Goal: Contribute content: Contribute content

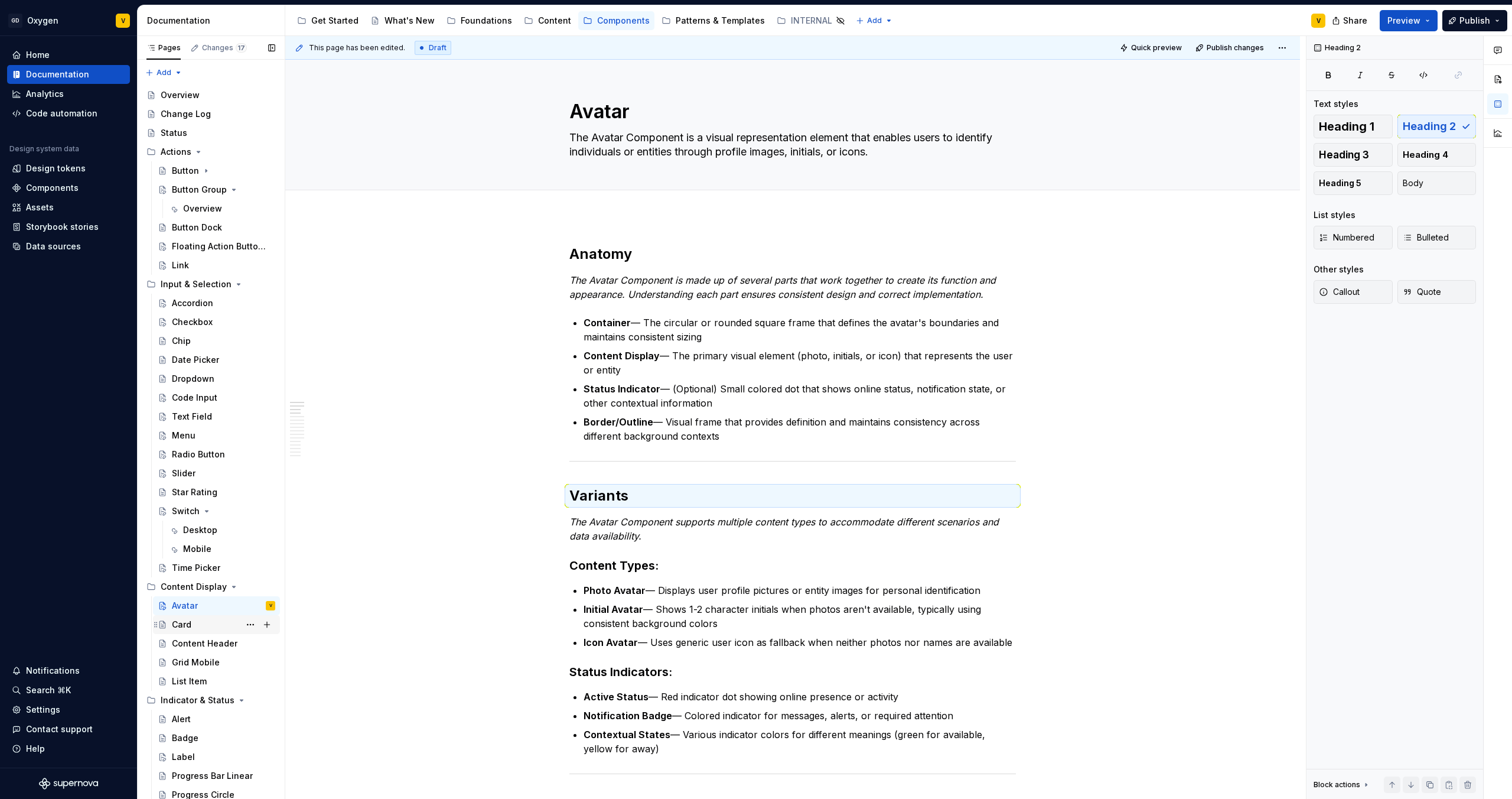
click at [179, 633] on div "Card" at bounding box center [216, 625] width 127 height 19
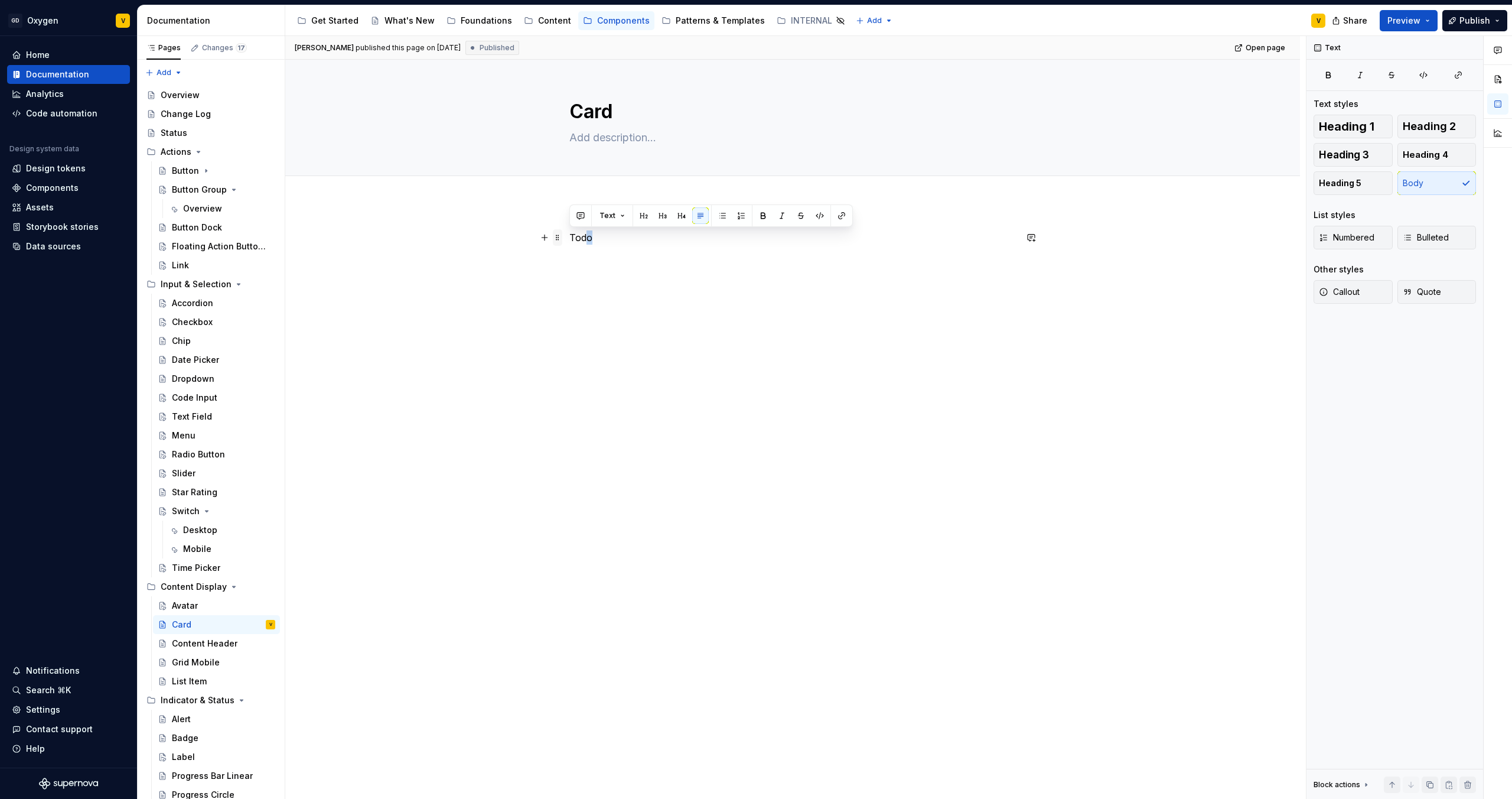
drag, startPoint x: 608, startPoint y: 237, endPoint x: 556, endPoint y: 232, distance: 52.2
click at [569, 232] on div "Todo" at bounding box center [792, 260] width 447 height 59
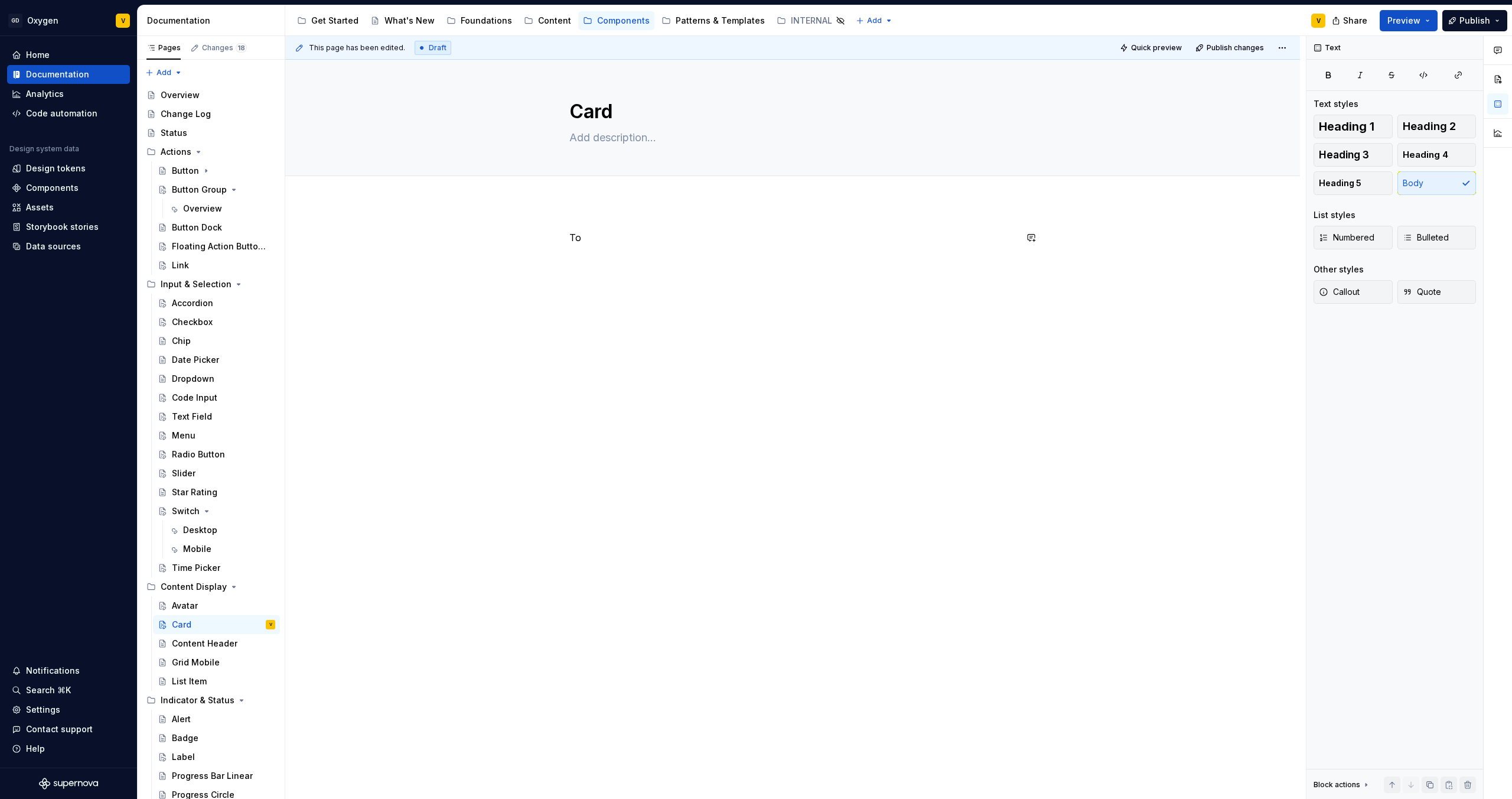
type textarea "*"
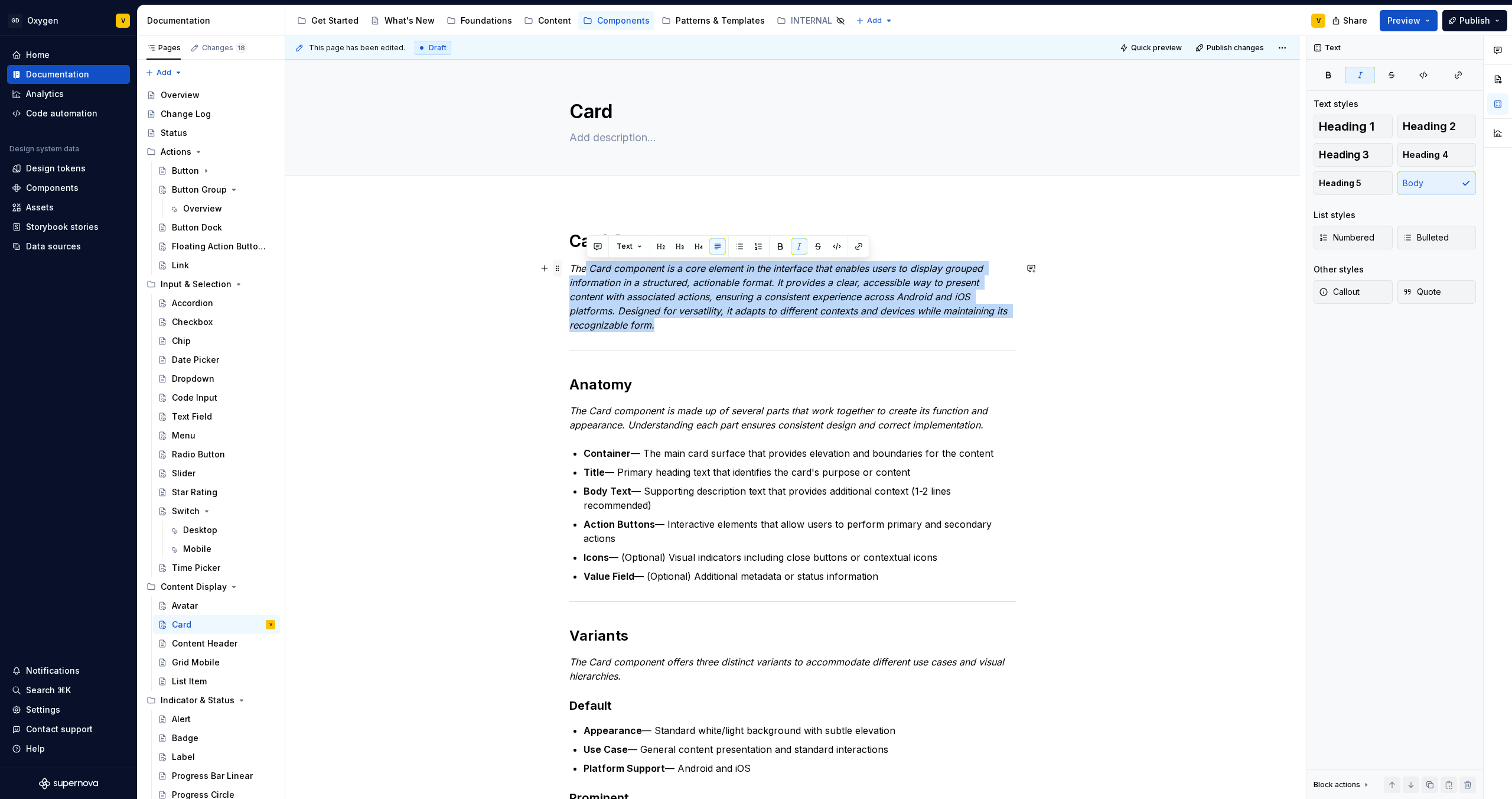
drag, startPoint x: 658, startPoint y: 327, endPoint x: 562, endPoint y: 263, distance: 115.4
click at [601, 300] on em "The Card component is a core element in the interface that enables users to dis…" at bounding box center [790, 296] width 441 height 68
drag, startPoint x: 658, startPoint y: 324, endPoint x: 565, endPoint y: 266, distance: 109.6
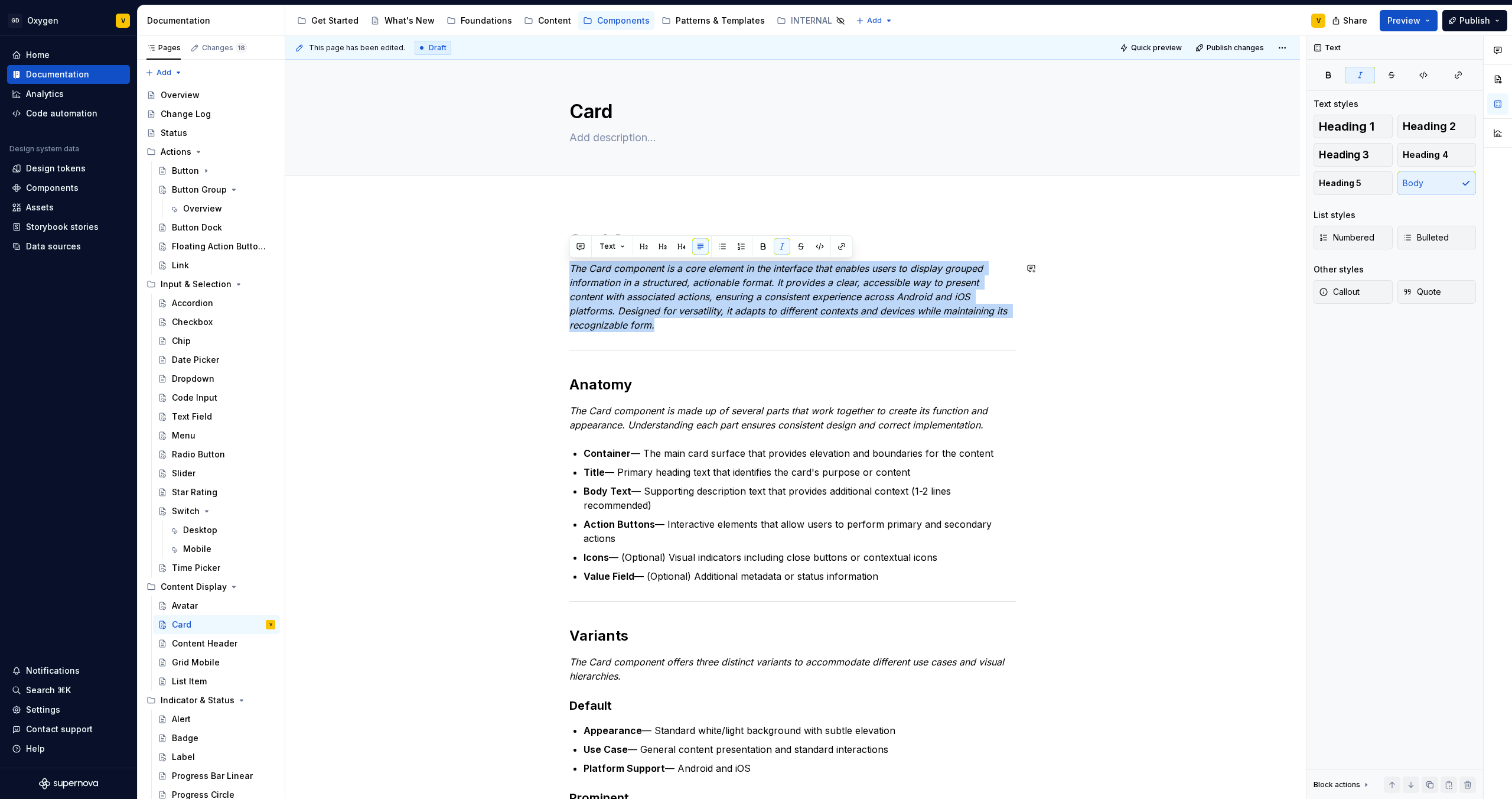
copy em "The Card component is a core element in the interface that enables users to dis…"
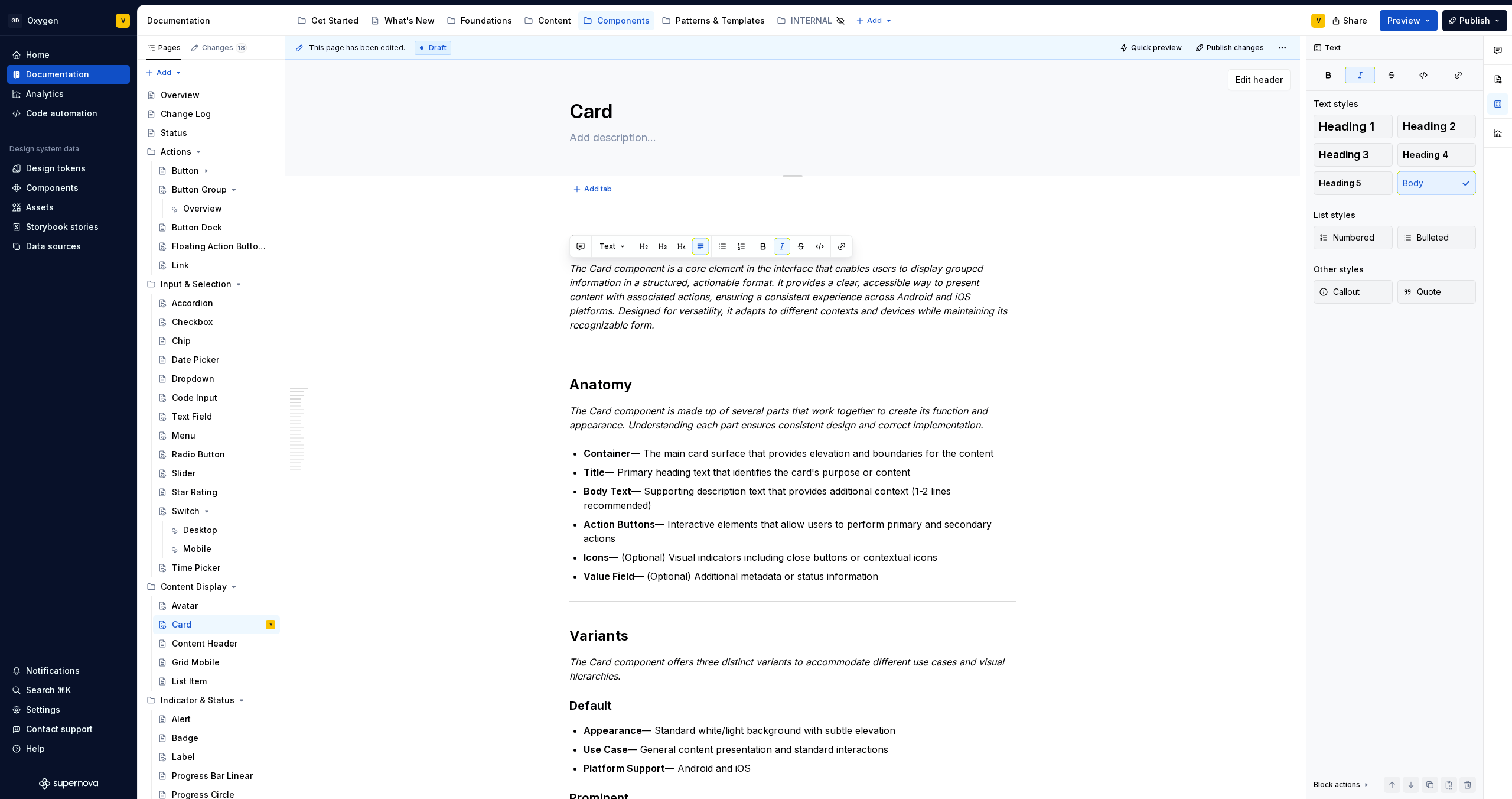
click at [631, 131] on textarea at bounding box center [791, 137] width 447 height 19
paste textarea "The Card component is a core element in the interface that enables users to dis…"
type textarea "*"
type textarea "The Card component is a core element in the interface that enables users to dis…"
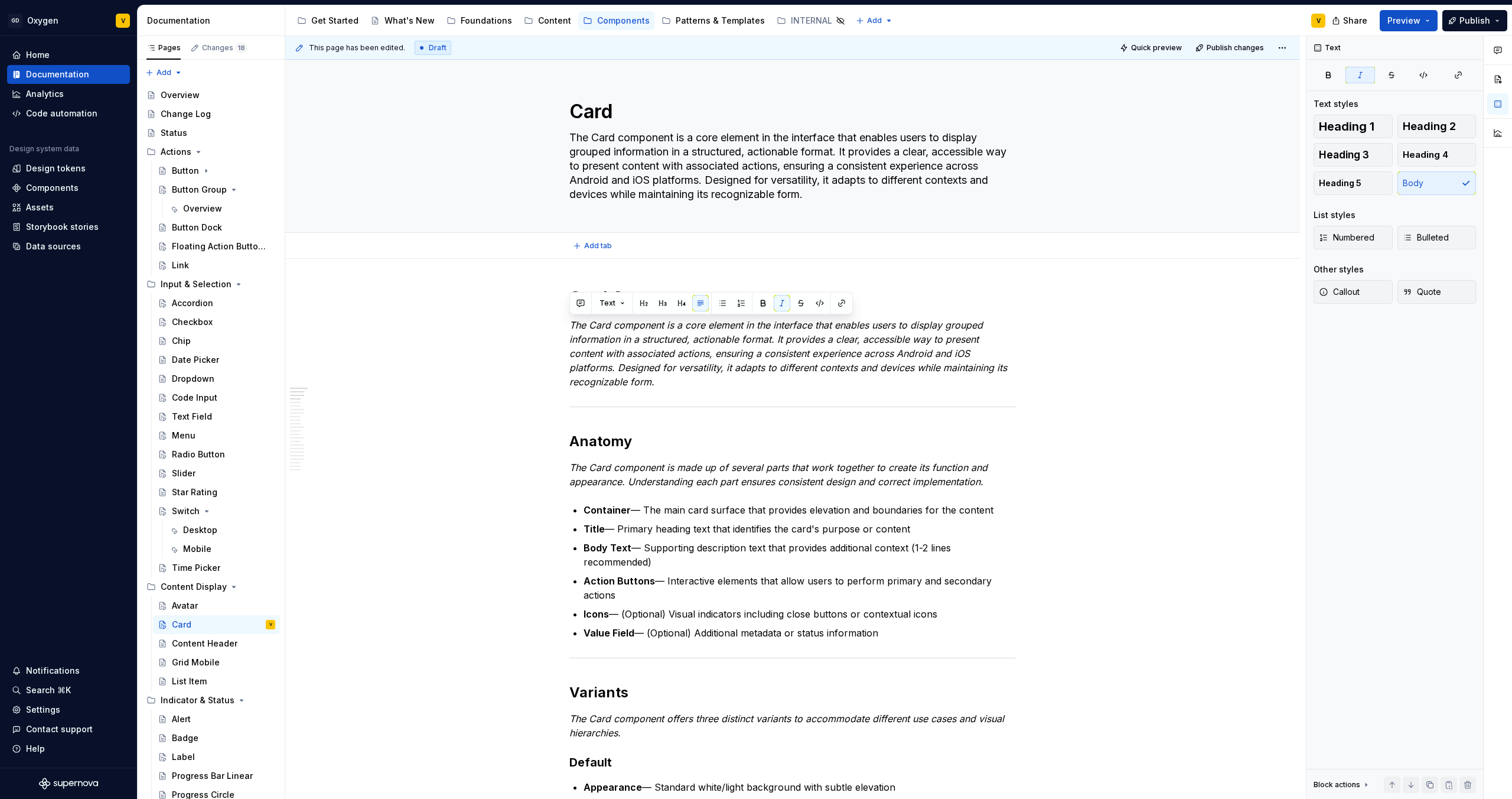
type textarea "*"
type textarea "The Card component is a core element in the interface that enables users to dis…"
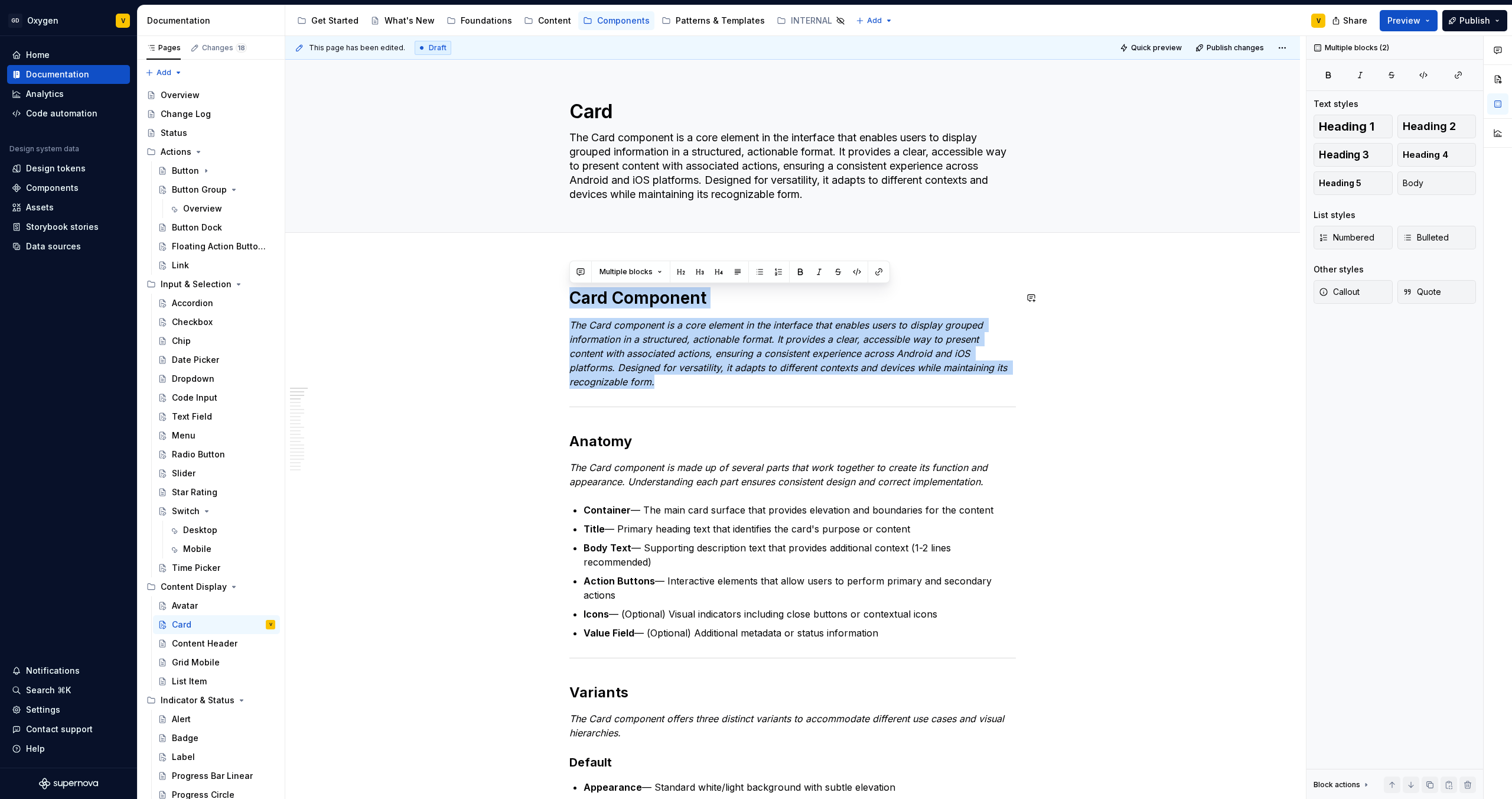
drag, startPoint x: 677, startPoint y: 386, endPoint x: 554, endPoint y: 280, distance: 162.4
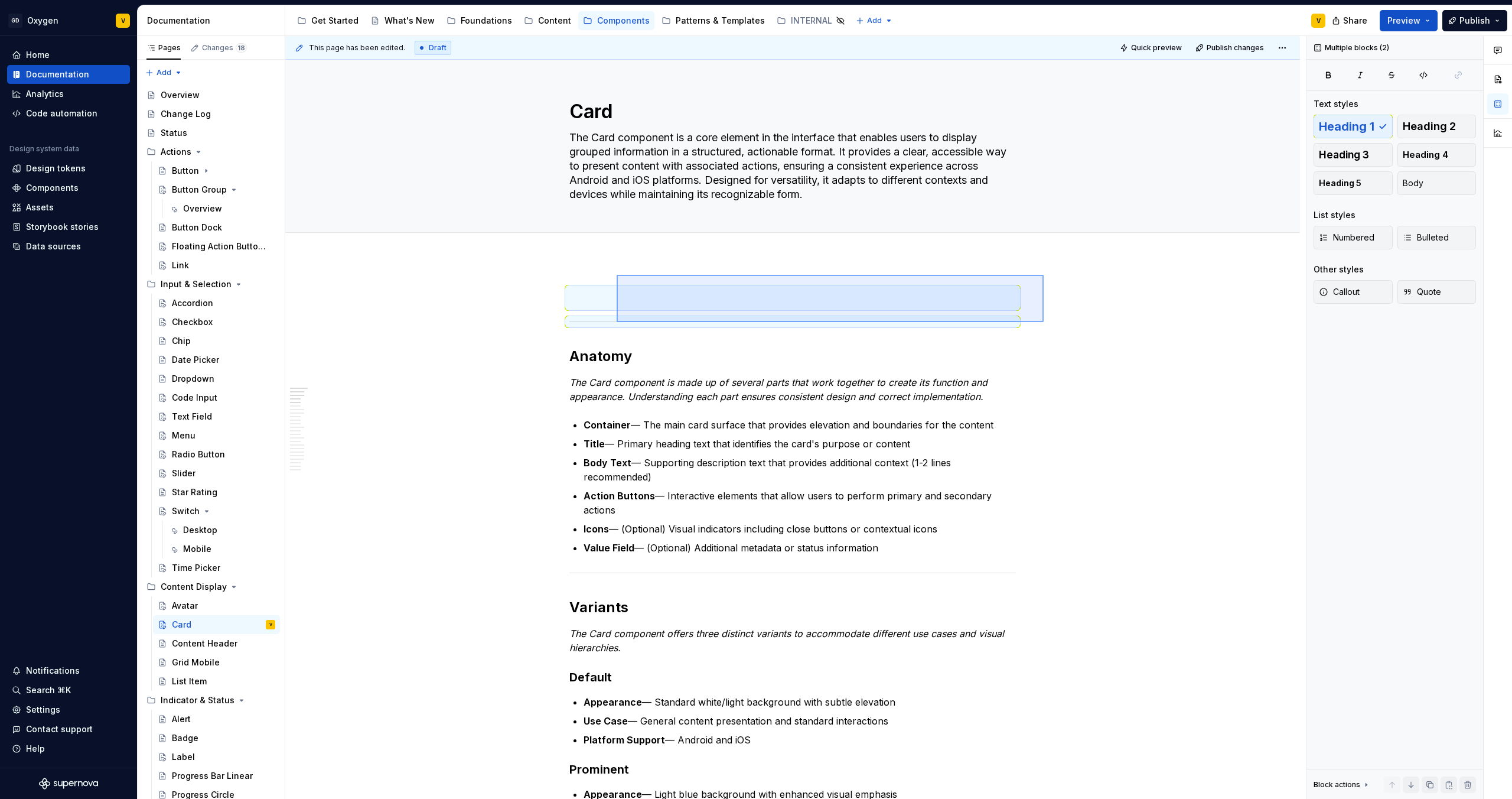
drag, startPoint x: 1044, startPoint y: 322, endPoint x: 615, endPoint y: 274, distance: 431.7
click at [615, 274] on div "This page has been edited. Draft Quick preview Publish changes Card The Card co…" at bounding box center [796, 418] width 1021 height 764
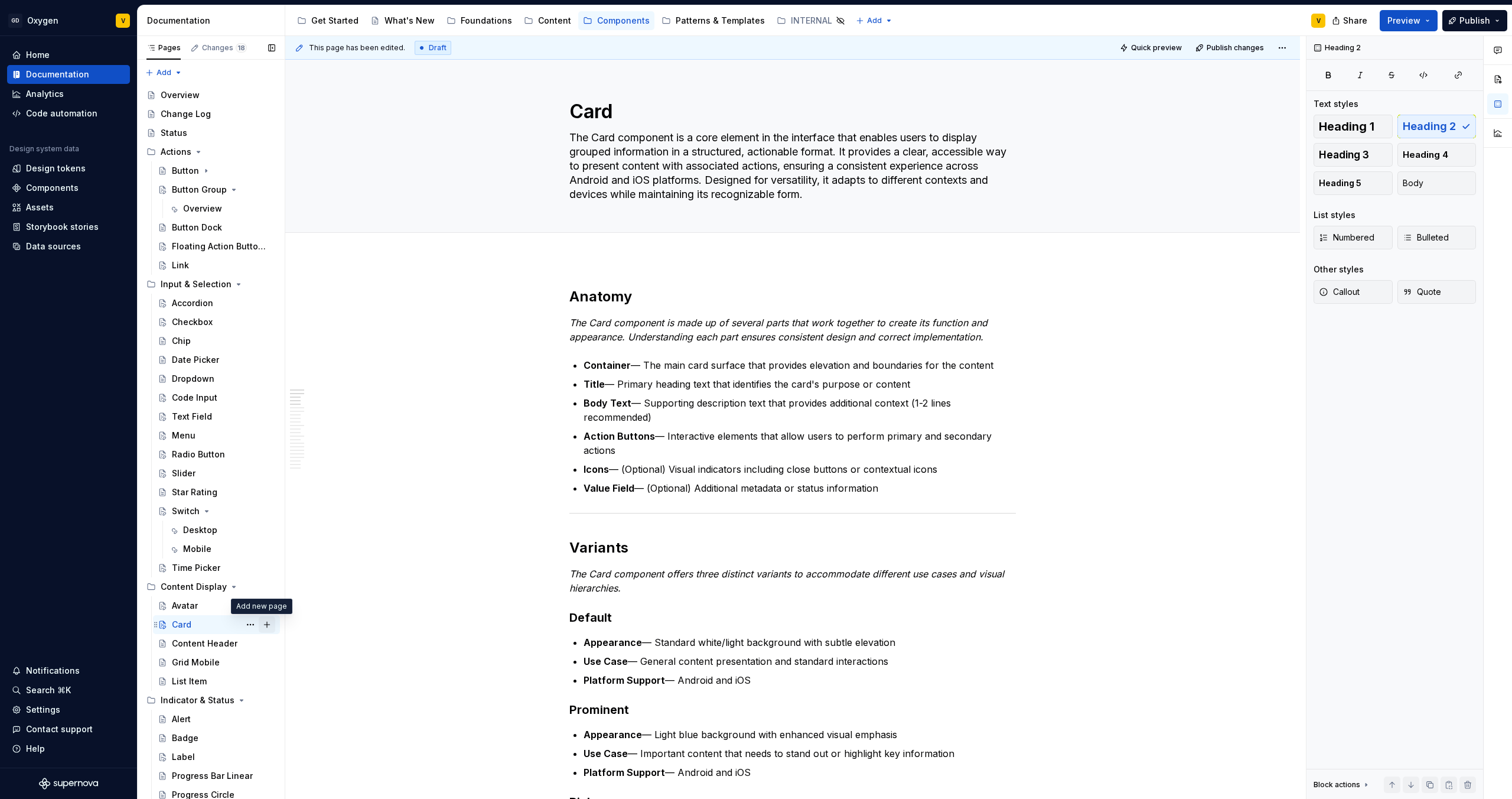
click at [260, 623] on button "Page tree" at bounding box center [267, 625] width 17 height 17
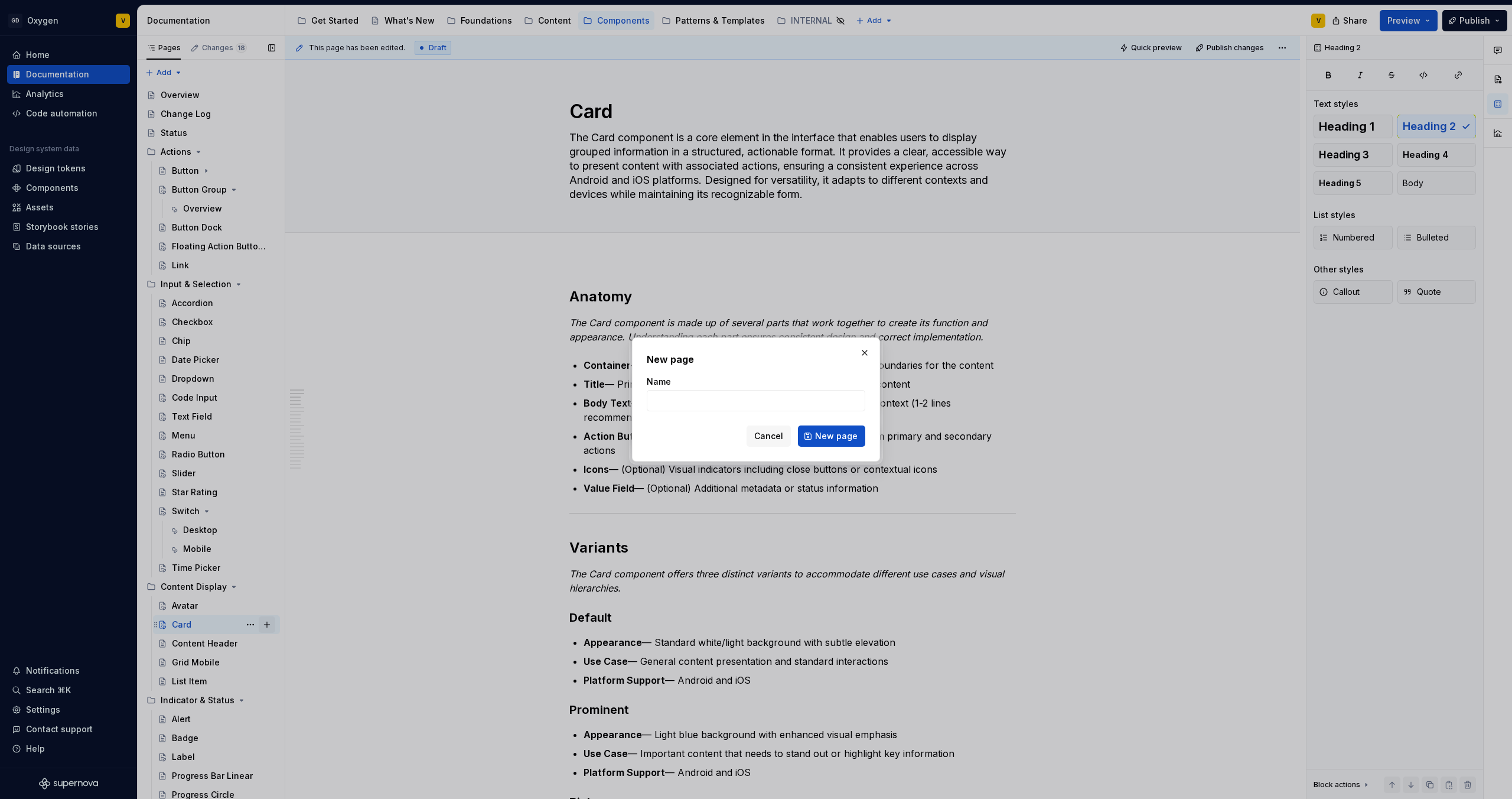
type textarea "*"
click at [660, 402] on input "Name" at bounding box center [756, 400] width 219 height 21
type input "Status Card"
click at [847, 438] on span "New page" at bounding box center [836, 436] width 43 height 12
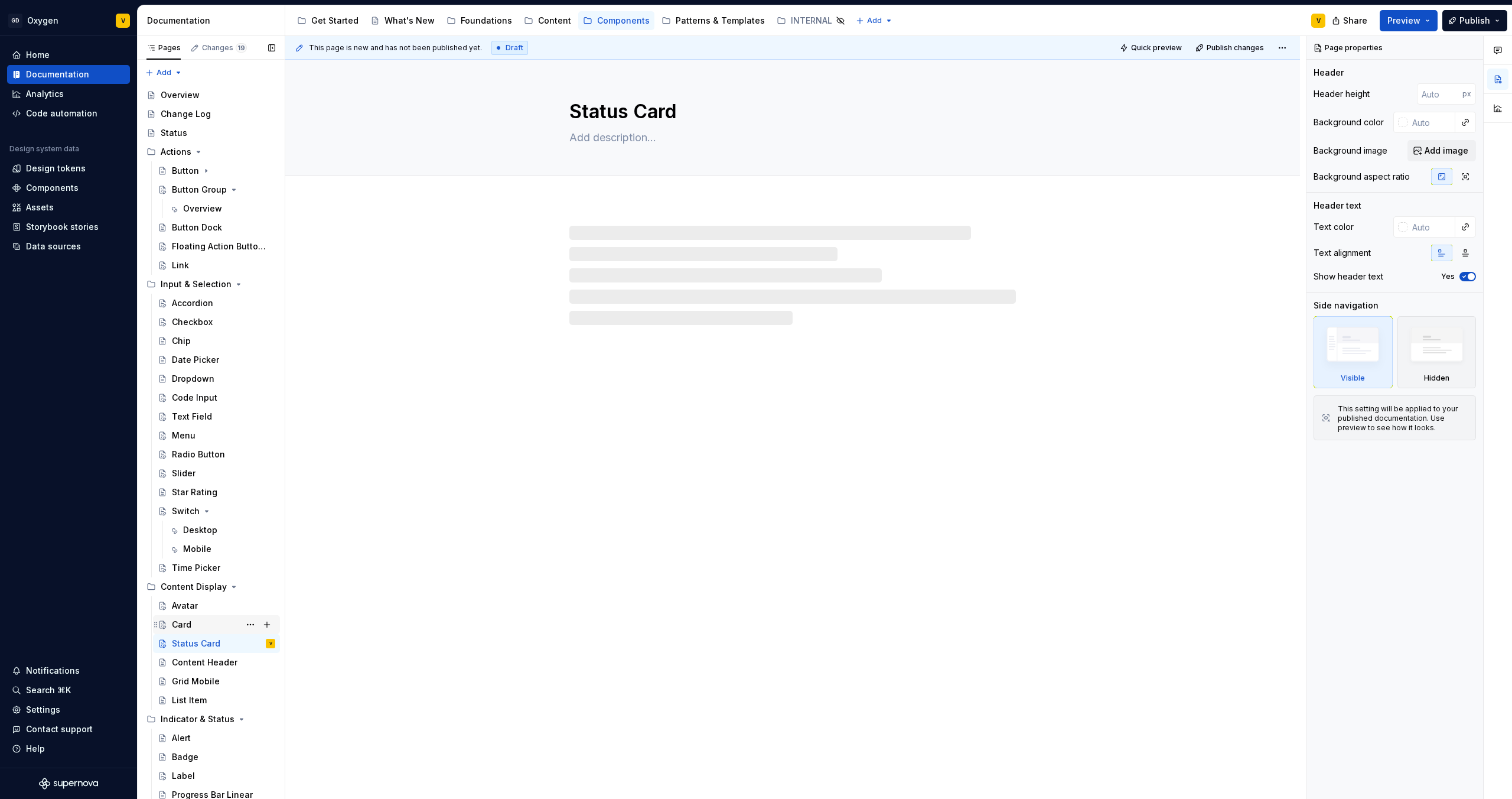
click at [189, 621] on div "Card" at bounding box center [181, 625] width 19 height 12
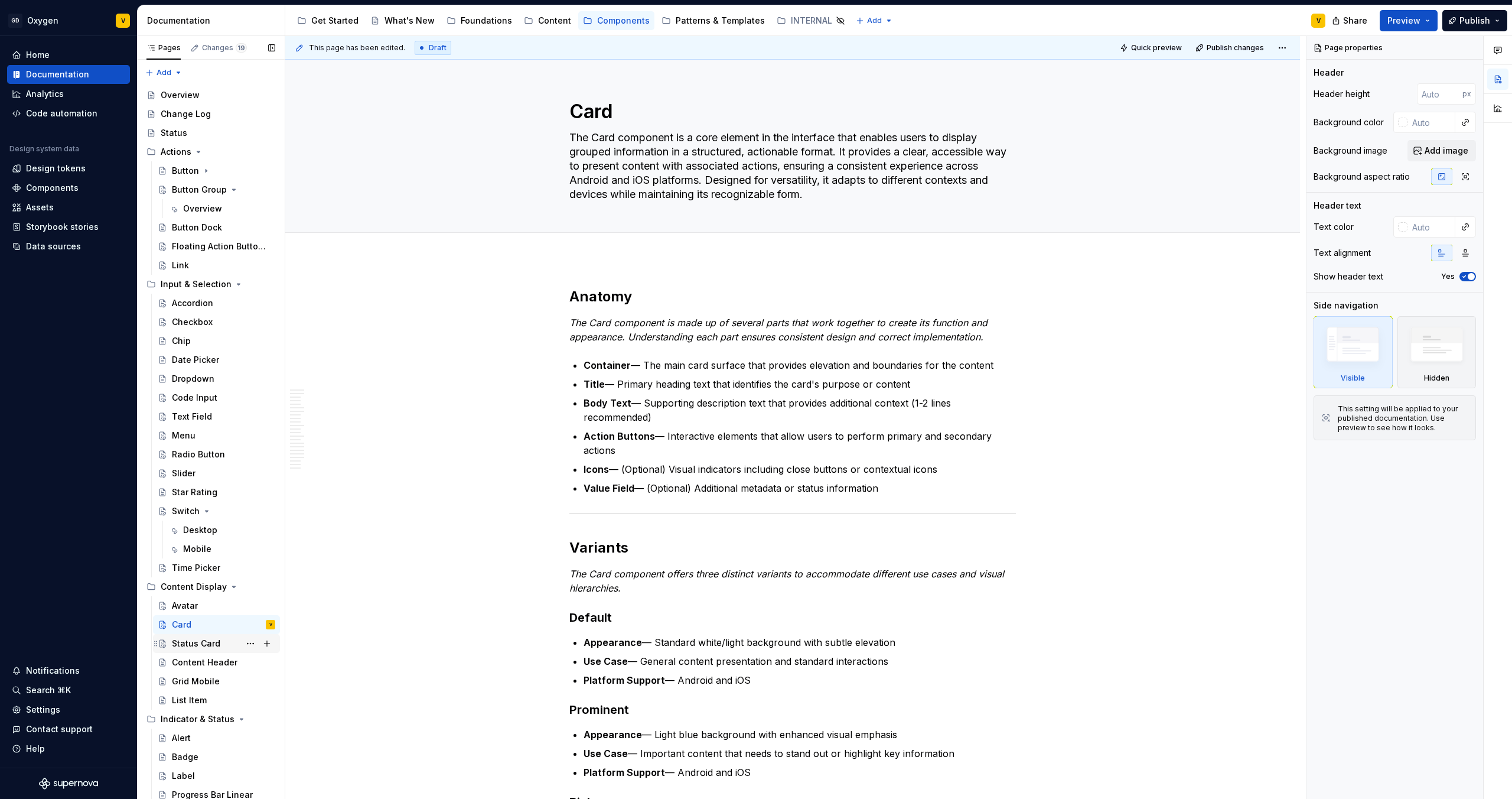
click at [195, 639] on div "Status Card" at bounding box center [196, 643] width 49 height 12
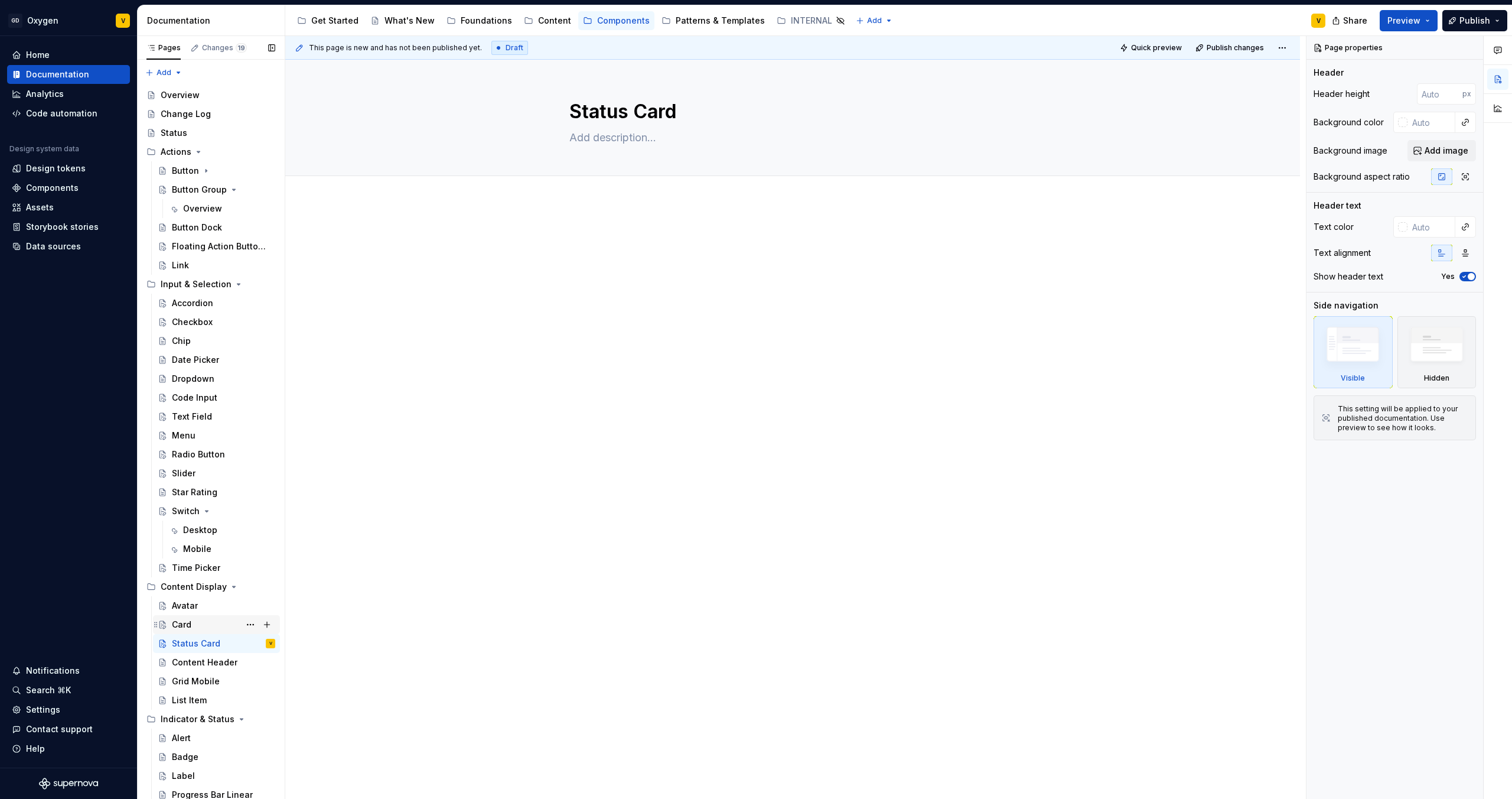
click at [196, 628] on div "Card" at bounding box center [223, 625] width 104 height 17
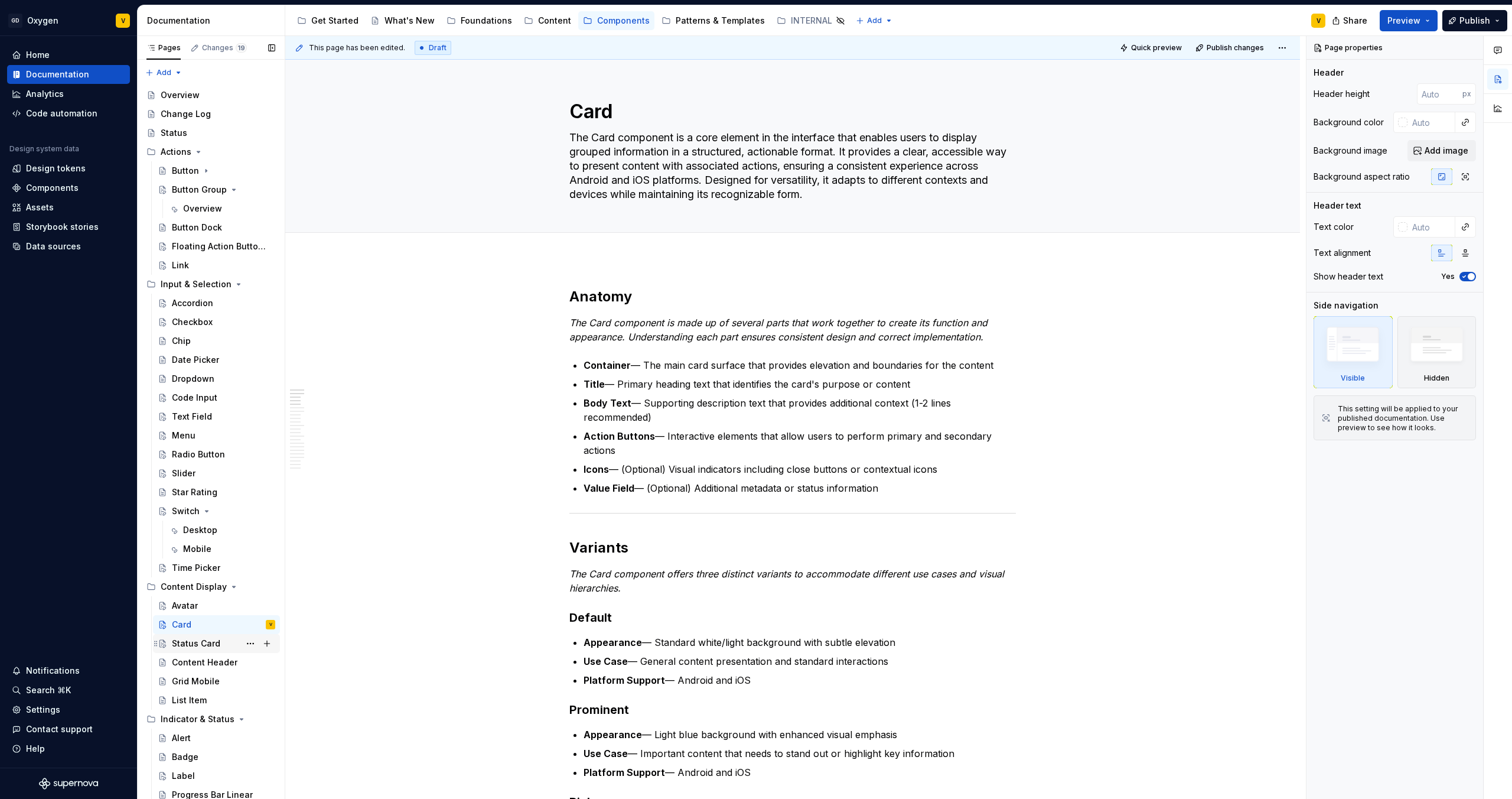
click at [207, 645] on div "Status Card" at bounding box center [196, 643] width 49 height 12
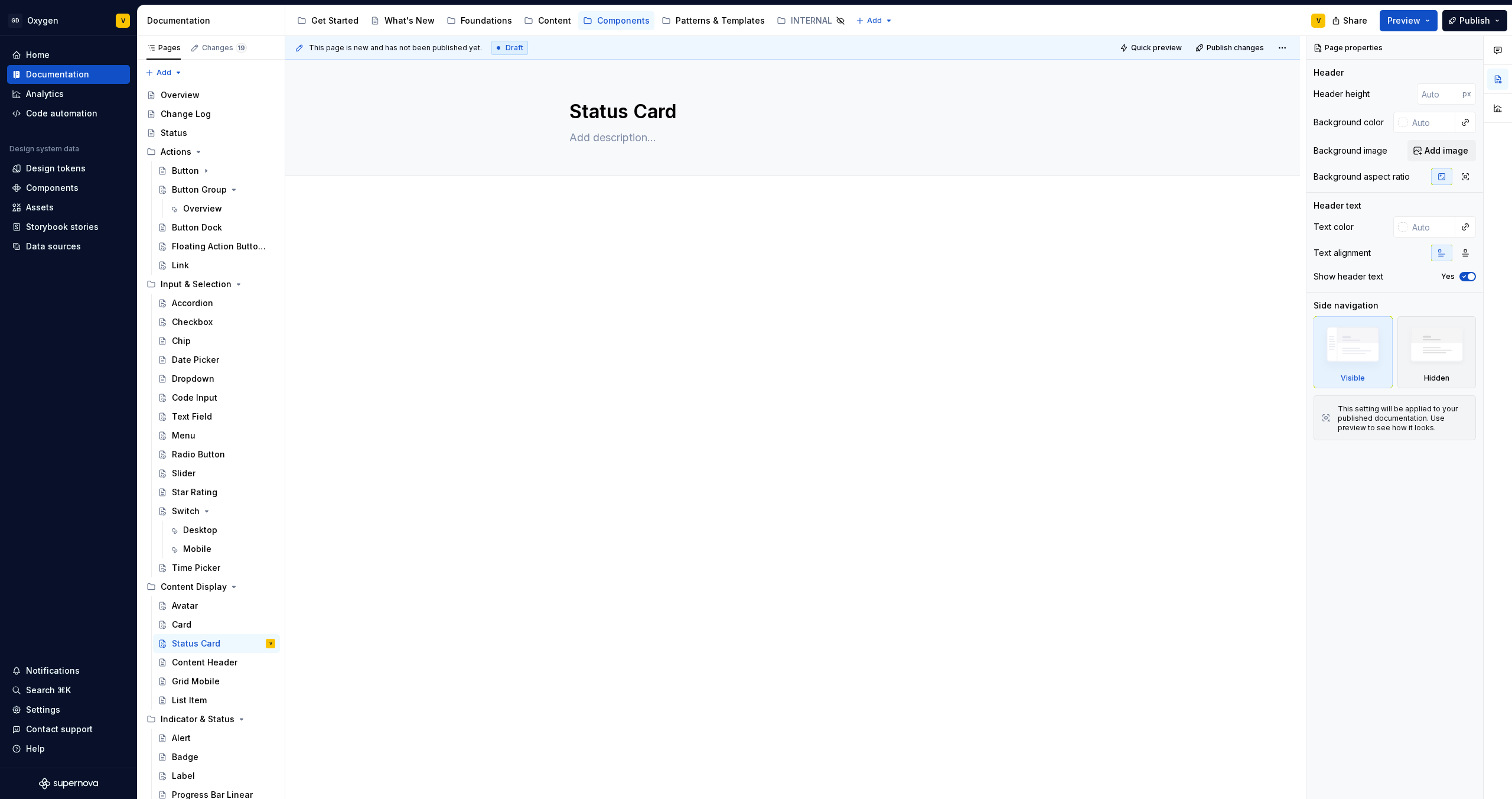
click at [588, 209] on div at bounding box center [793, 365] width 1015 height 328
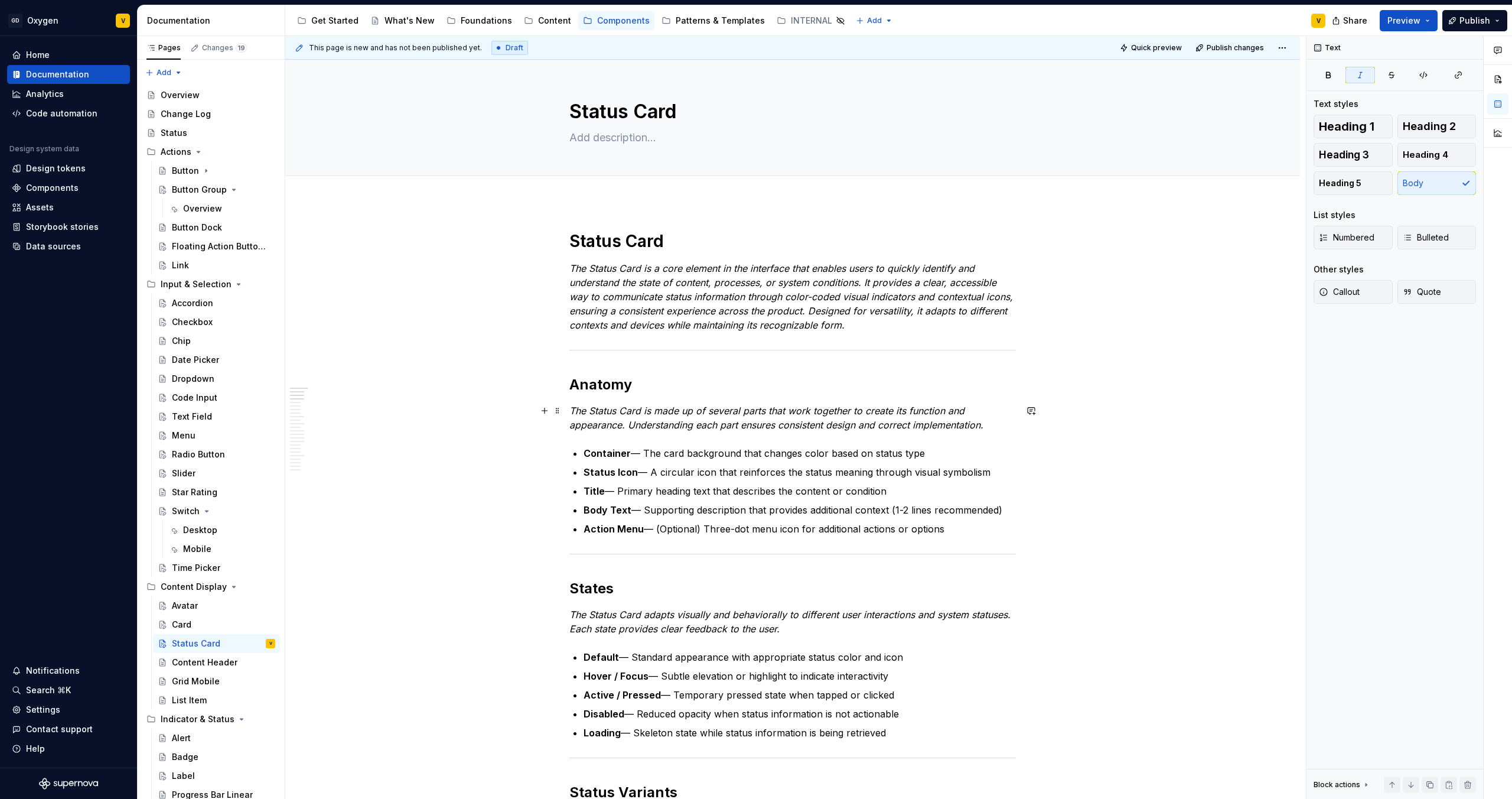
click at [1001, 424] on p "The Status Card is made up of several parts that work together to create its fu…" at bounding box center [792, 418] width 447 height 29
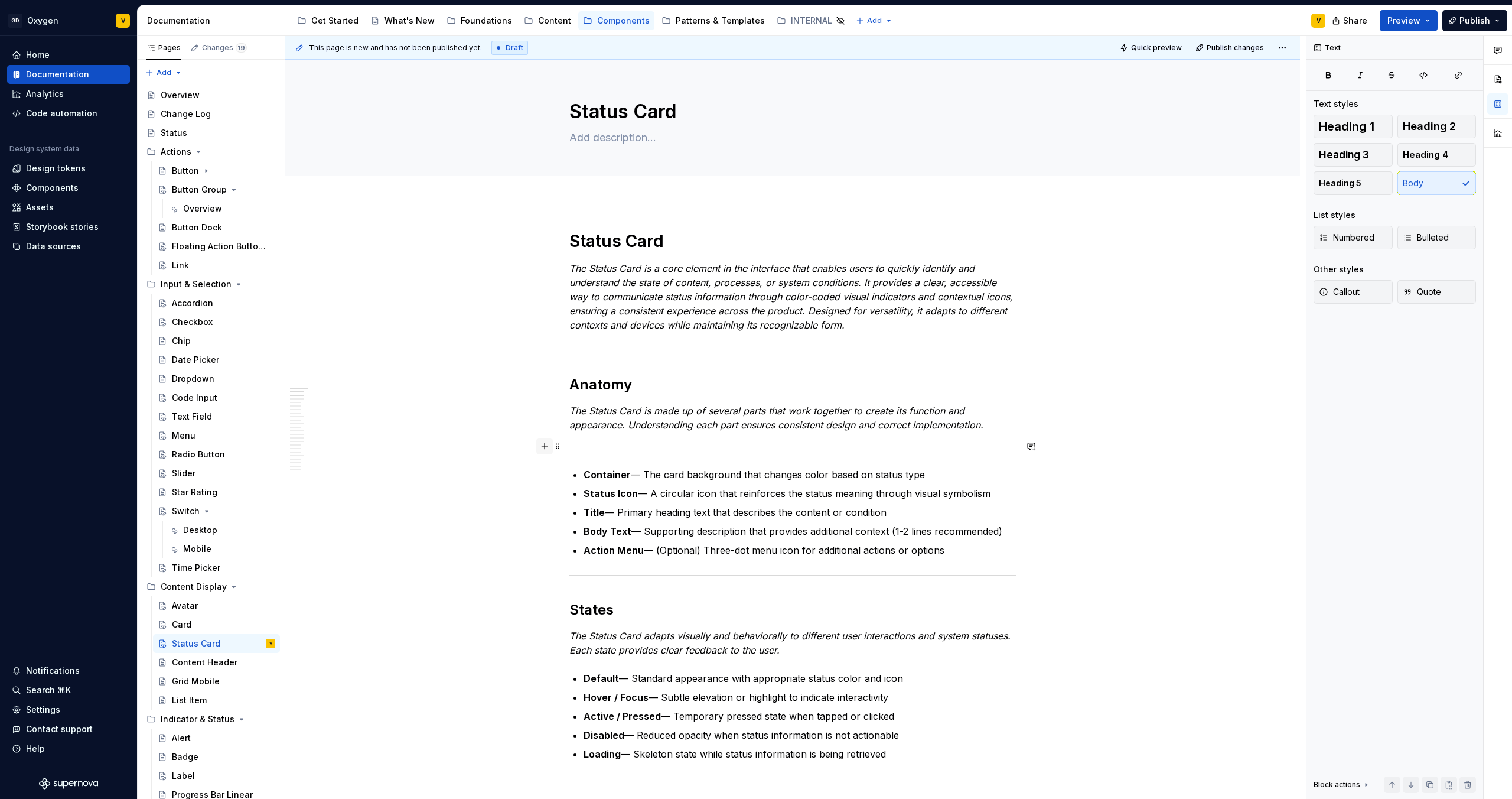
click at [546, 448] on button "button" at bounding box center [545, 446] width 17 height 17
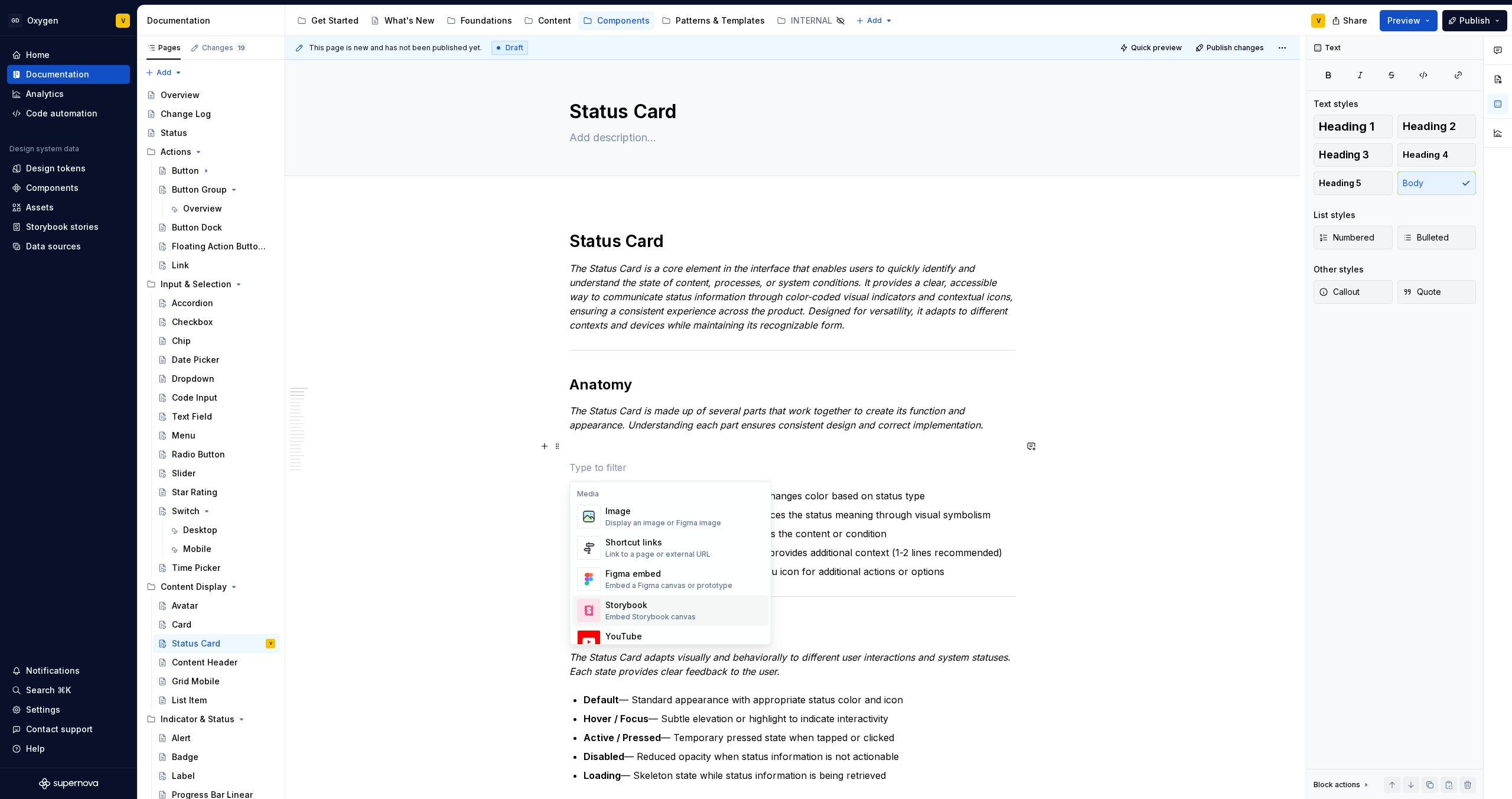
scroll to position [488, 0]
click at [643, 535] on div "Display an image or Figma image" at bounding box center [663, 535] width 116 height 9
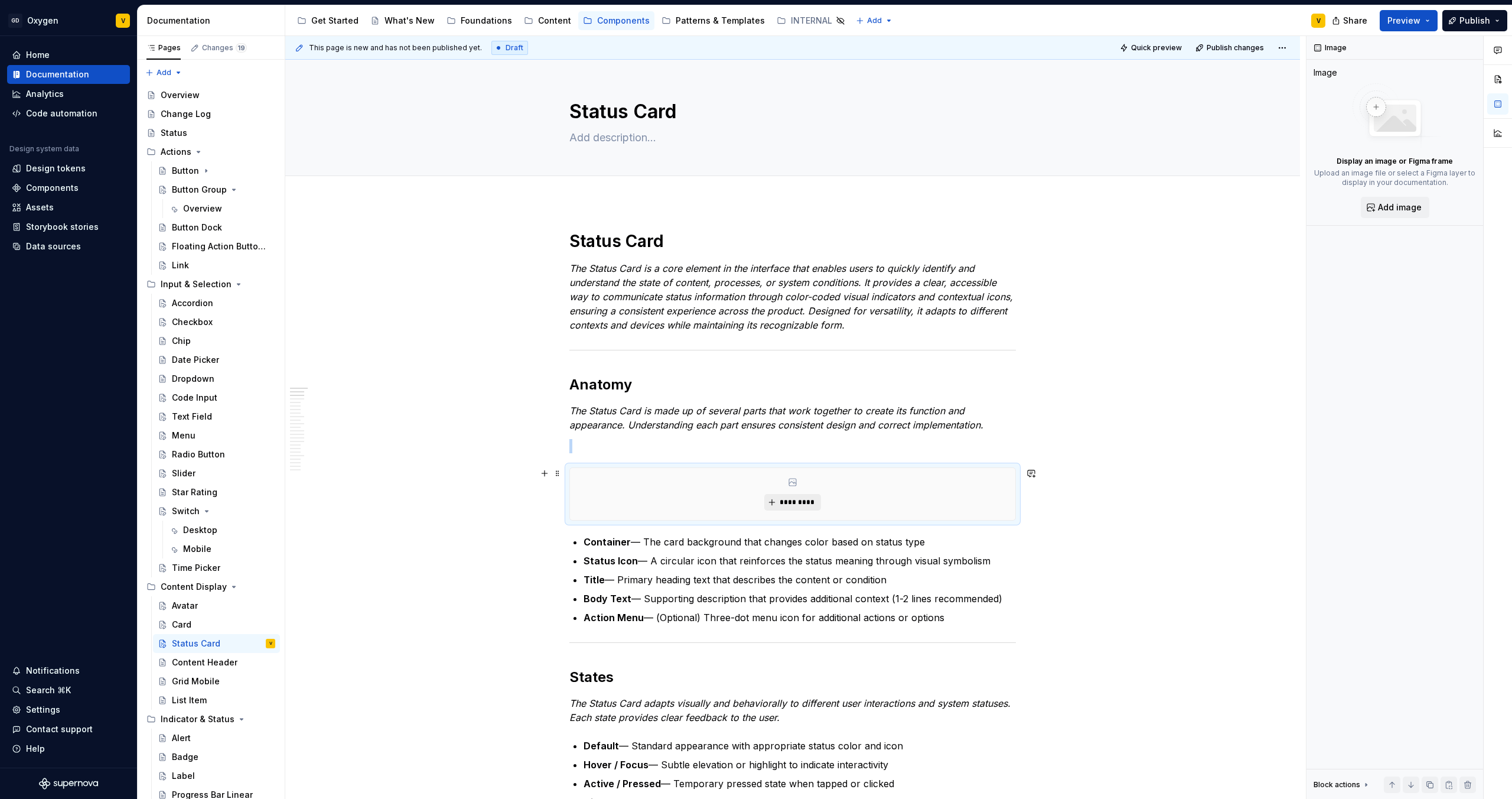
click at [797, 500] on span "*********" at bounding box center [797, 502] width 36 height 9
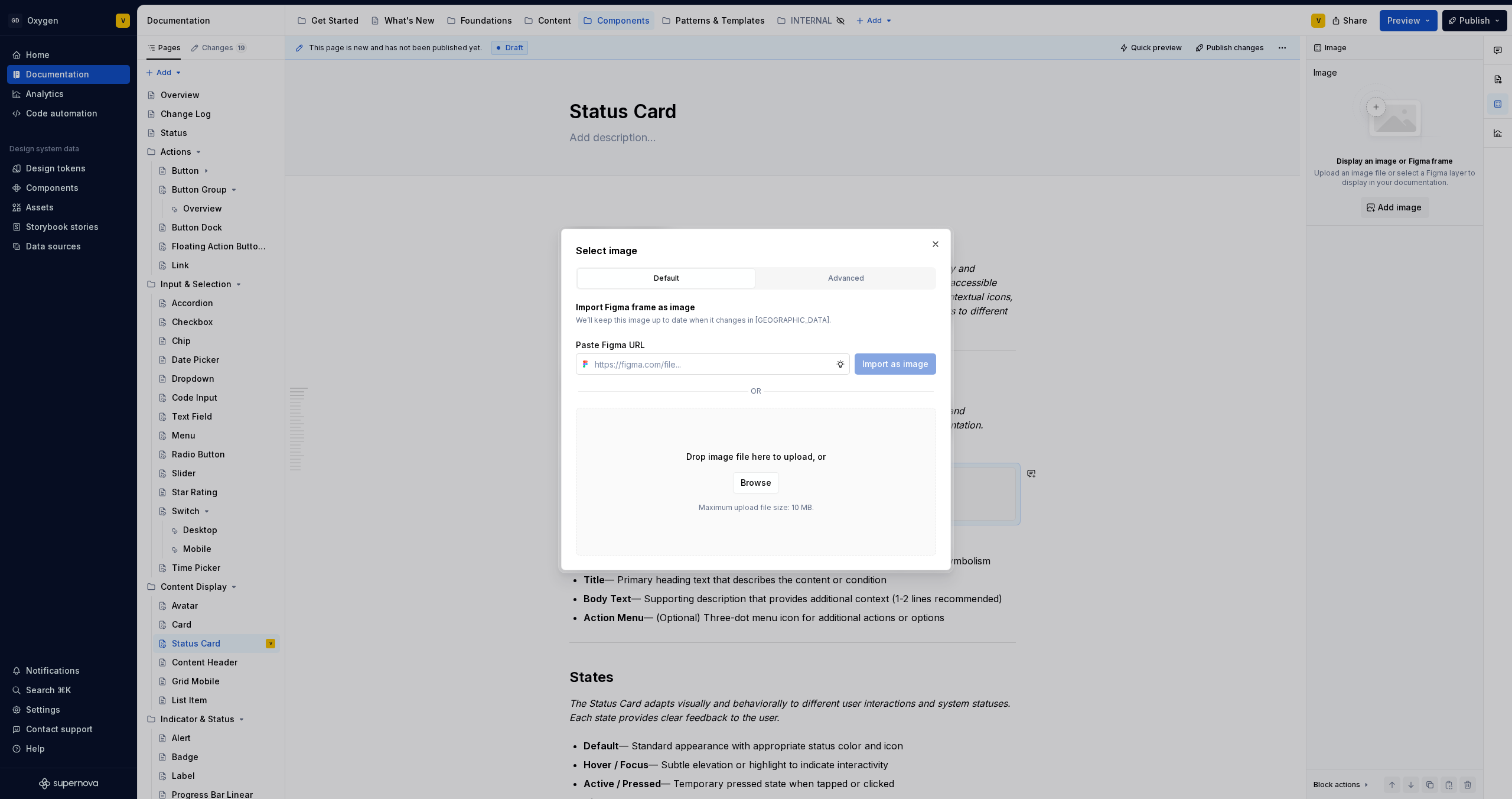
type textarea "*"
type input "https://www.figma.com/design/rzxjdfGE9CHhfV7rU8czbq/ODS-%E2%B8%B1-Internal-%E2%…"
click at [902, 361] on span "Import as image" at bounding box center [896, 364] width 67 height 12
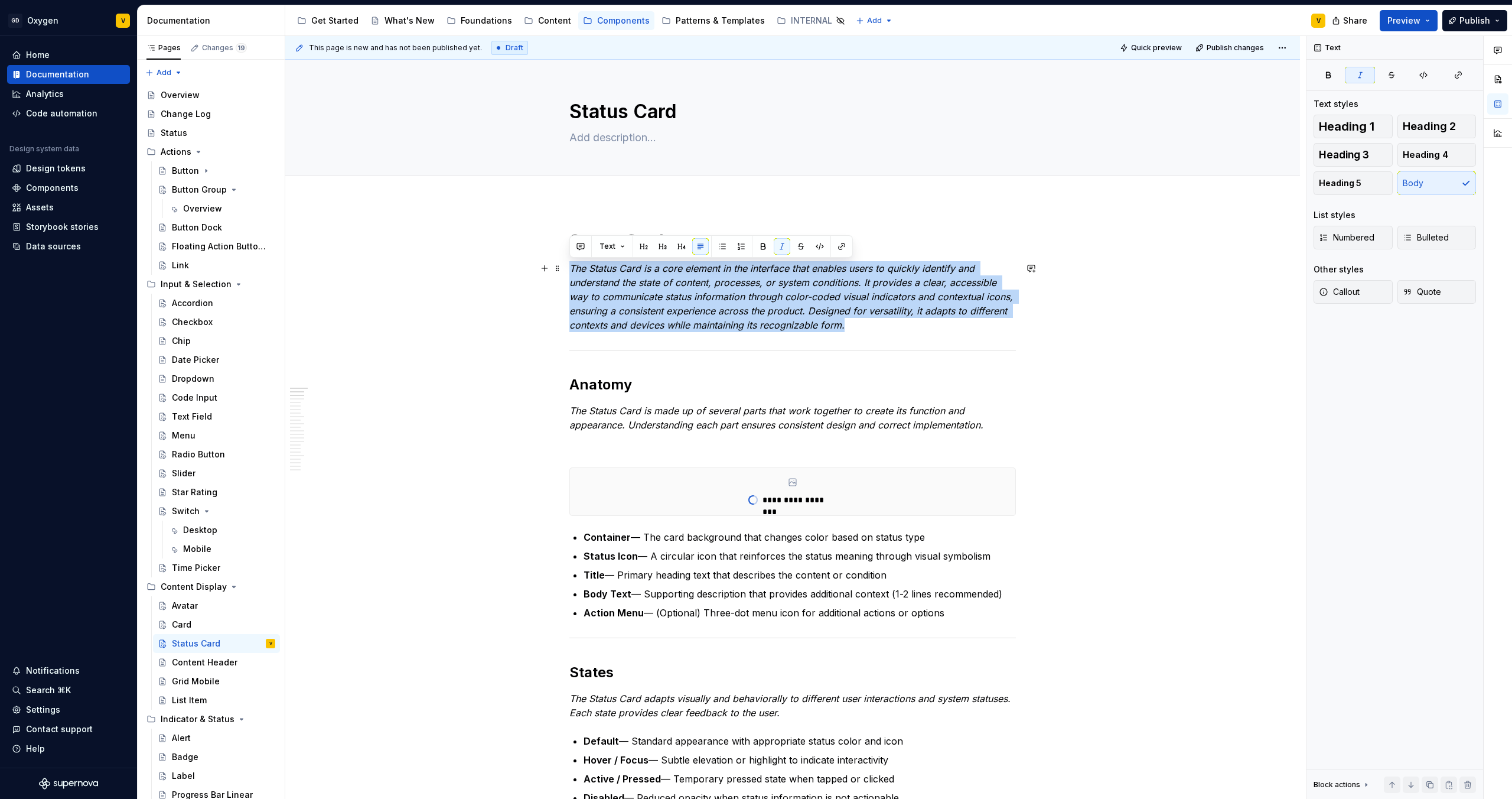
drag, startPoint x: 854, startPoint y: 328, endPoint x: 566, endPoint y: 265, distance: 294.8
copy em "The Status Card is a core element in the interface that enables users to quickl…"
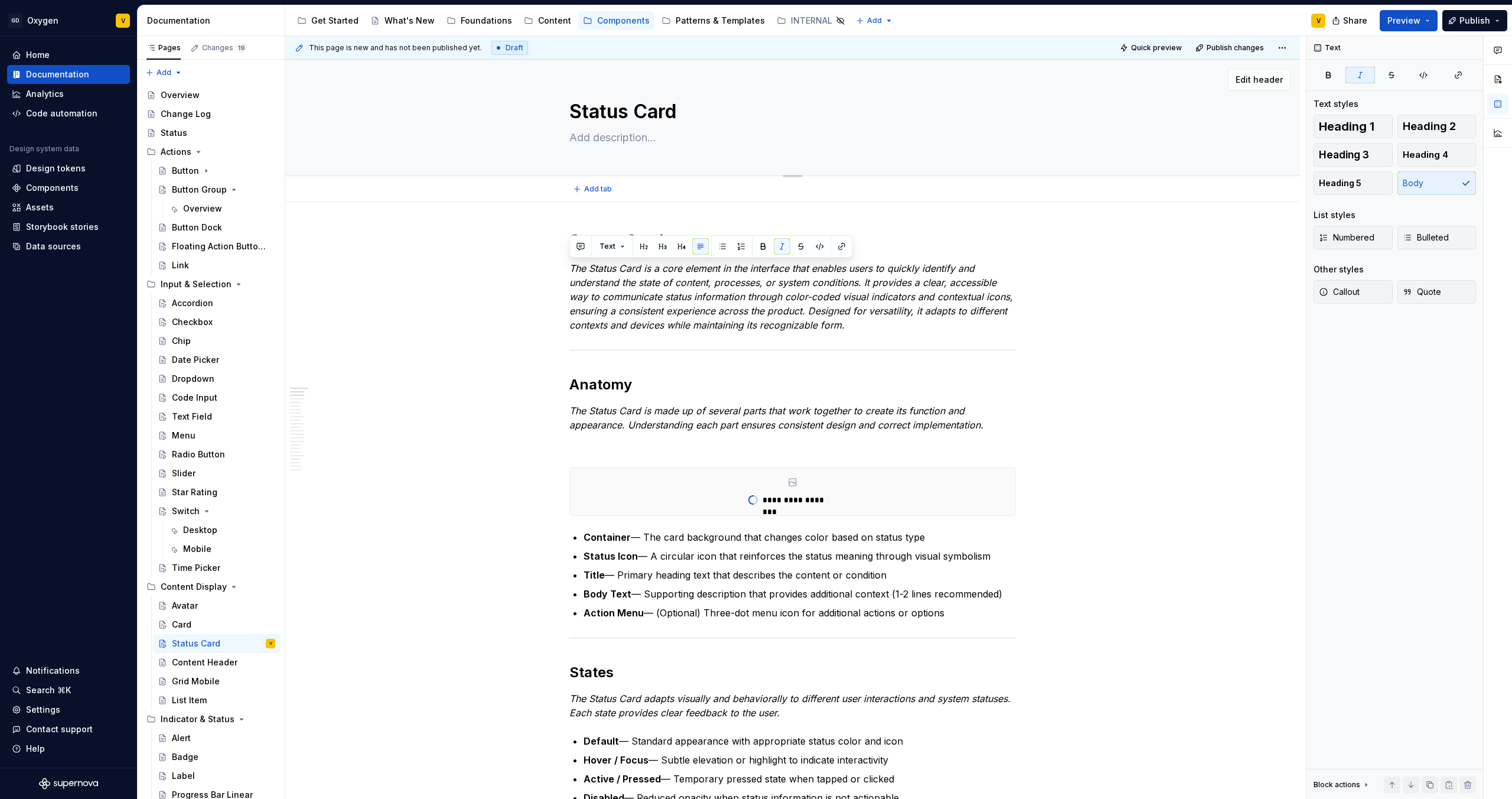
click at [589, 140] on textarea at bounding box center [791, 137] width 447 height 19
paste textarea "The Status Card is a core element in the interface that enables users to quickl…"
type textarea "*"
type textarea "The Status Card is a core element in the interface that enables users to quickl…"
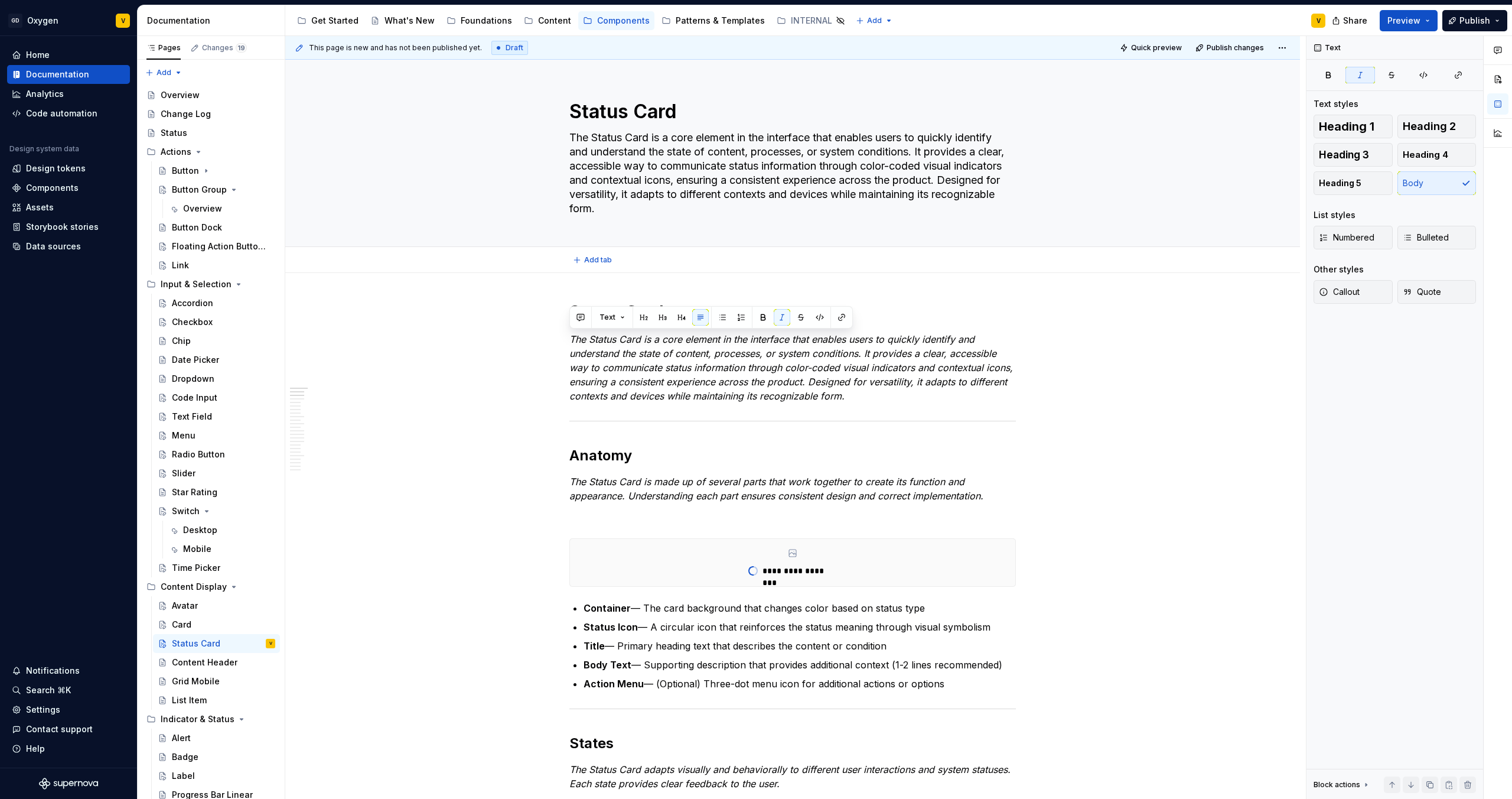
type textarea "*"
type textarea "The Status Card is a core element in the interface that enables users to quickl…"
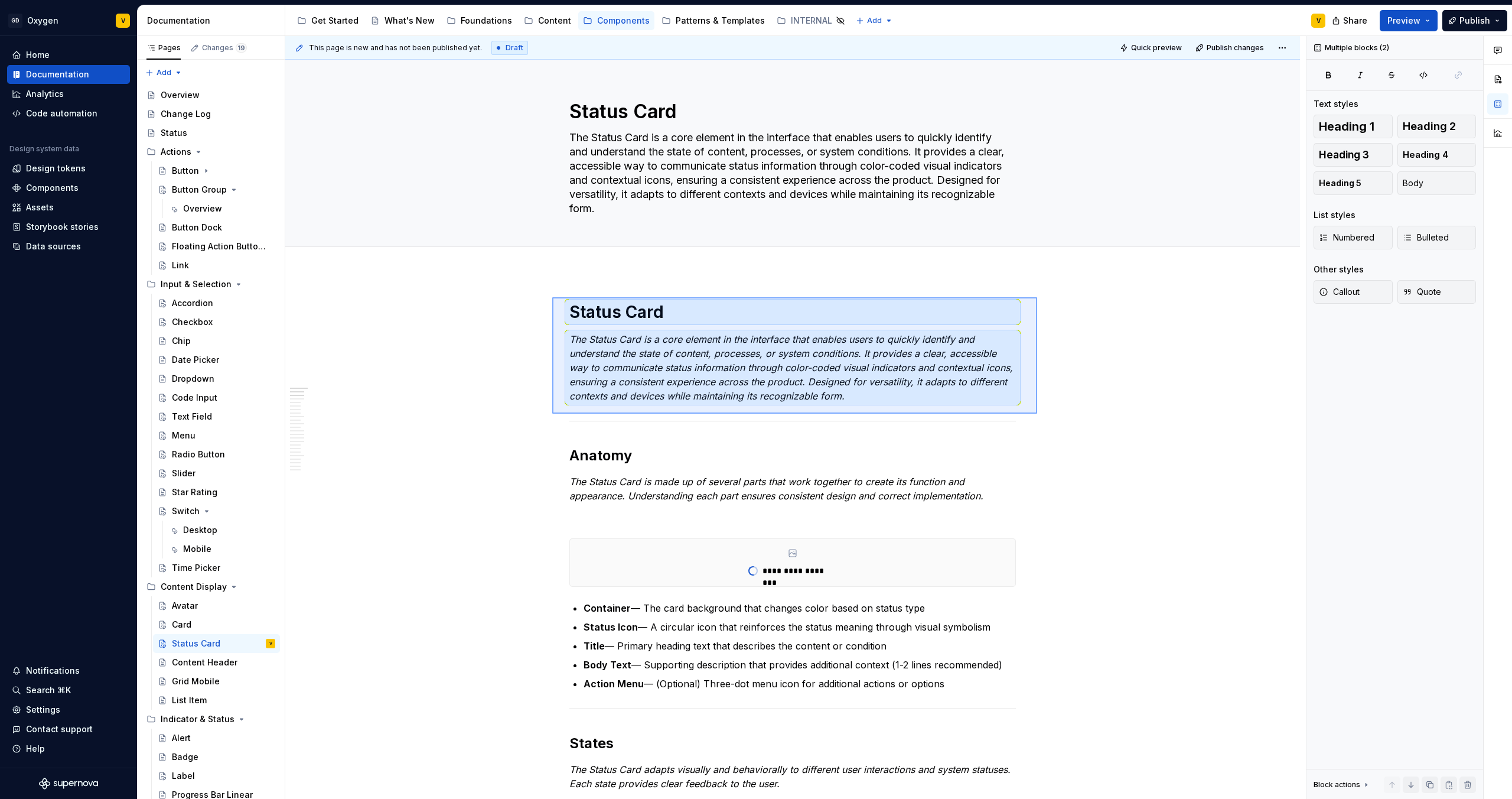
drag, startPoint x: 1037, startPoint y: 413, endPoint x: 550, endPoint y: 296, distance: 500.9
click at [550, 296] on div "**********" at bounding box center [796, 418] width 1021 height 764
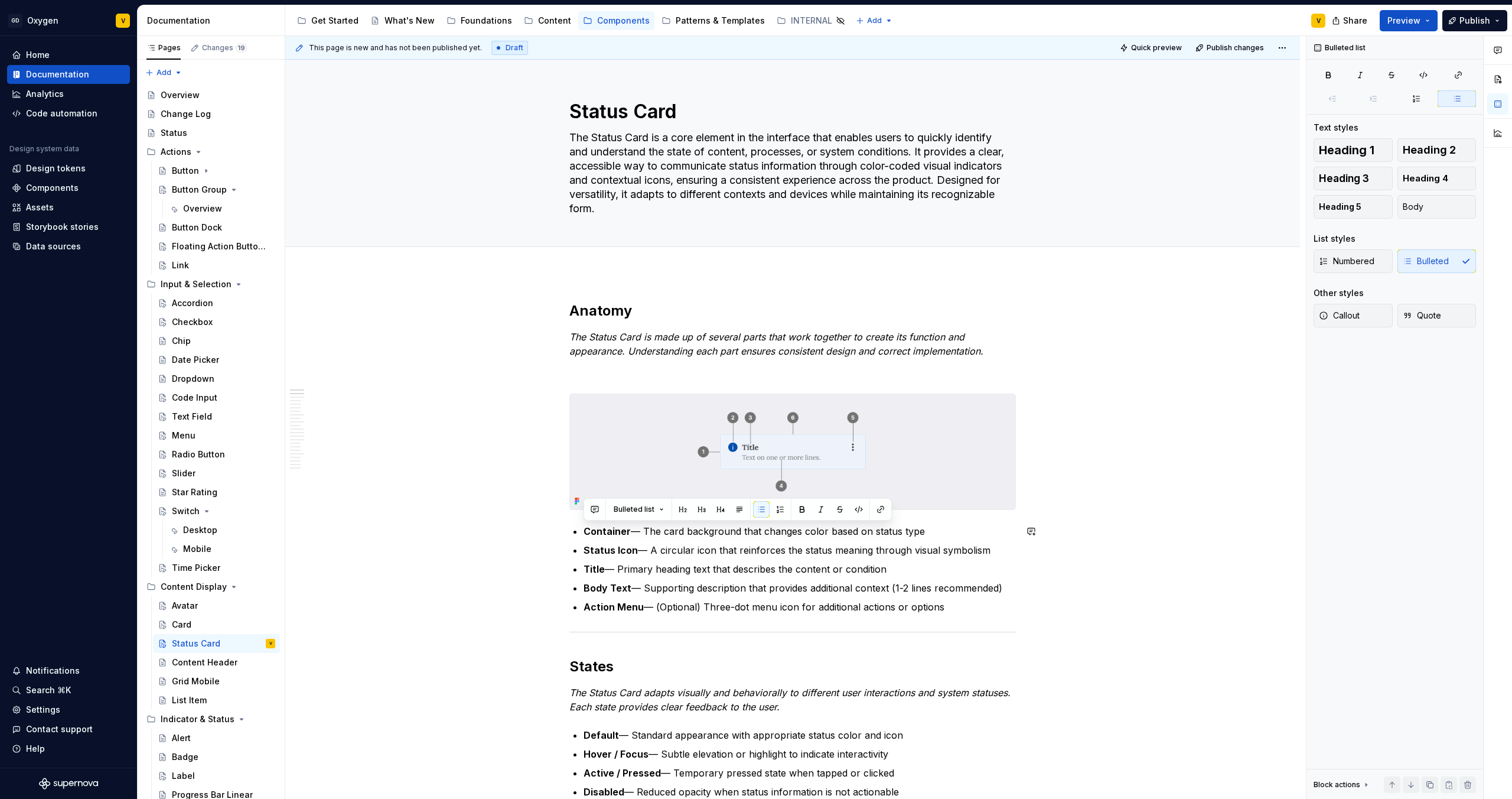
drag, startPoint x: 918, startPoint y: 605, endPoint x: 548, endPoint y: 523, distance: 379.0
click at [778, 509] on button "button" at bounding box center [780, 509] width 17 height 17
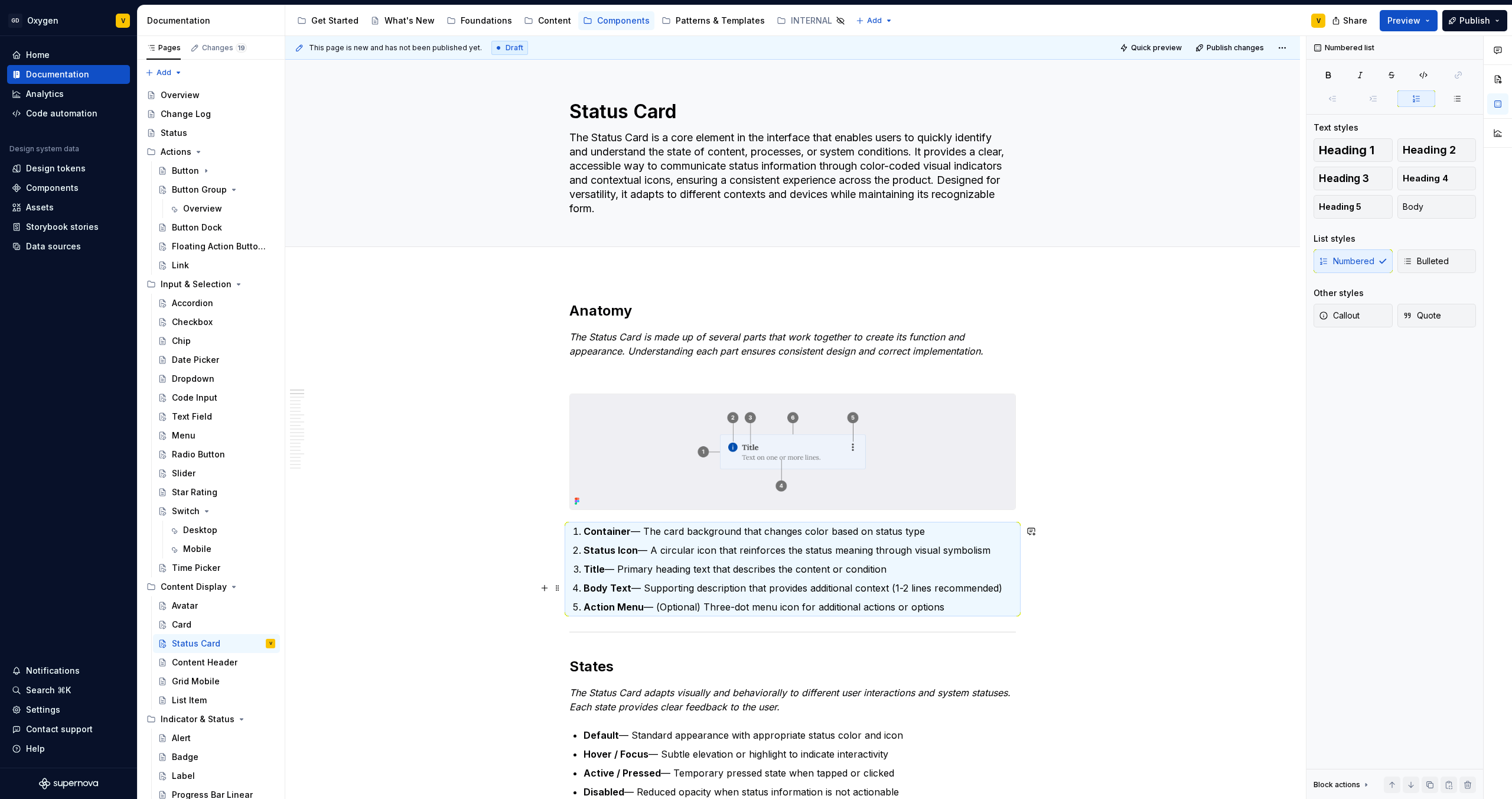
click at [930, 590] on p "Body Text — Supporting description that provides additional context (1-2 lines …" at bounding box center [800, 588] width 433 height 14
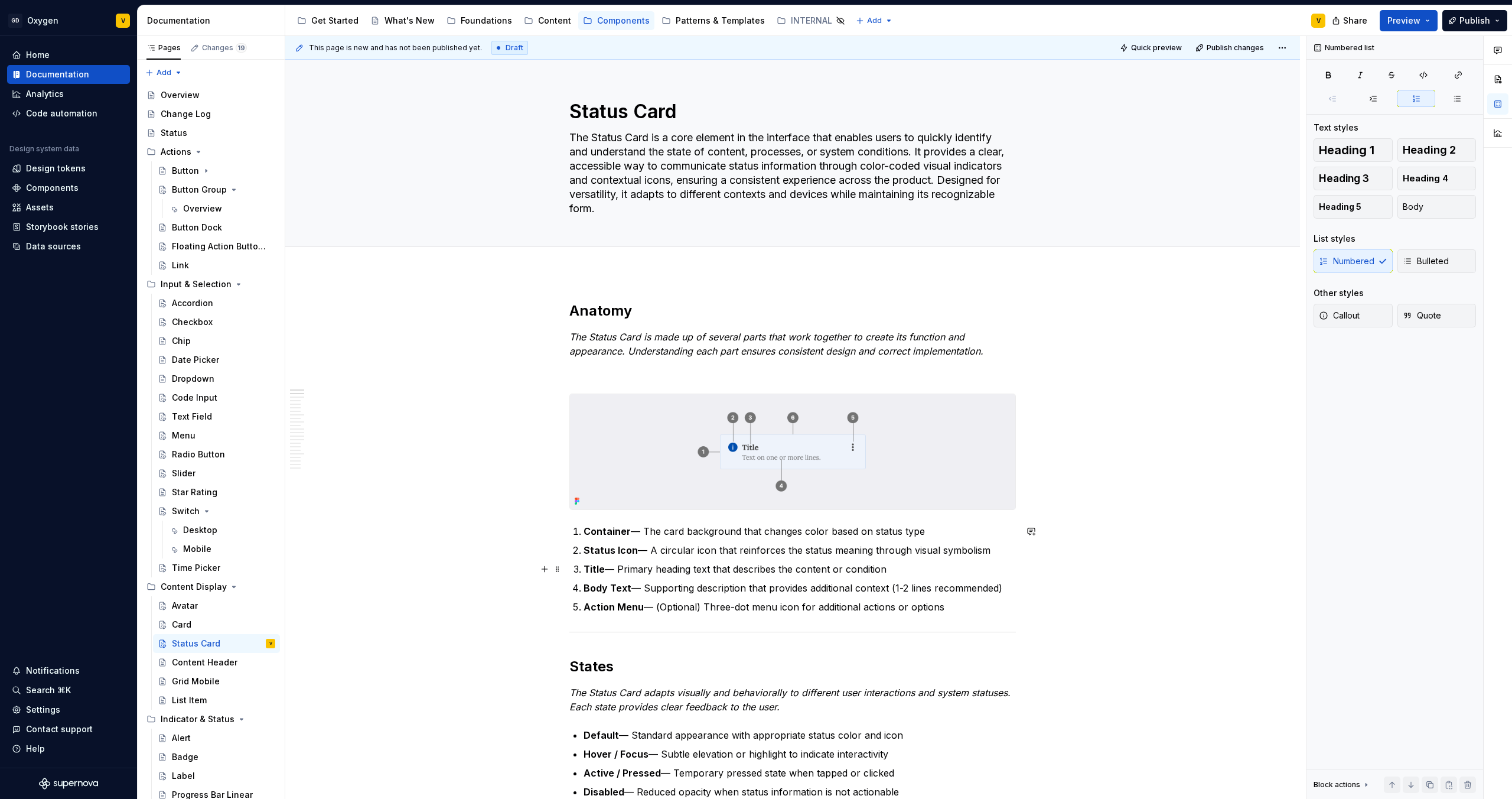
scroll to position [3, 0]
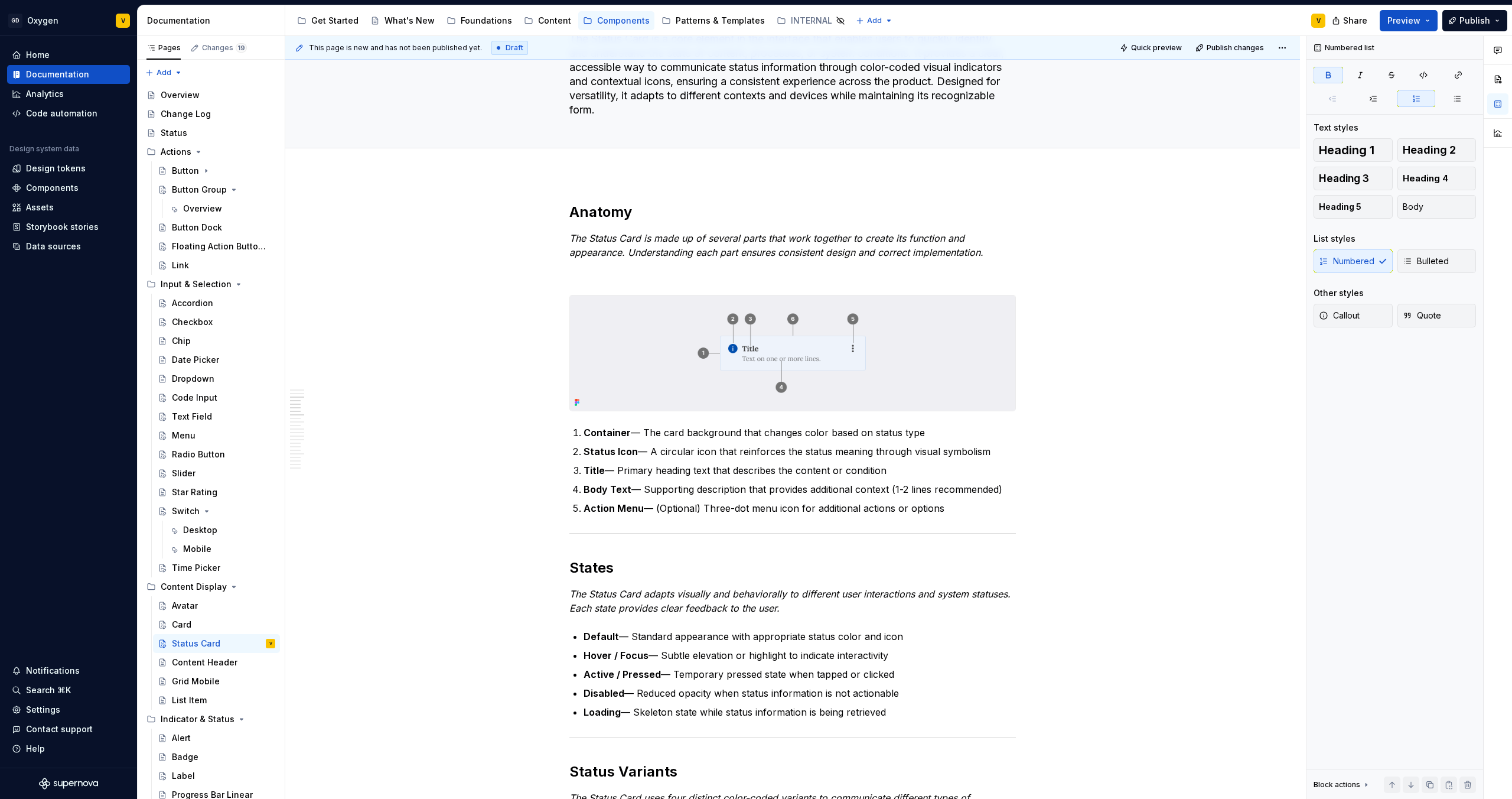
scroll to position [0, 0]
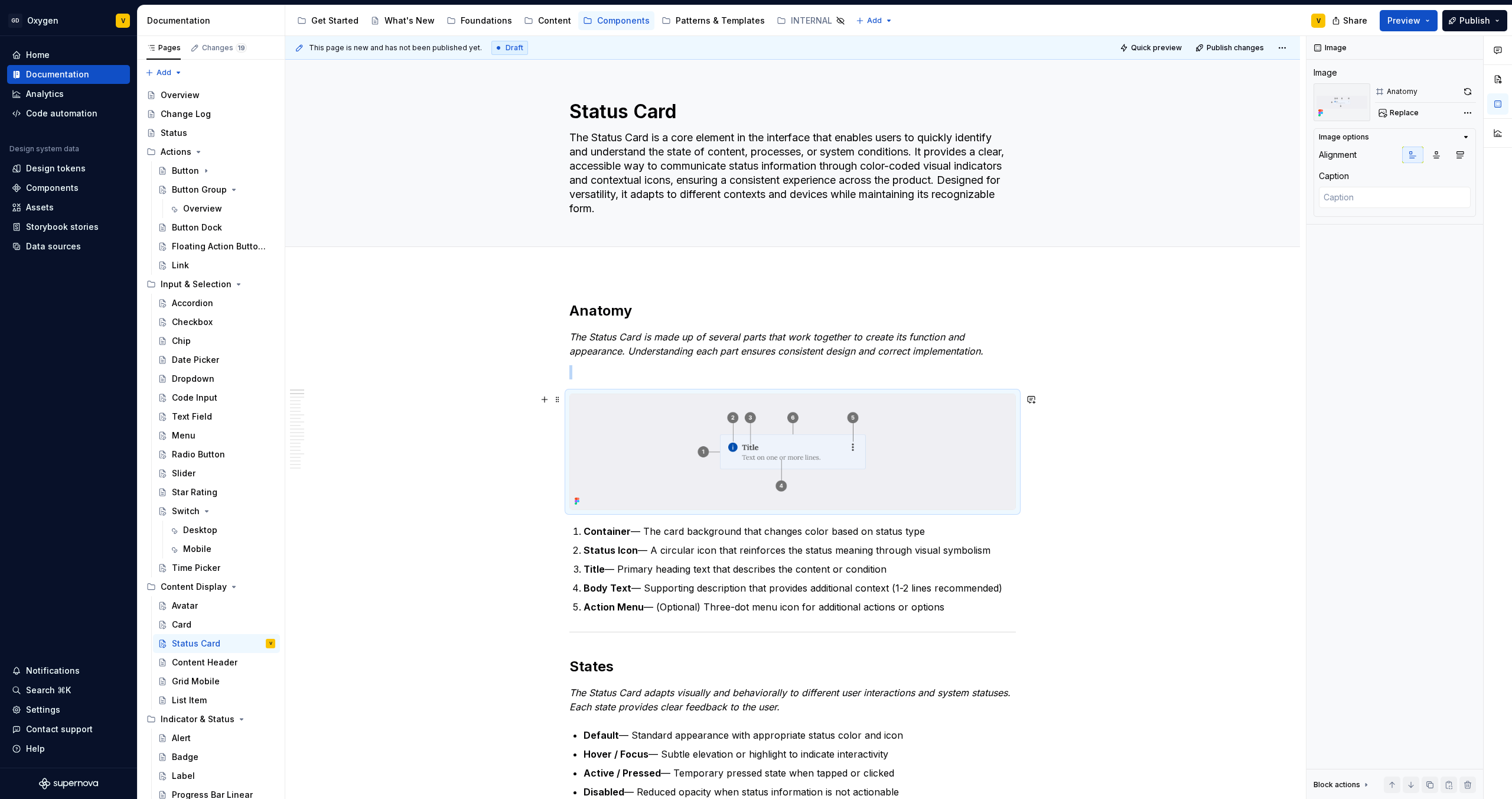
click at [691, 439] on img at bounding box center [792, 451] width 445 height 115
click at [1399, 110] on span "Replace" at bounding box center [1404, 112] width 29 height 9
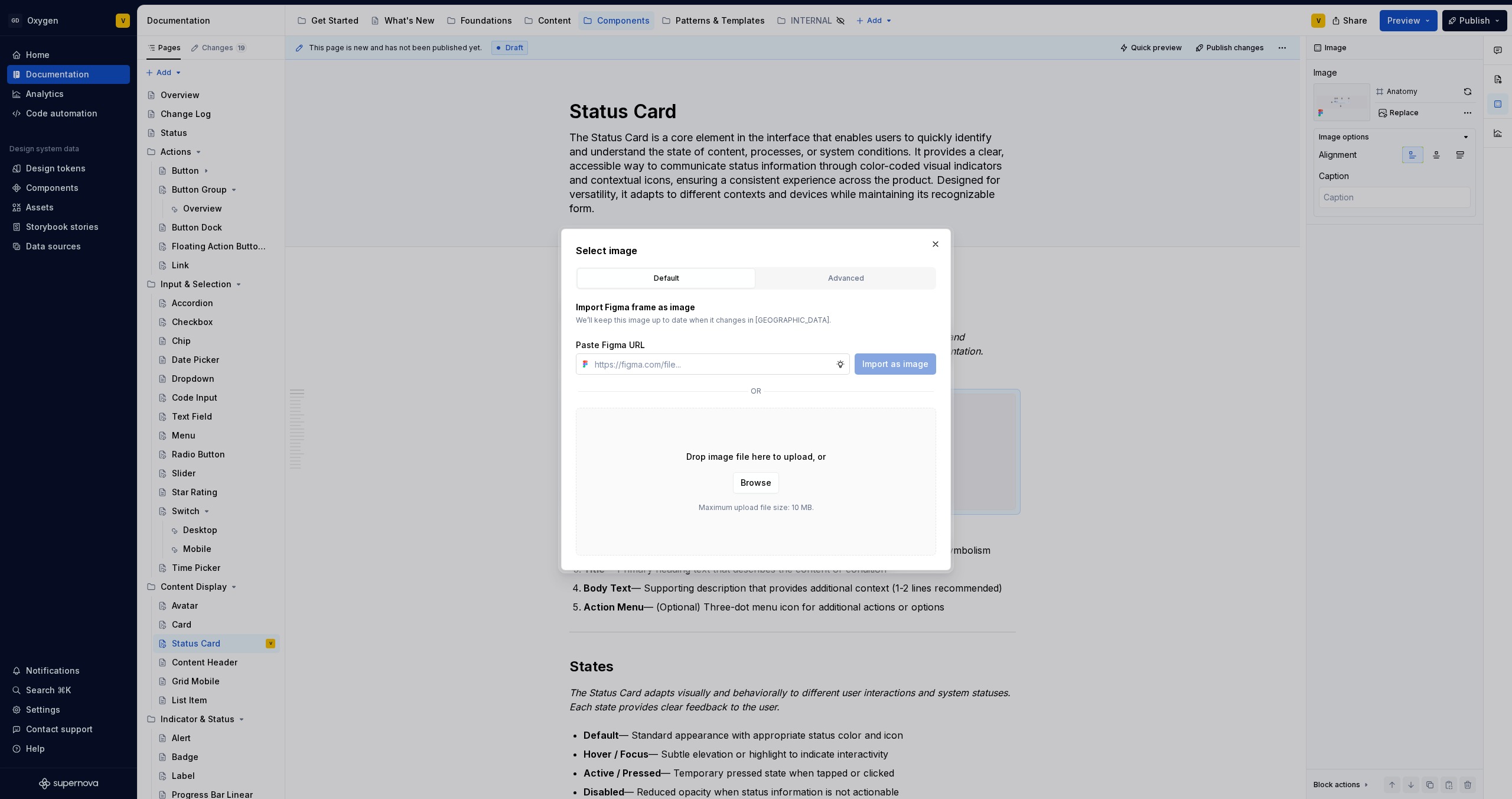
type textarea "*"
type input "https://www.figma.com/design/rzxjdfGE9CHhfV7rU8czbq/ODS-%E2%B8%B1-Internal-%E2%…"
click at [915, 359] on span "Import as image" at bounding box center [896, 364] width 67 height 12
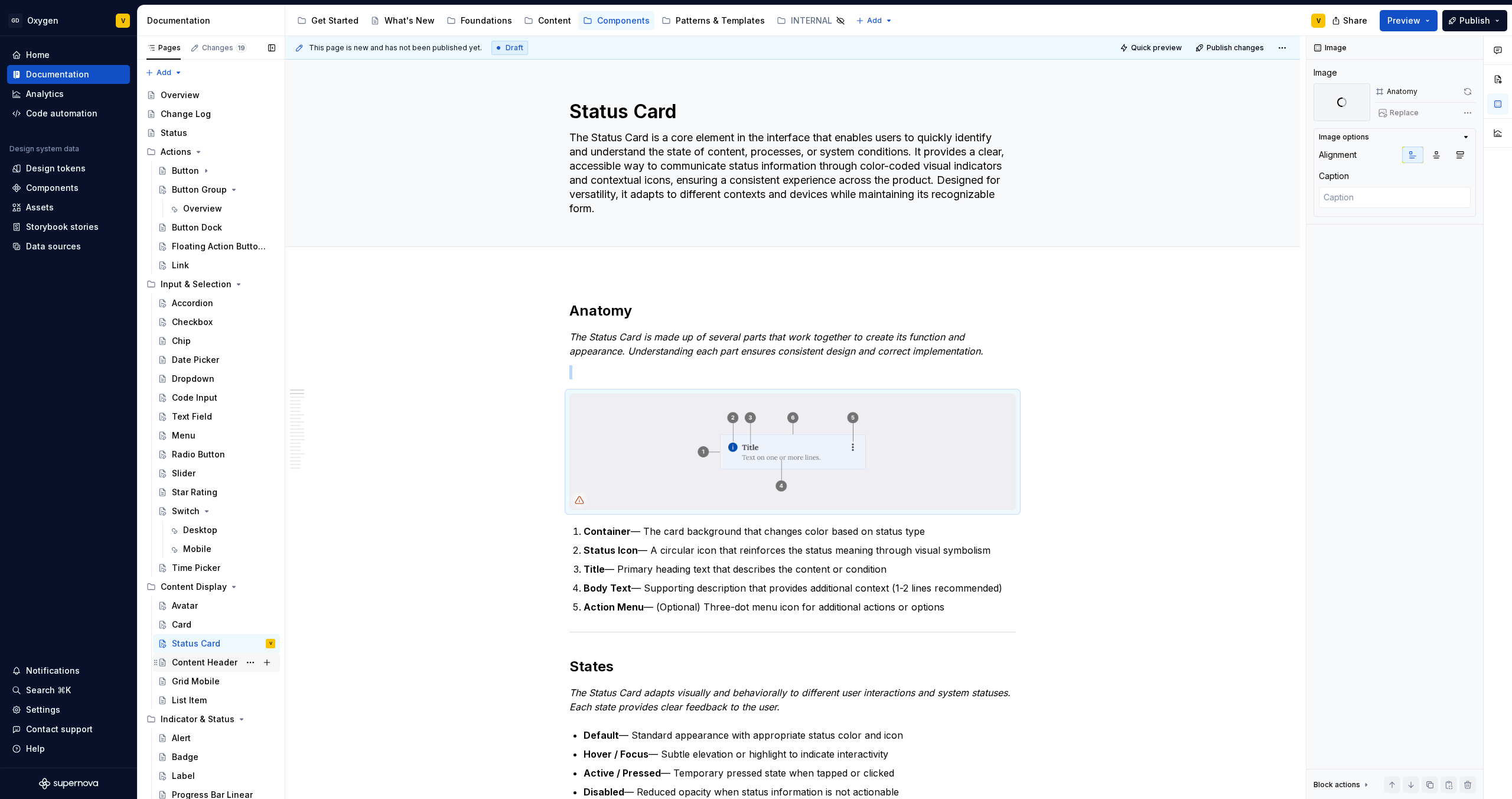
click at [189, 666] on div "Content Header" at bounding box center [205, 663] width 66 height 12
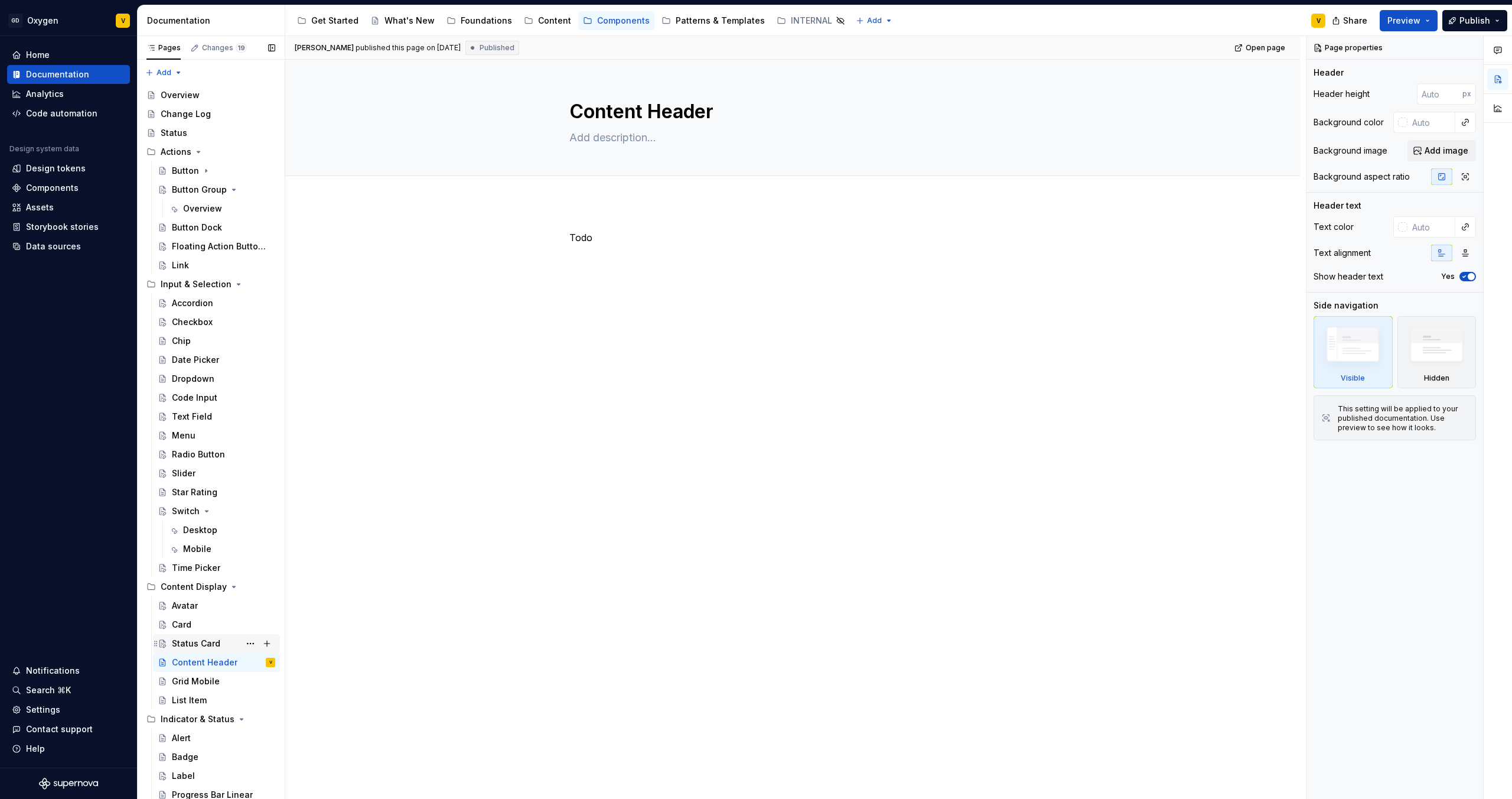
click at [189, 639] on div "Status Card" at bounding box center [196, 643] width 49 height 12
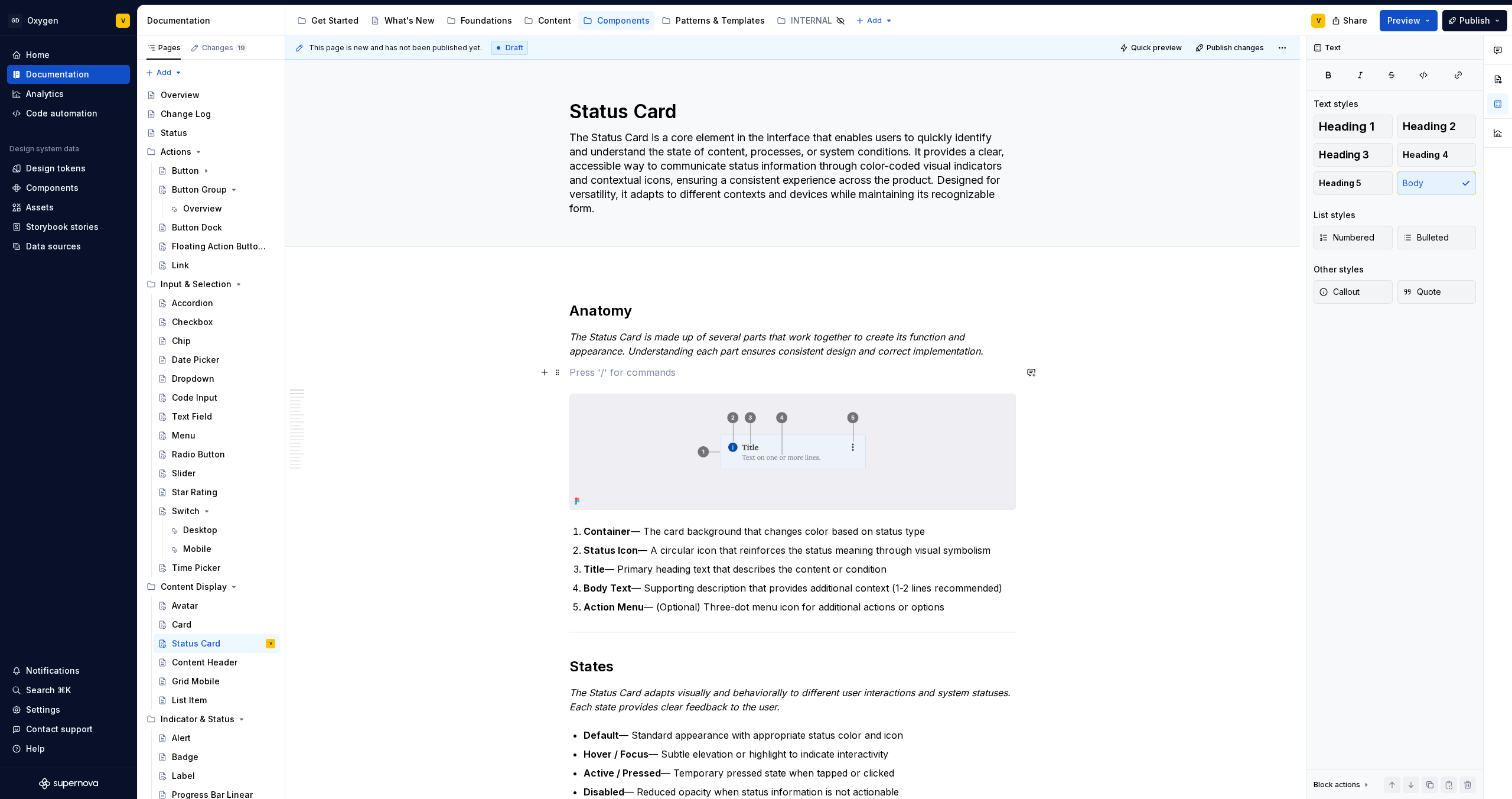
click at [594, 375] on p at bounding box center [792, 372] width 447 height 14
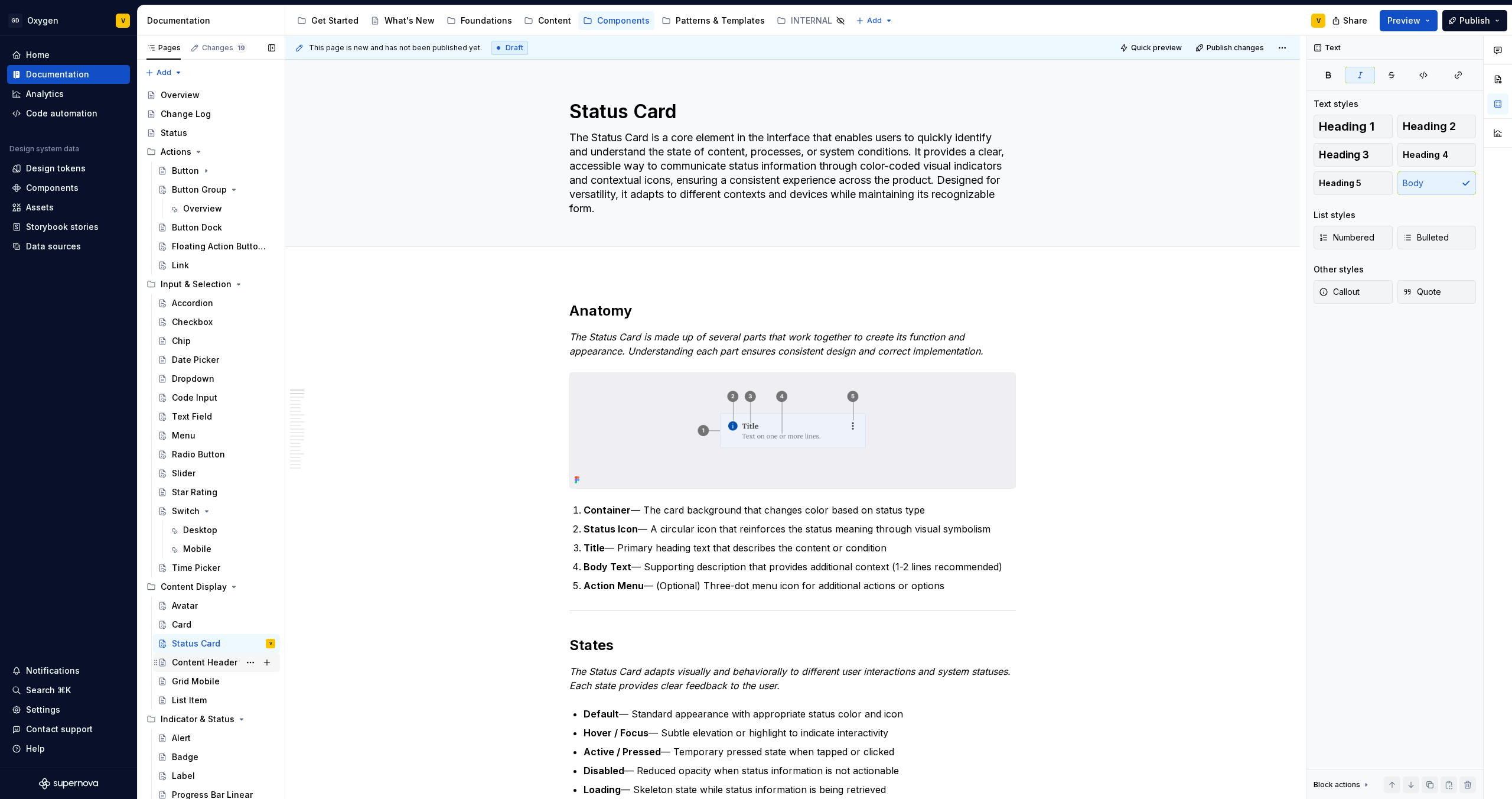
click at [176, 658] on div "Content Header" at bounding box center [205, 663] width 66 height 12
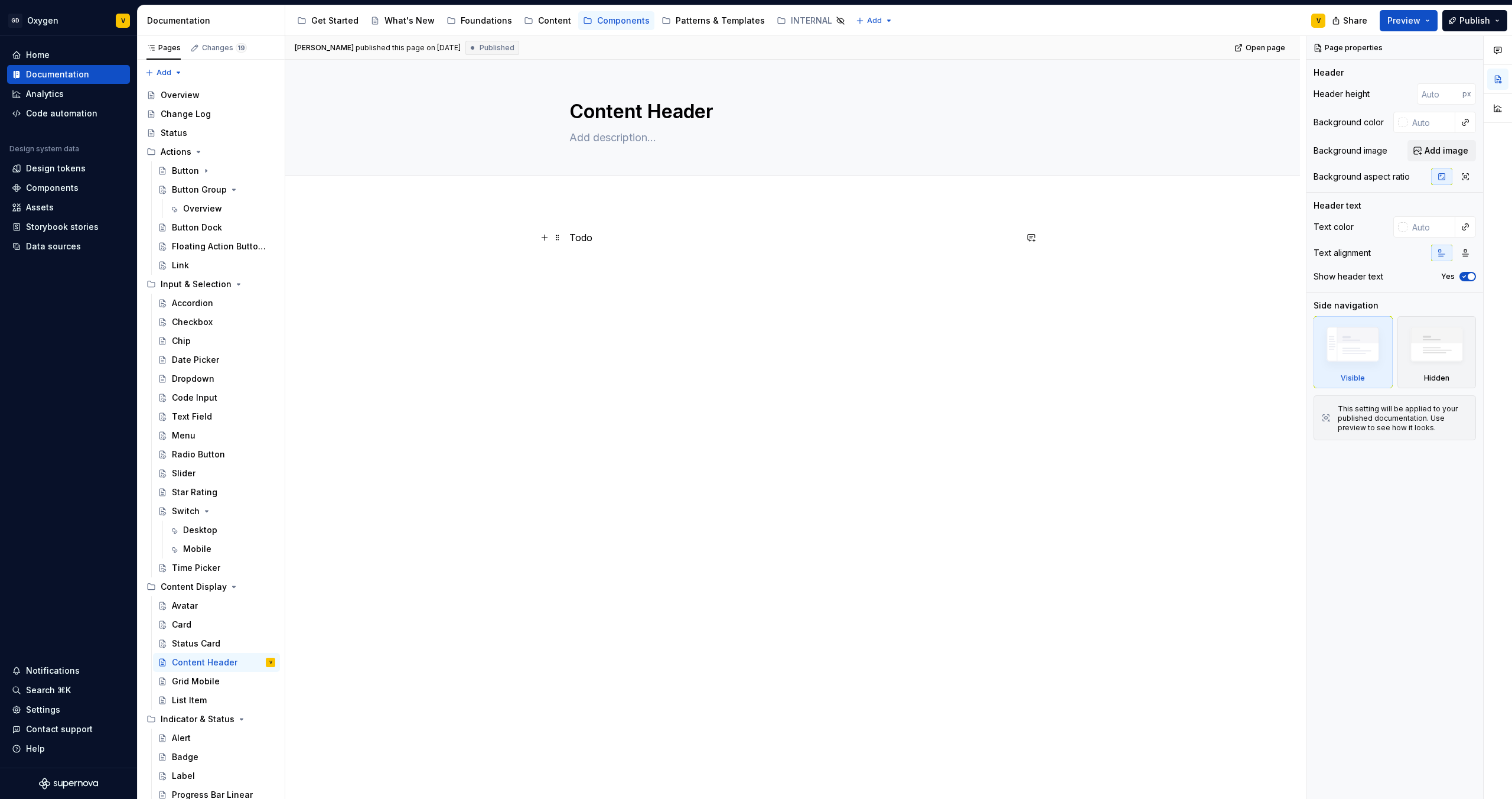
type textarea "*"
click at [618, 241] on p "Todo" at bounding box center [792, 237] width 447 height 14
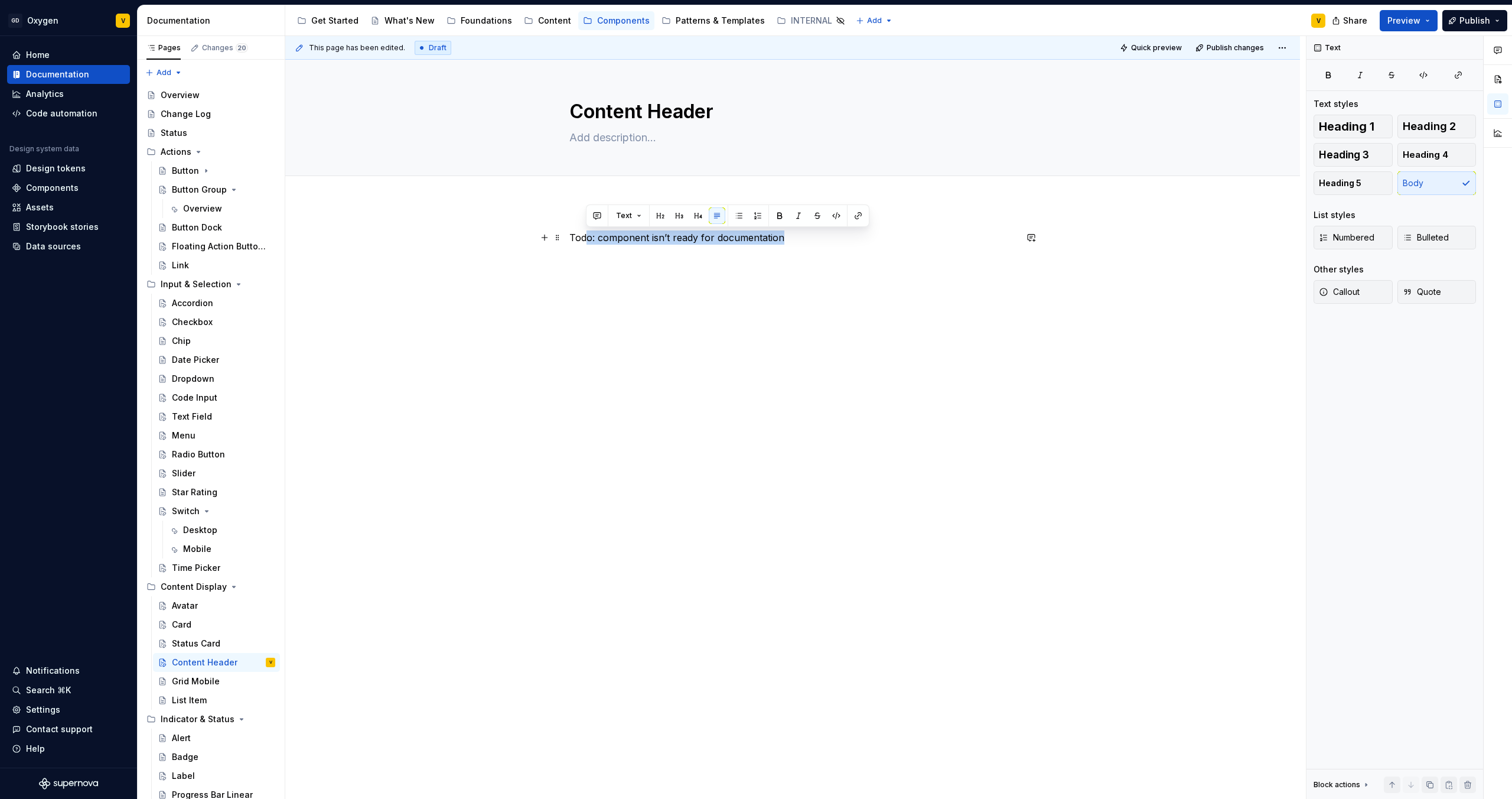
drag, startPoint x: 788, startPoint y: 231, endPoint x: 557, endPoint y: 243, distance: 231.3
click at [569, 239] on div "Todo: component isn’t ready for documentation" at bounding box center [792, 260] width 447 height 59
click at [588, 241] on p "Todo: component isn’t ready for documentation" at bounding box center [792, 237] width 447 height 14
drag, startPoint x: 566, startPoint y: 237, endPoint x: 805, endPoint y: 231, distance: 239.1
click at [805, 229] on div "This page has been edited. Draft Quick preview Publish changes Content Header E…" at bounding box center [796, 418] width 1021 height 764
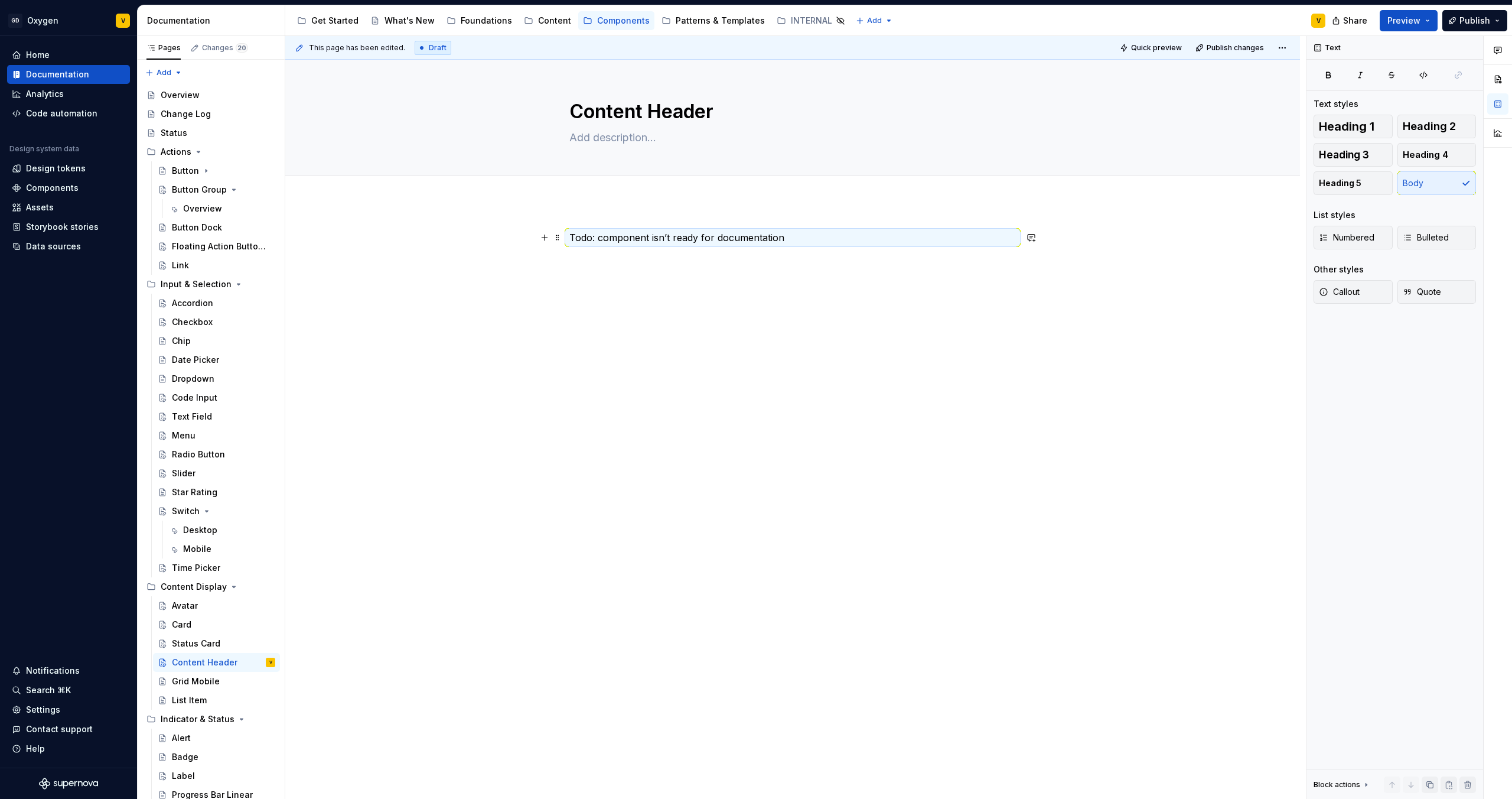
click at [791, 237] on p "Todo: component isn’t ready for documentation" at bounding box center [792, 237] width 447 height 14
drag, startPoint x: 781, startPoint y: 238, endPoint x: 569, endPoint y: 241, distance: 212.0
click at [569, 241] on p "Todo: component isn’t ready for documentation" at bounding box center [792, 237] width 447 height 14
copy p "Todo: component isn’t ready for documentation"
click at [465, 364] on div "Todo: component isn’t ready for documentation" at bounding box center [793, 365] width 1015 height 328
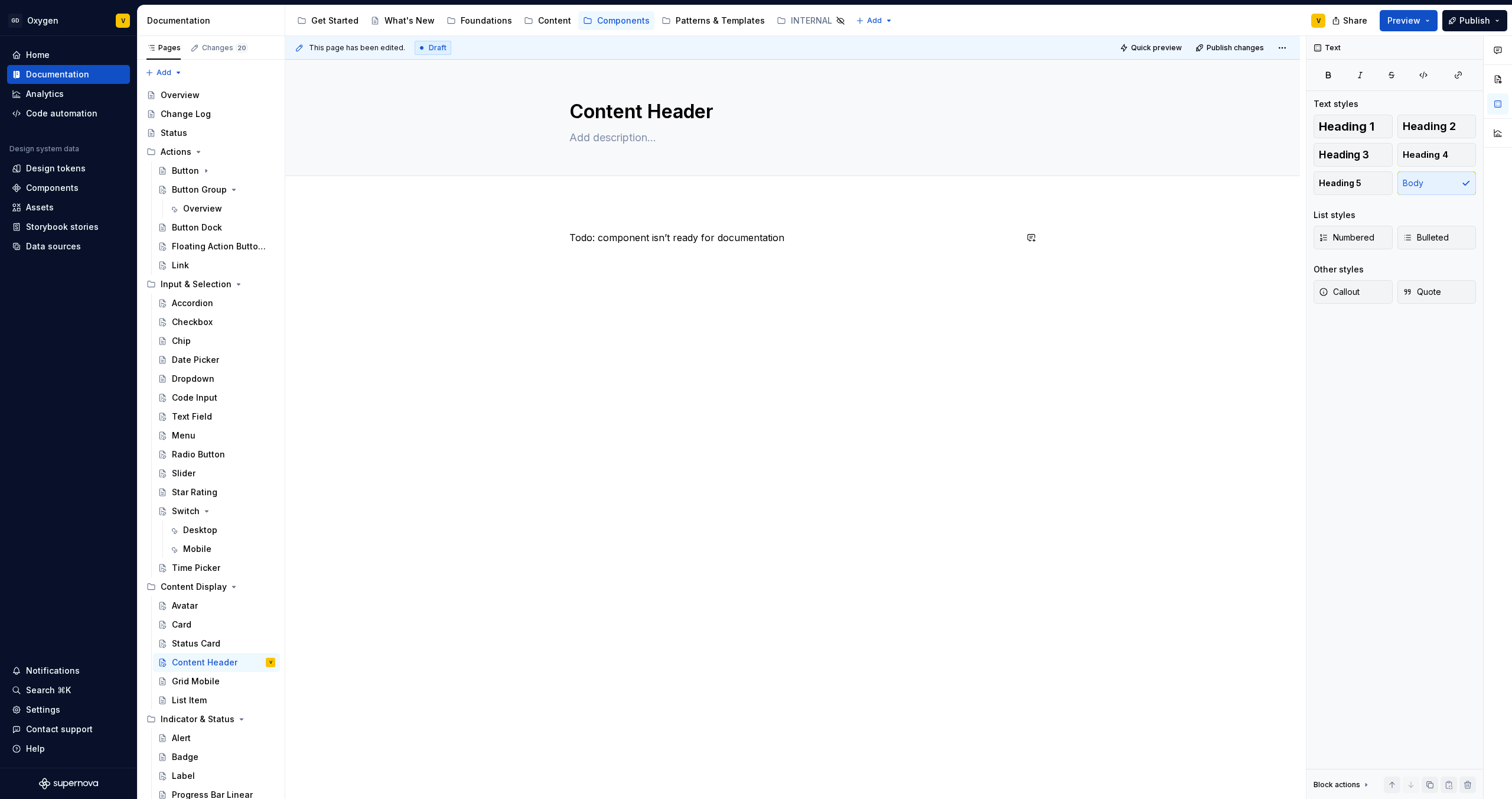
click at [465, 364] on div "Todo: component isn’t ready for documentation" at bounding box center [793, 365] width 1015 height 328
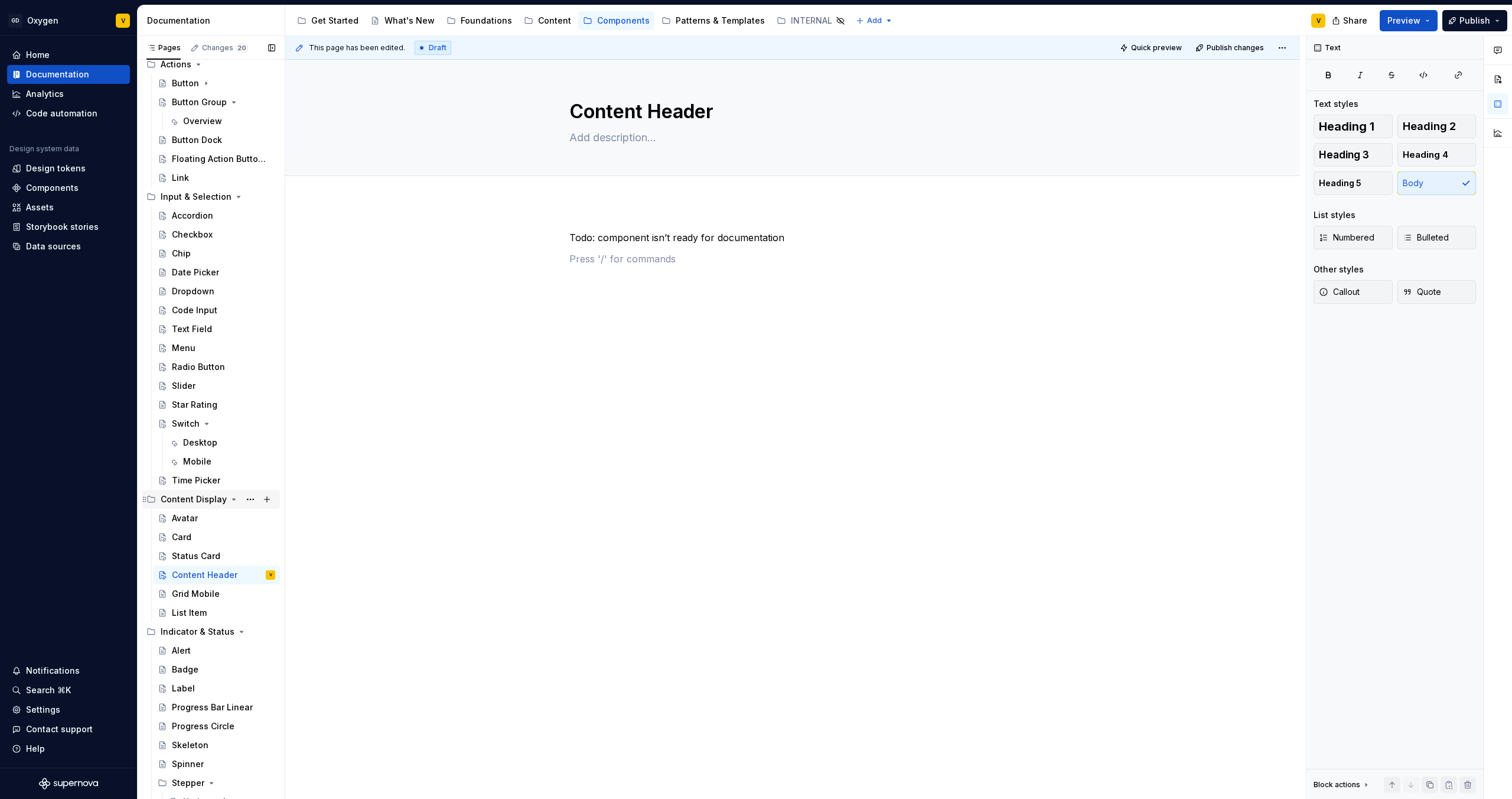
scroll to position [104, 0]
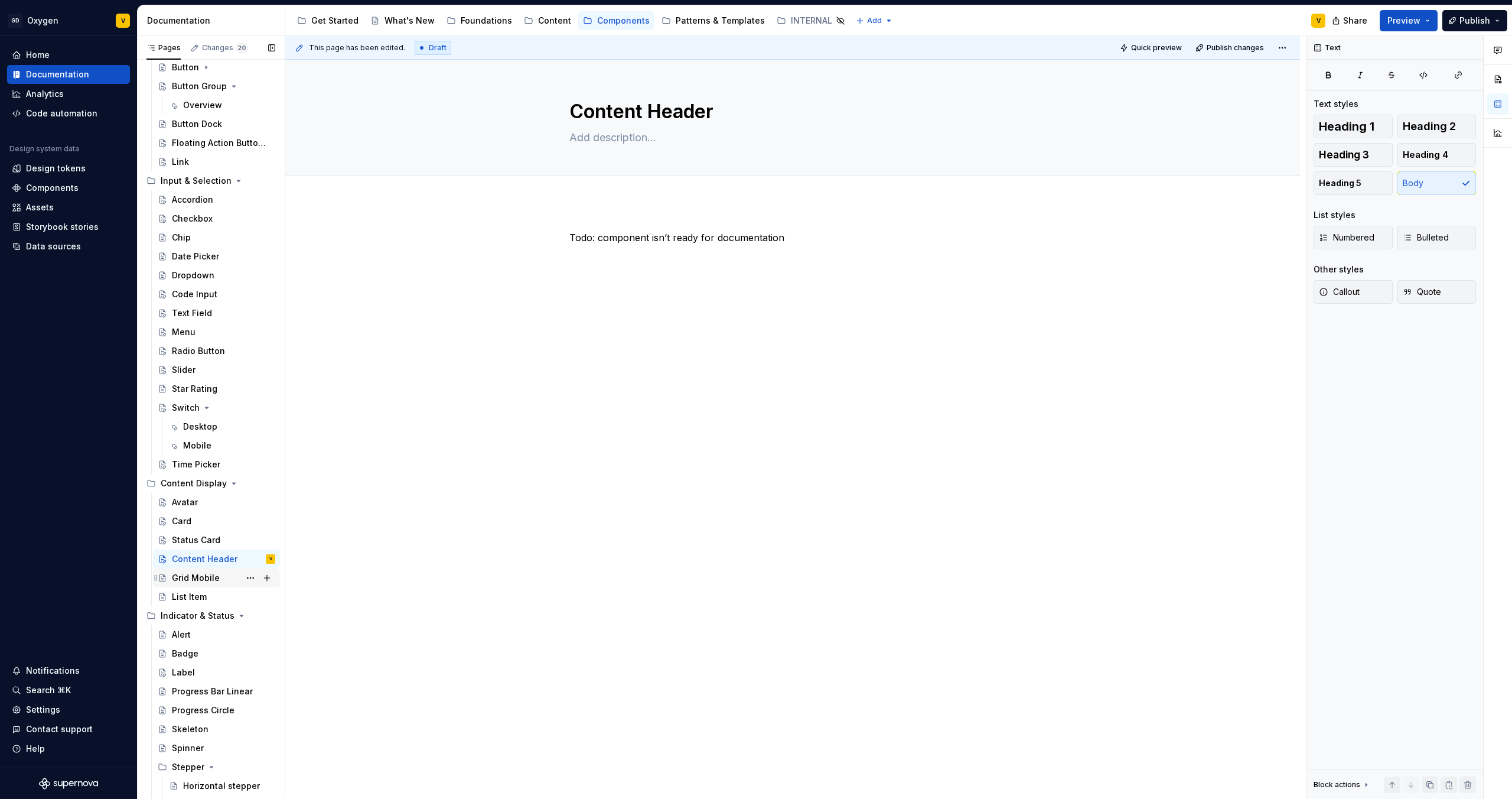
click at [209, 578] on div "Grid Mobile" at bounding box center [195, 578] width 48 height 12
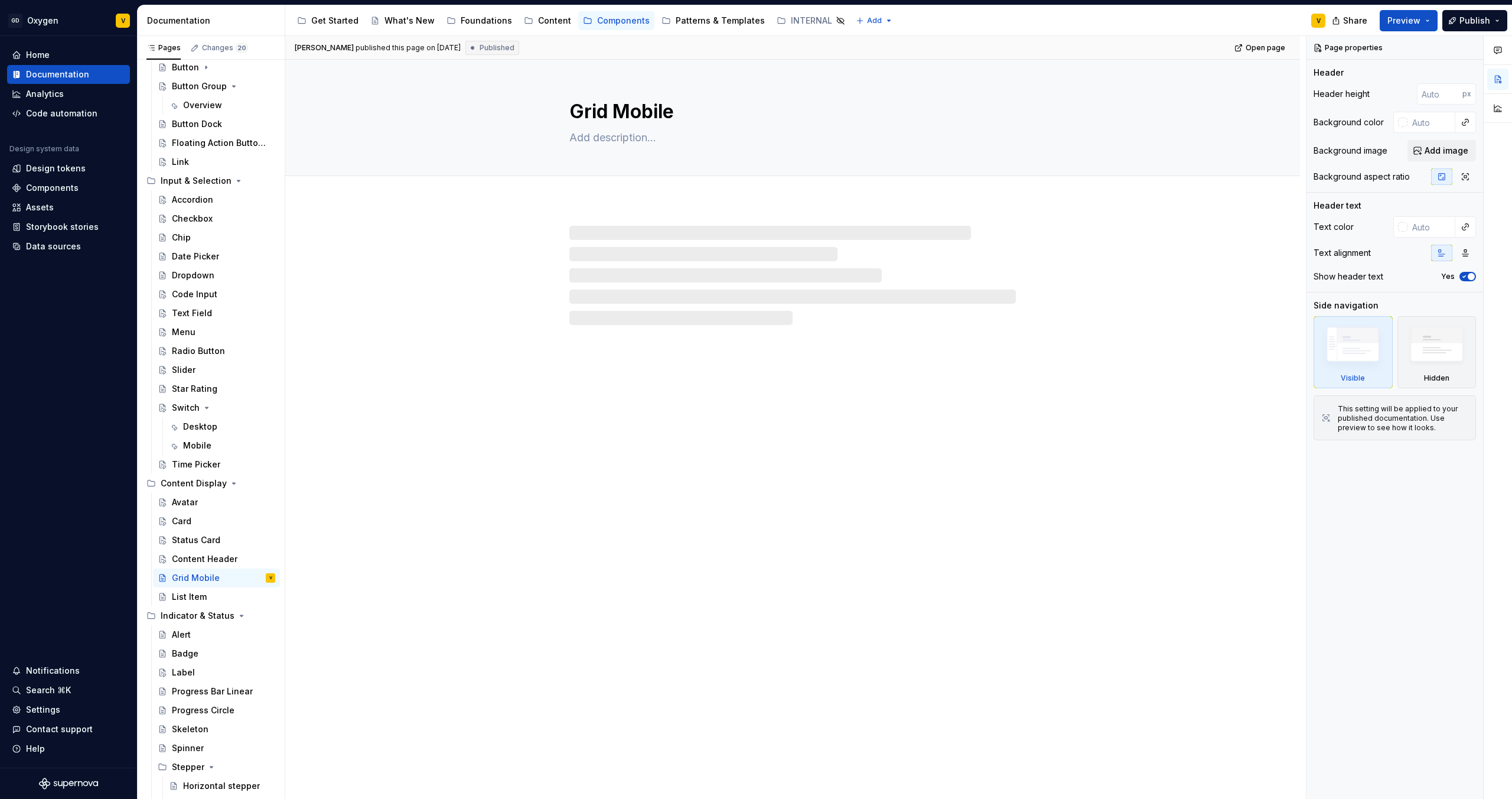
type textarea "*"
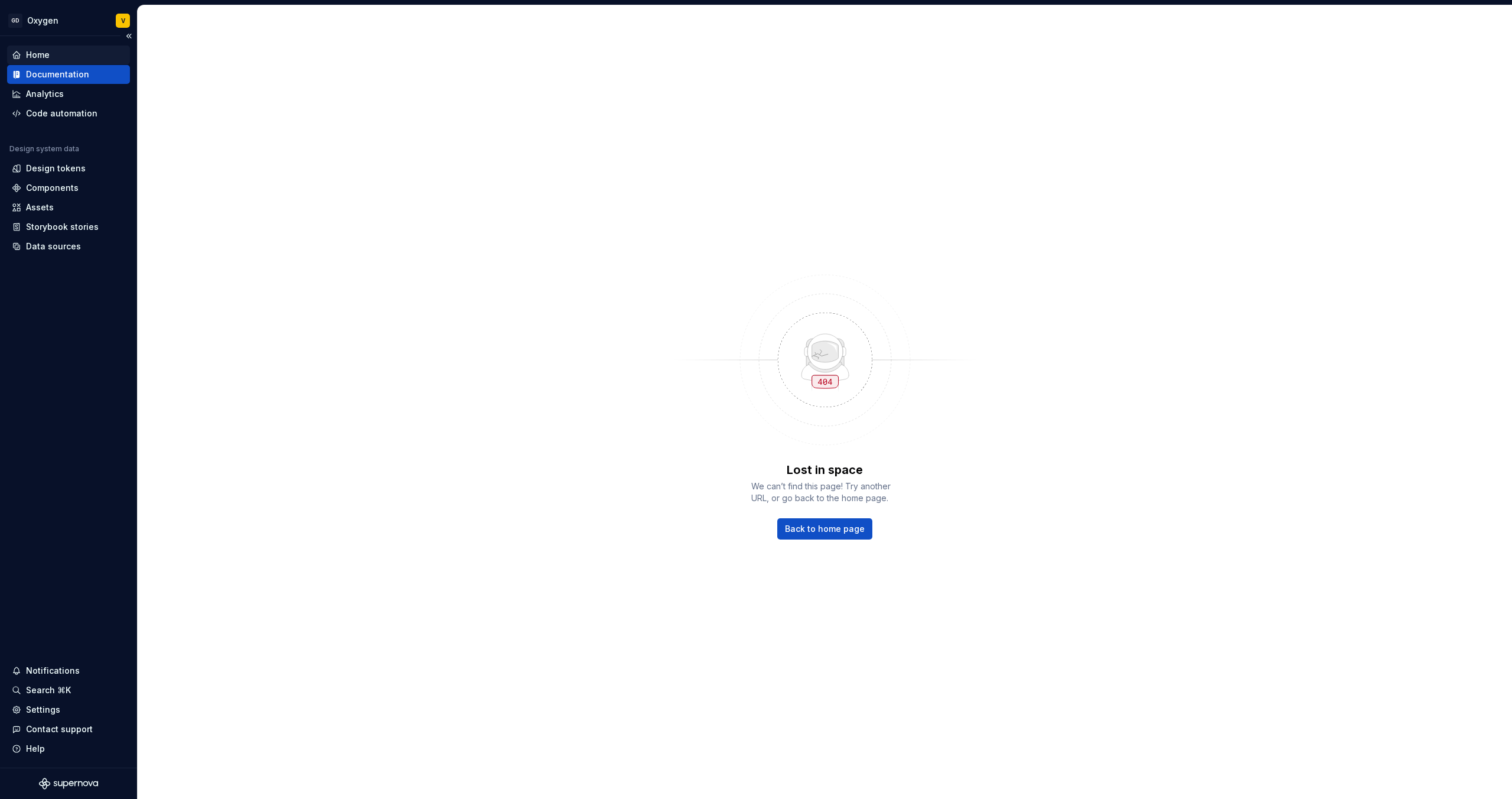
click at [46, 52] on div "Home" at bounding box center [38, 55] width 24 height 12
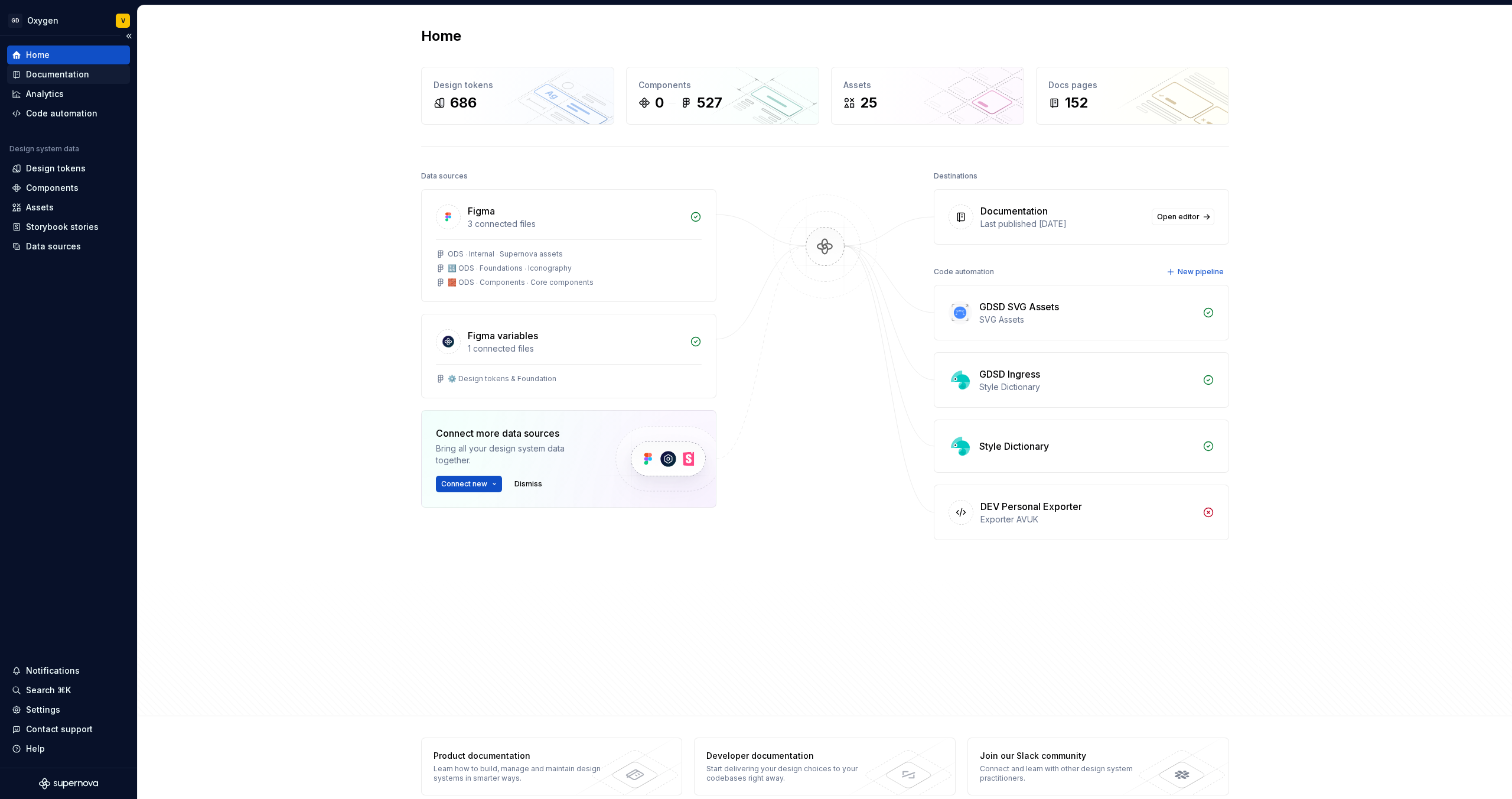
click at [37, 75] on div "Documentation" at bounding box center [57, 74] width 63 height 12
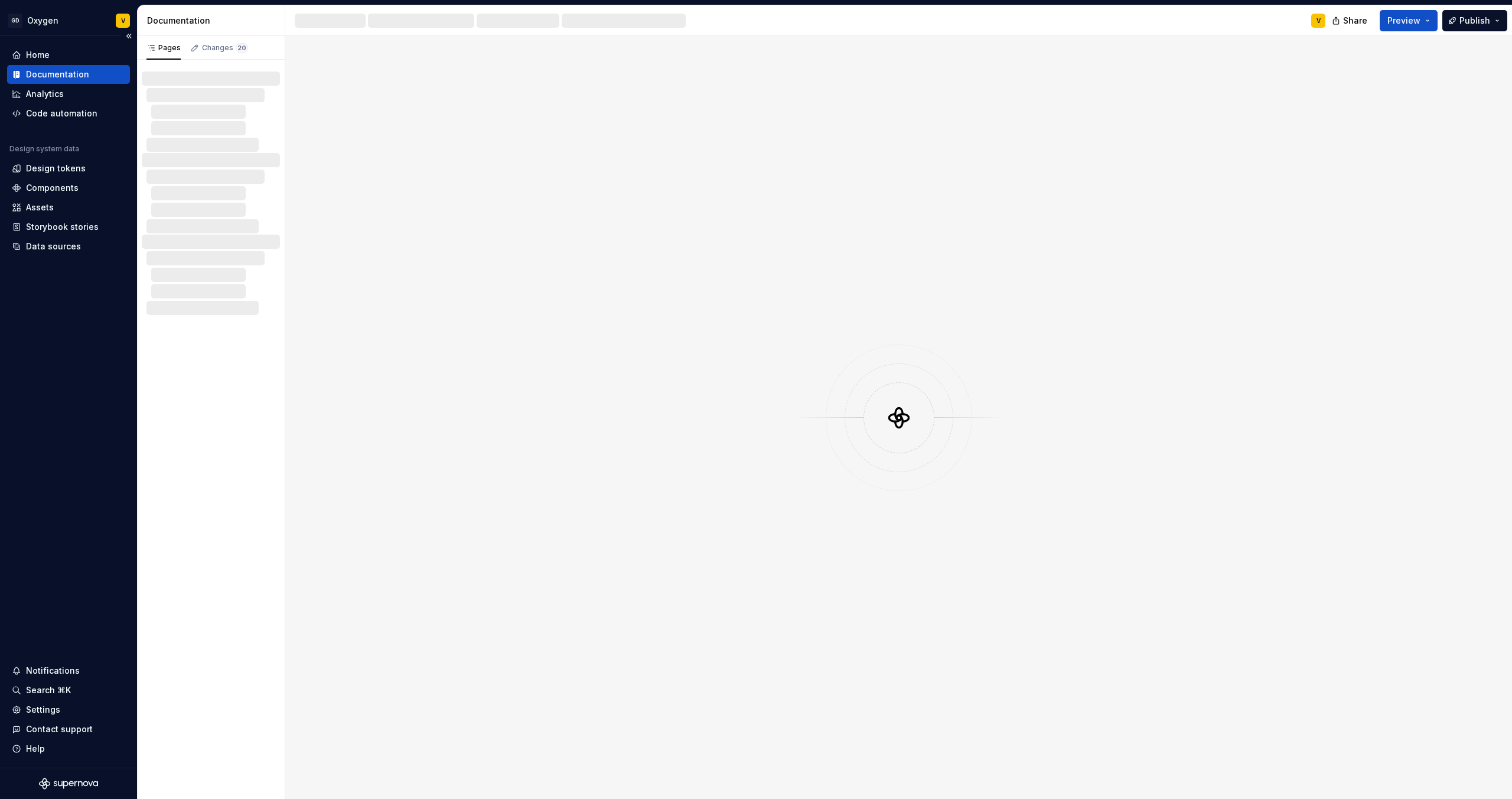
type textarea "*"
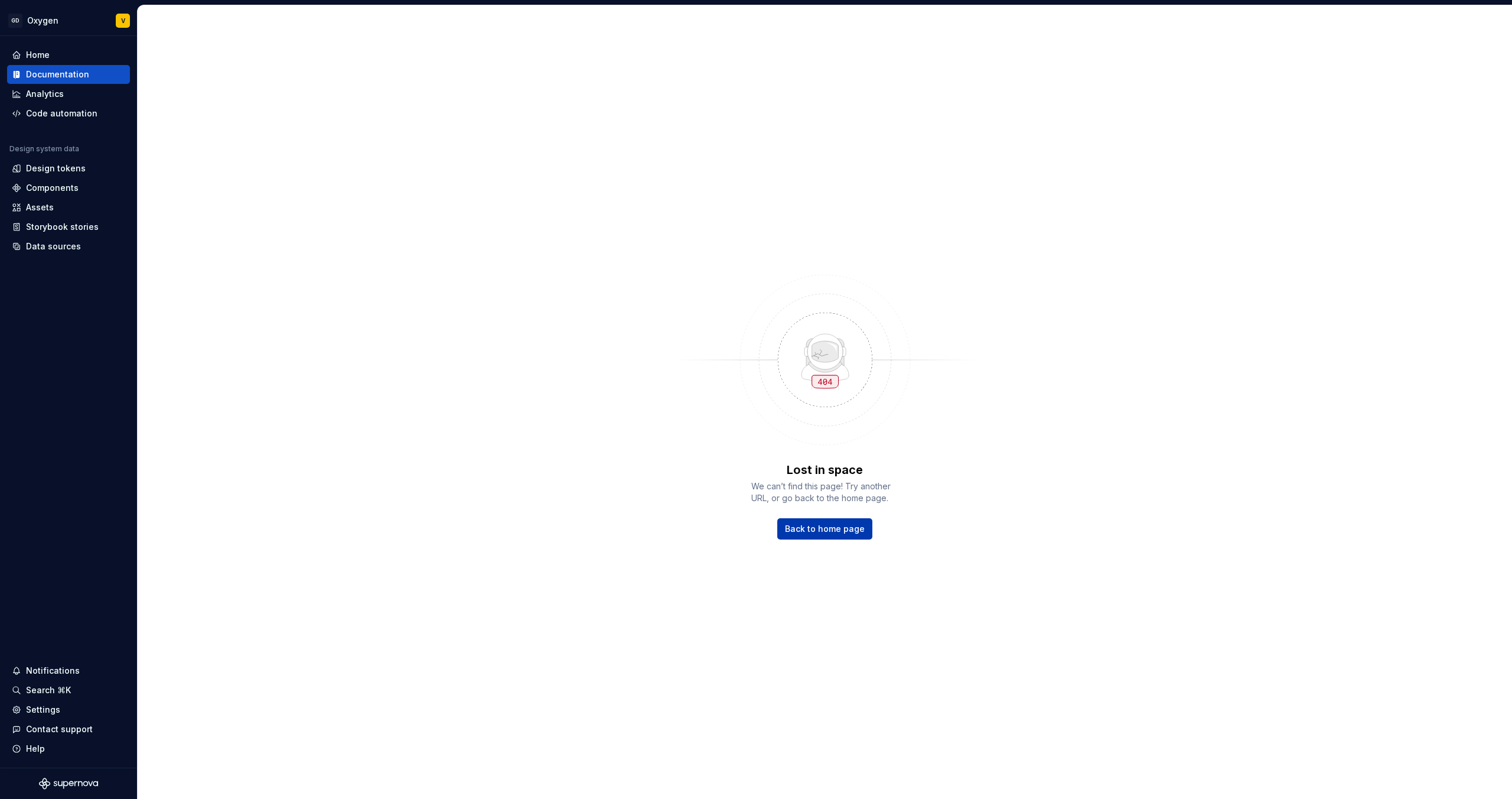
click at [798, 530] on span "Back to home page" at bounding box center [825, 529] width 80 height 12
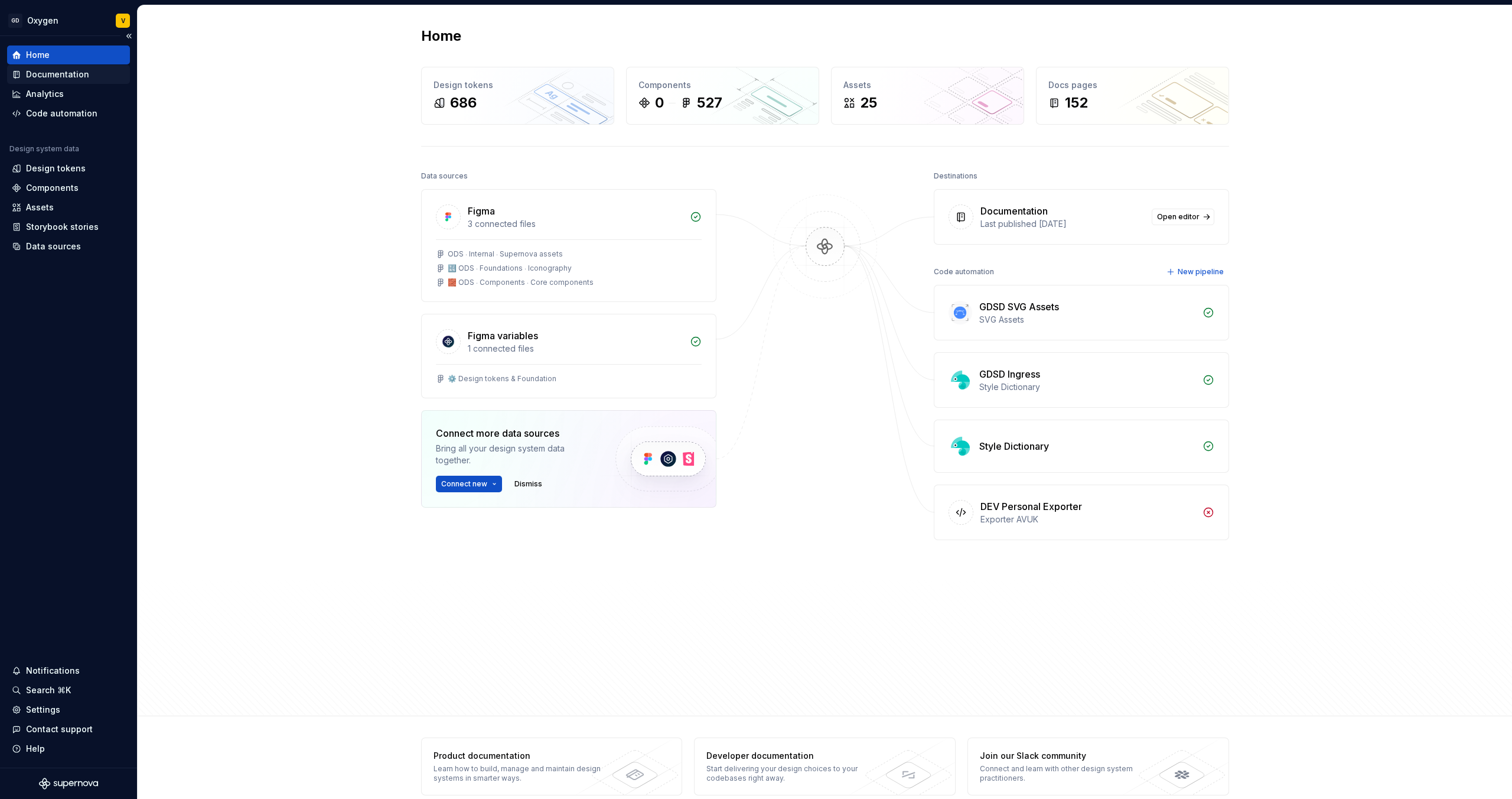
click at [55, 74] on div "Documentation" at bounding box center [57, 74] width 63 height 12
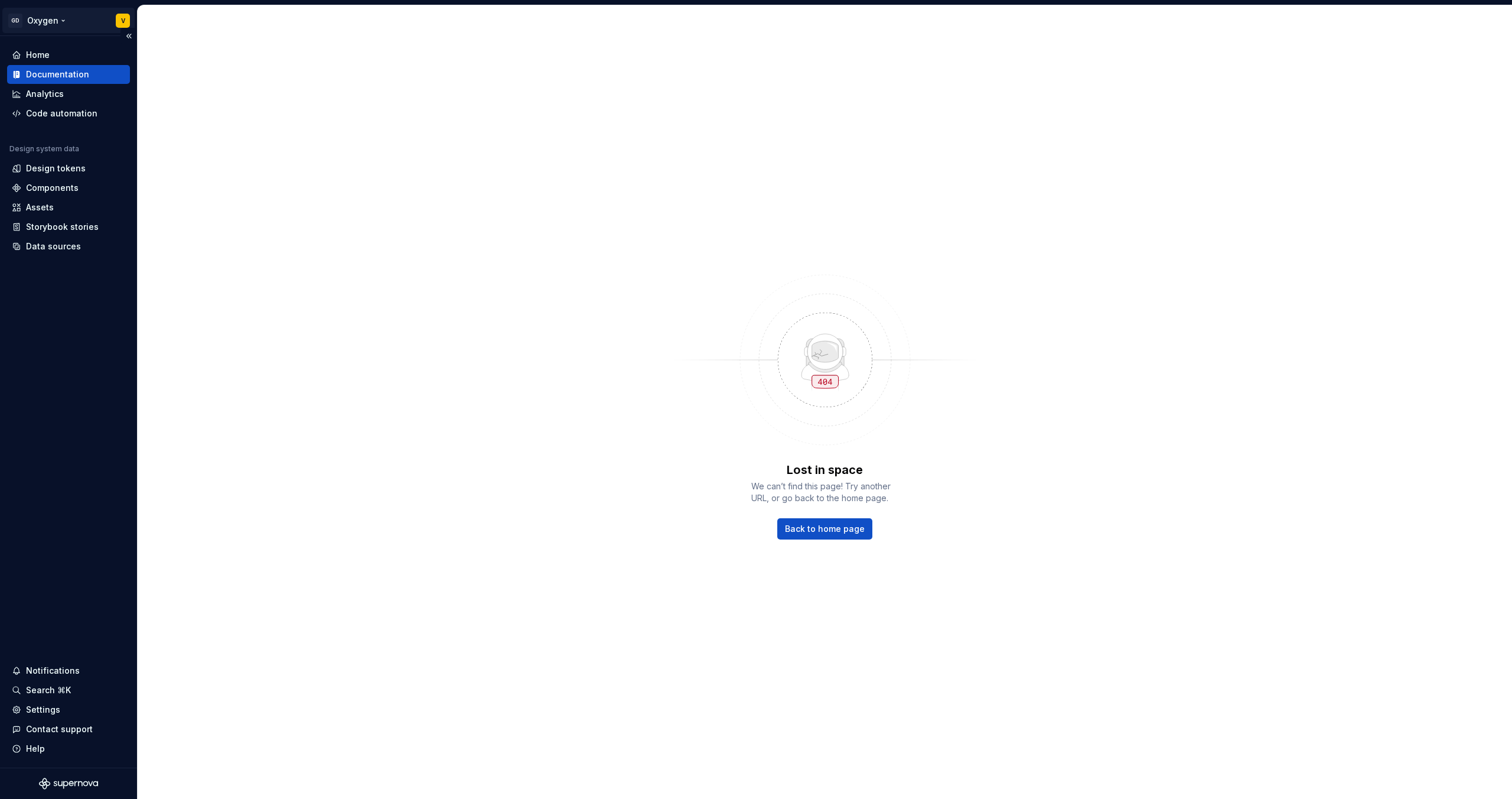
click at [29, 18] on html "GD Oxygen V Home Documentation Analytics Code automation Design system data Des…" at bounding box center [756, 399] width 1512 height 799
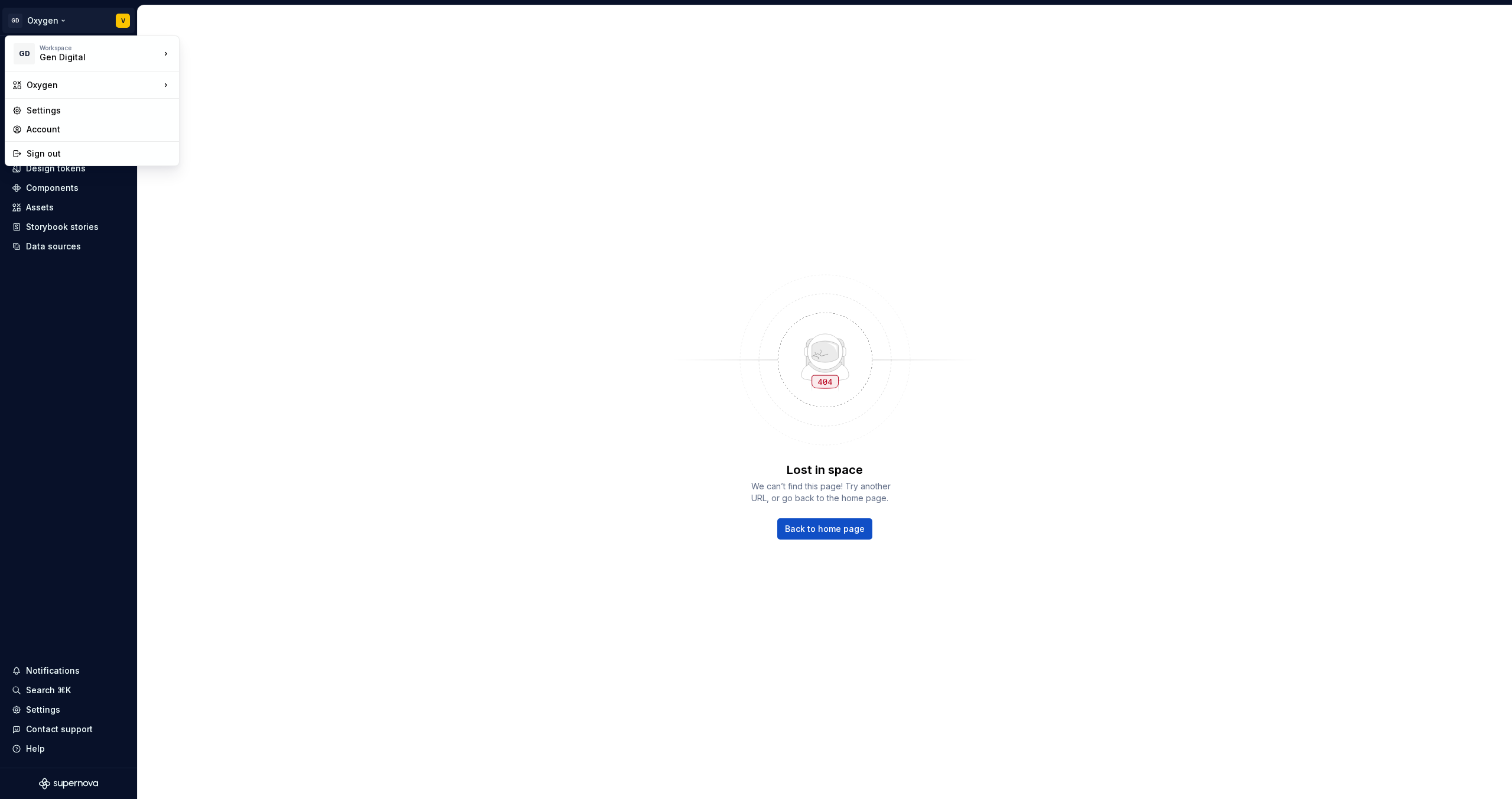
click at [29, 18] on html "GD Oxygen V Home Documentation Analytics Code automation Design system data Des…" at bounding box center [756, 399] width 1512 height 799
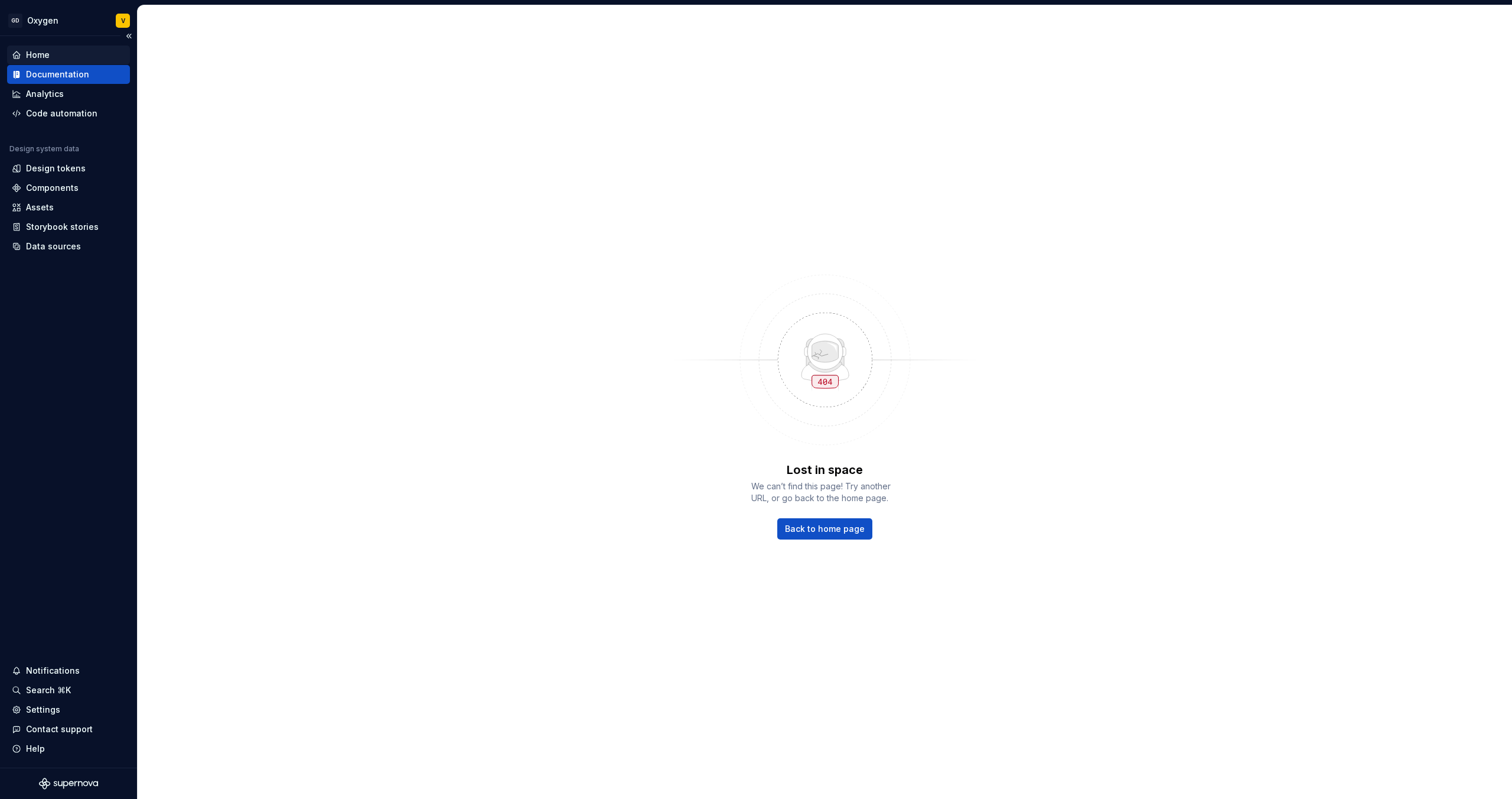
click at [28, 55] on div "Home" at bounding box center [38, 55] width 24 height 12
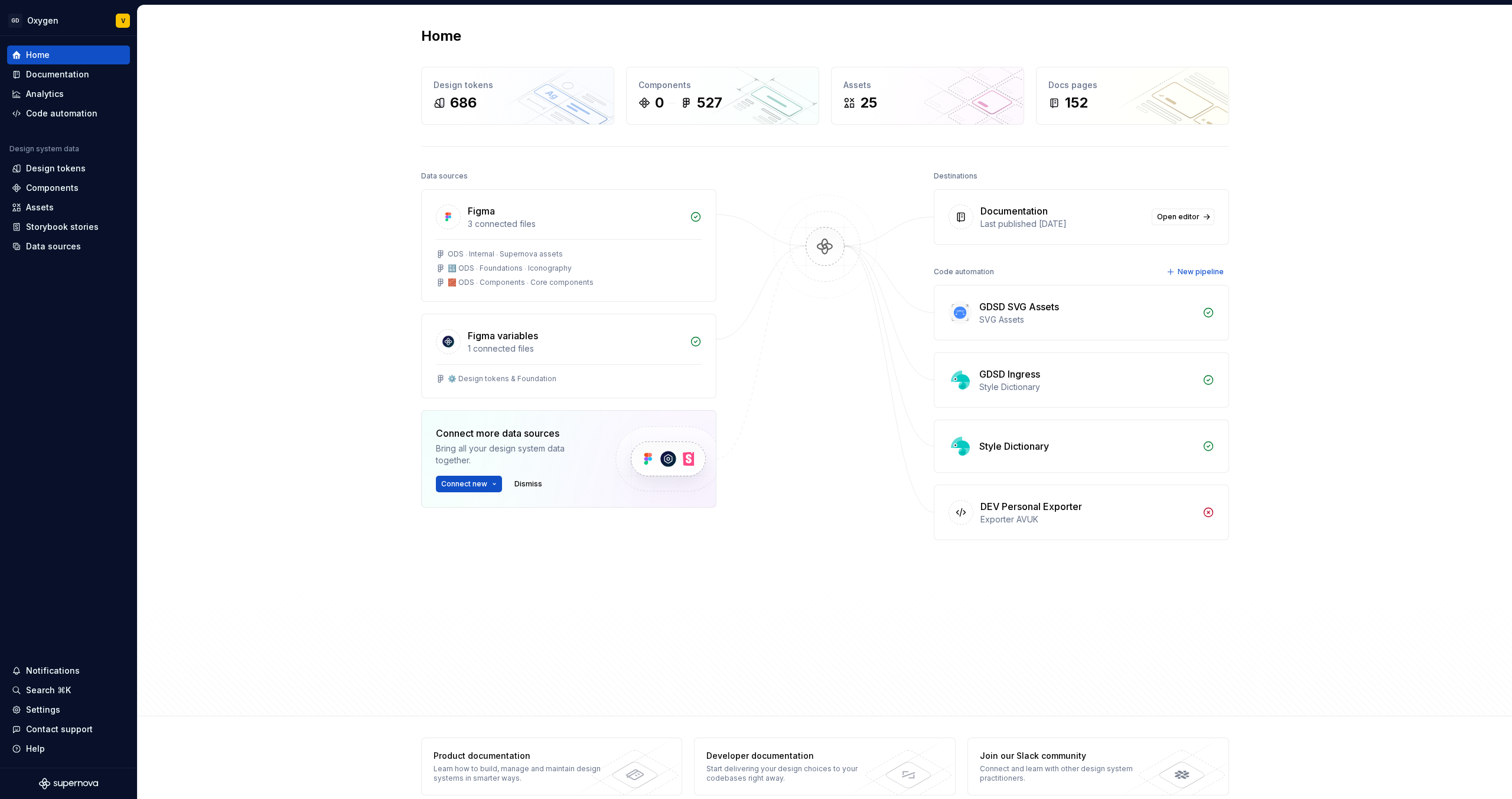
click at [237, 159] on div "Home Design tokens 686 Components 0 527 Assets 25 Docs pages 152 Data sources F…" at bounding box center [825, 360] width 1375 height 711
click at [61, 69] on div "Documentation" at bounding box center [57, 74] width 63 height 12
type textarea "*"
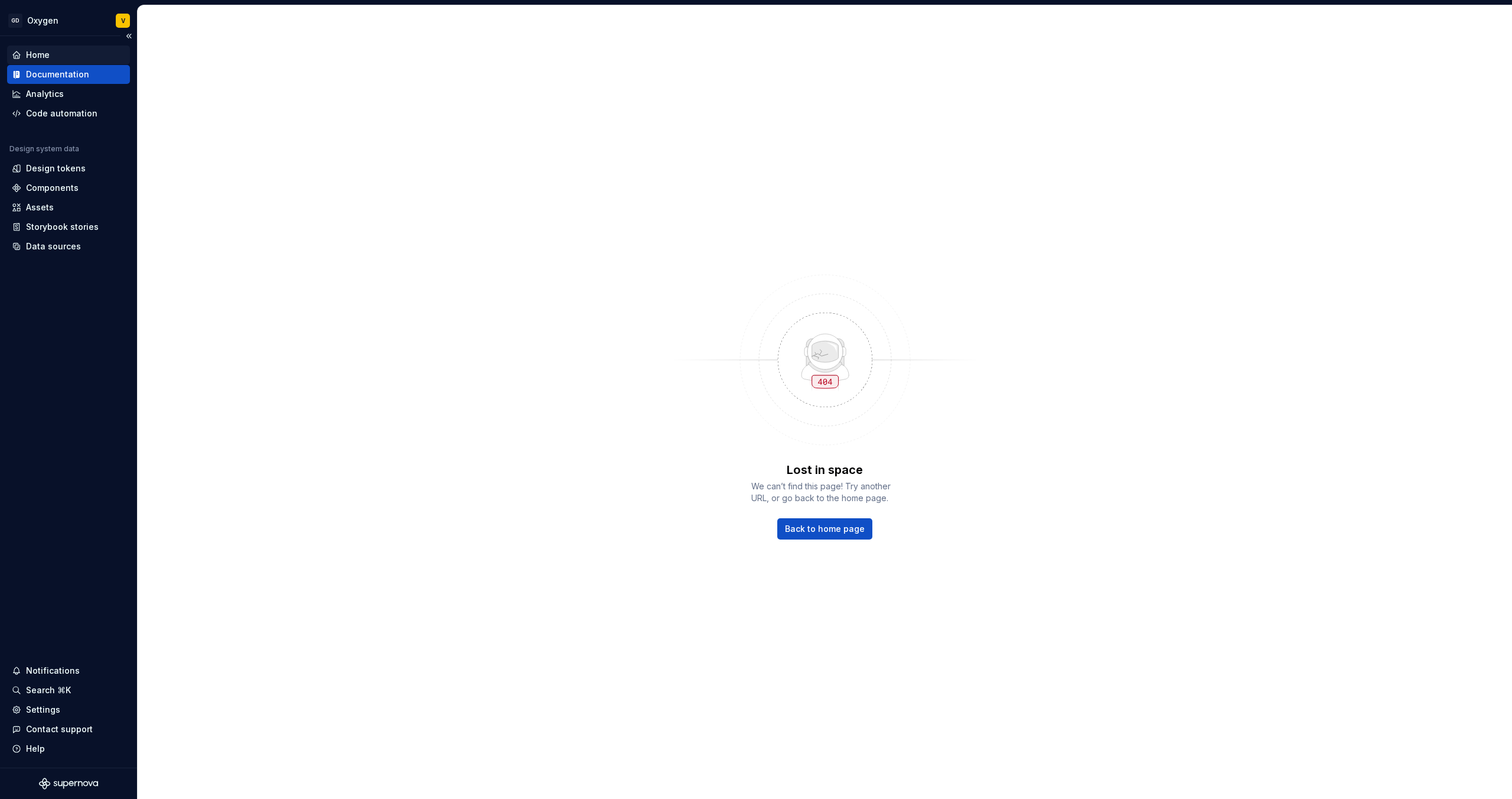
click at [56, 49] on div "Home" at bounding box center [68, 55] width 114 height 12
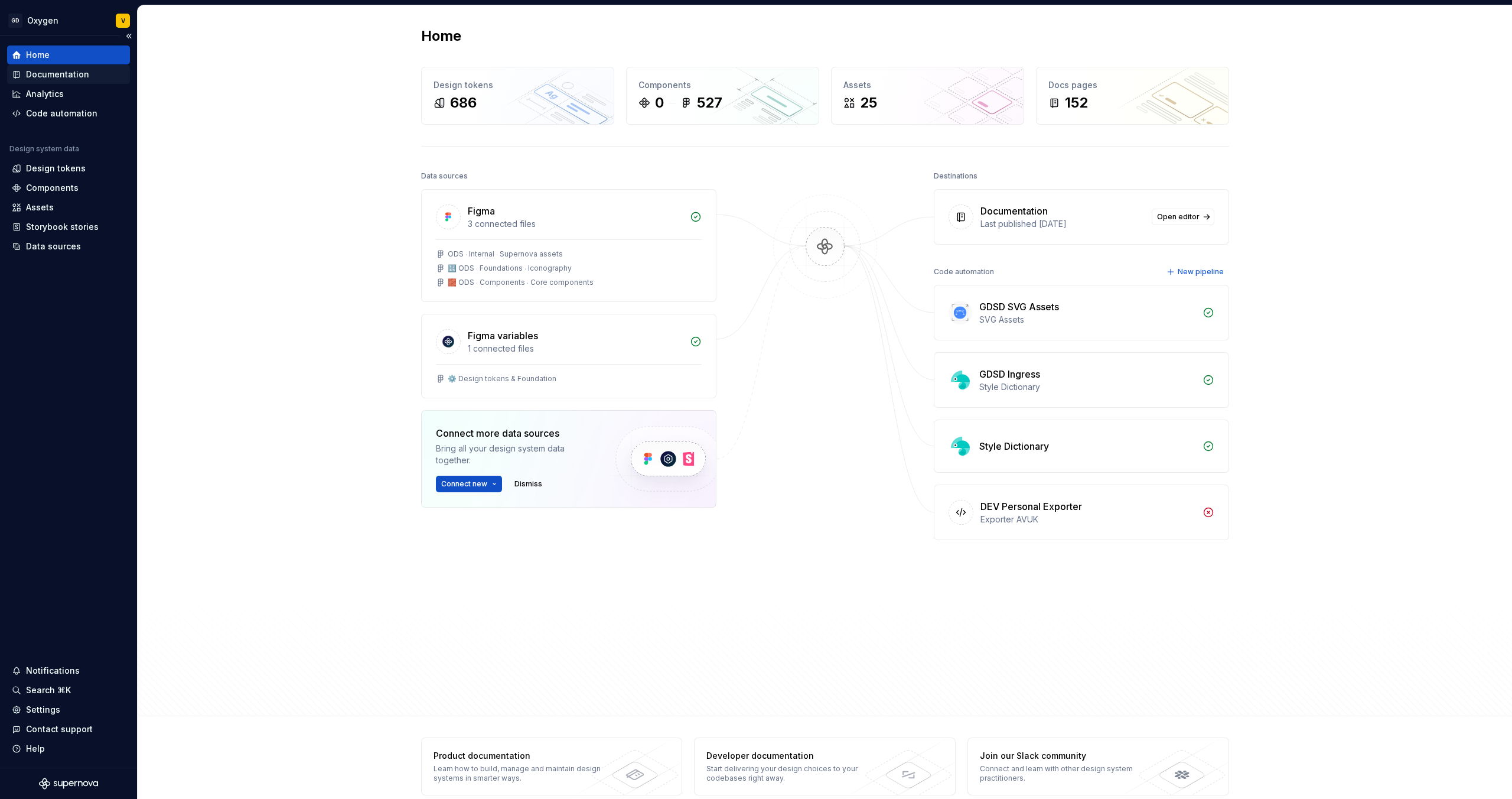
click at [65, 78] on div "Documentation" at bounding box center [57, 74] width 63 height 12
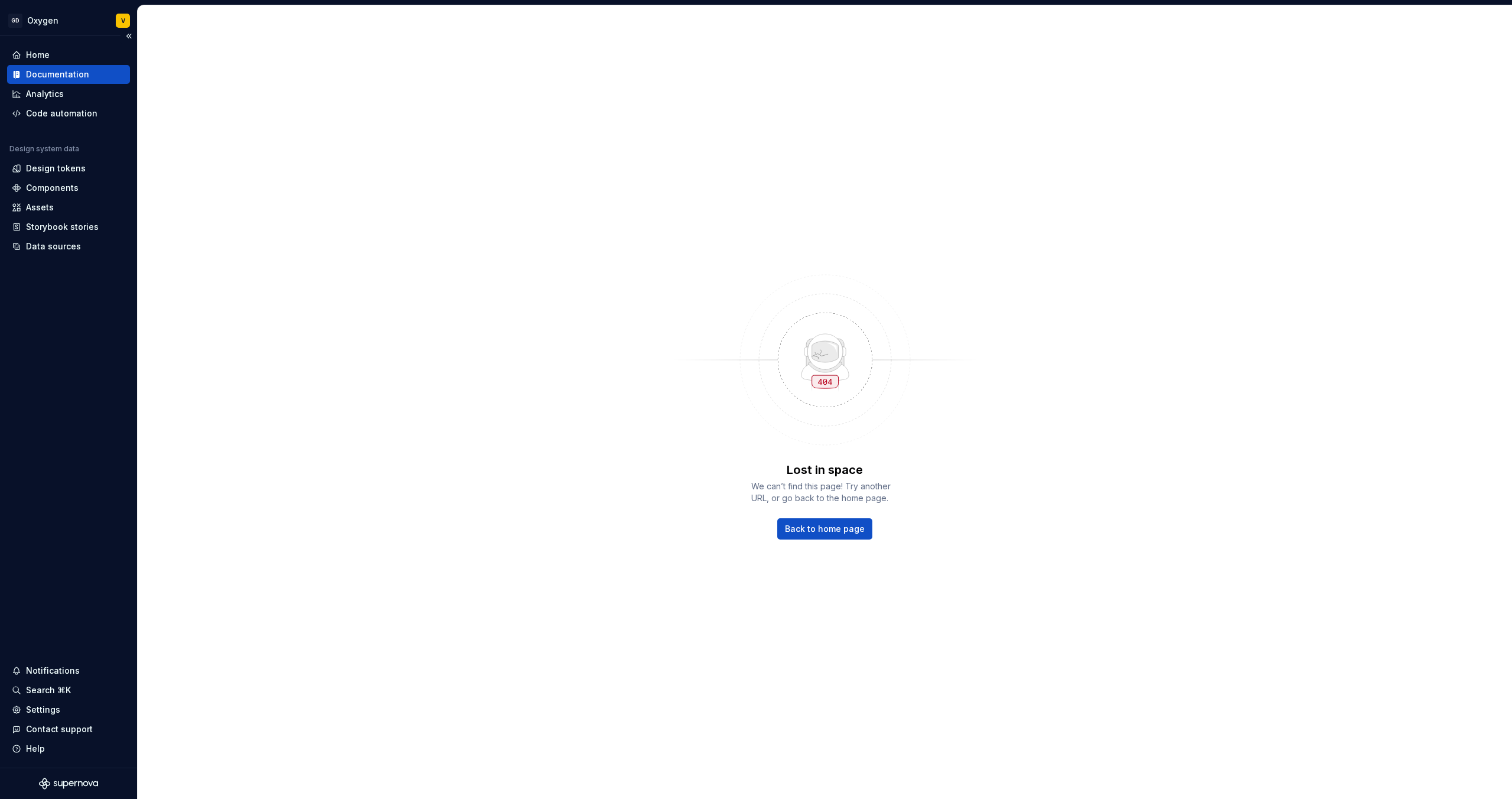
click at [83, 314] on div "Home Documentation Analytics Code automation Design system data Design tokens C…" at bounding box center [68, 402] width 137 height 732
click at [55, 93] on div "Analytics" at bounding box center [45, 94] width 38 height 12
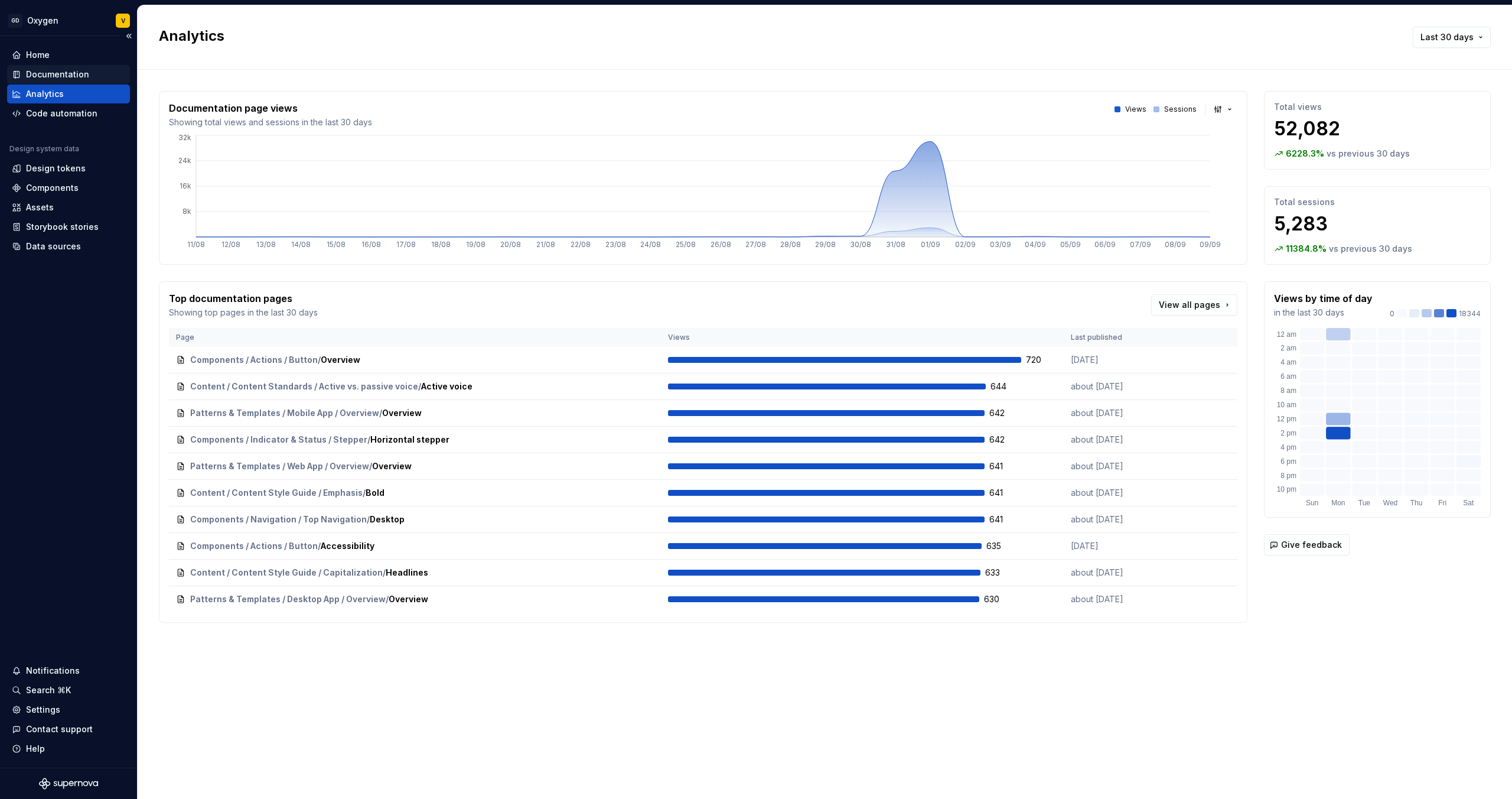
click at [44, 72] on div "Documentation" at bounding box center [57, 74] width 63 height 12
type textarea "*"
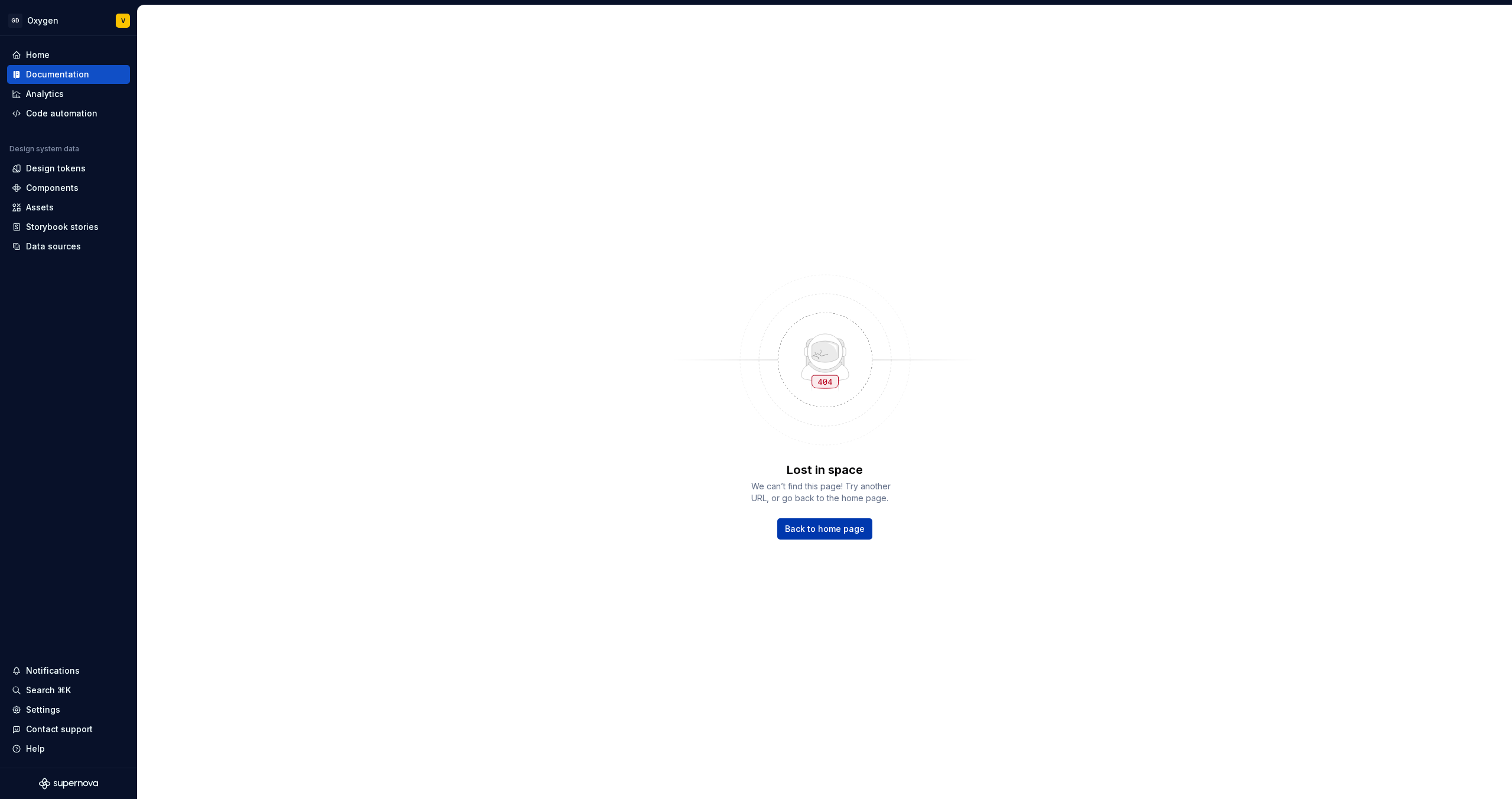
click at [845, 530] on span "Back to home page" at bounding box center [825, 529] width 80 height 12
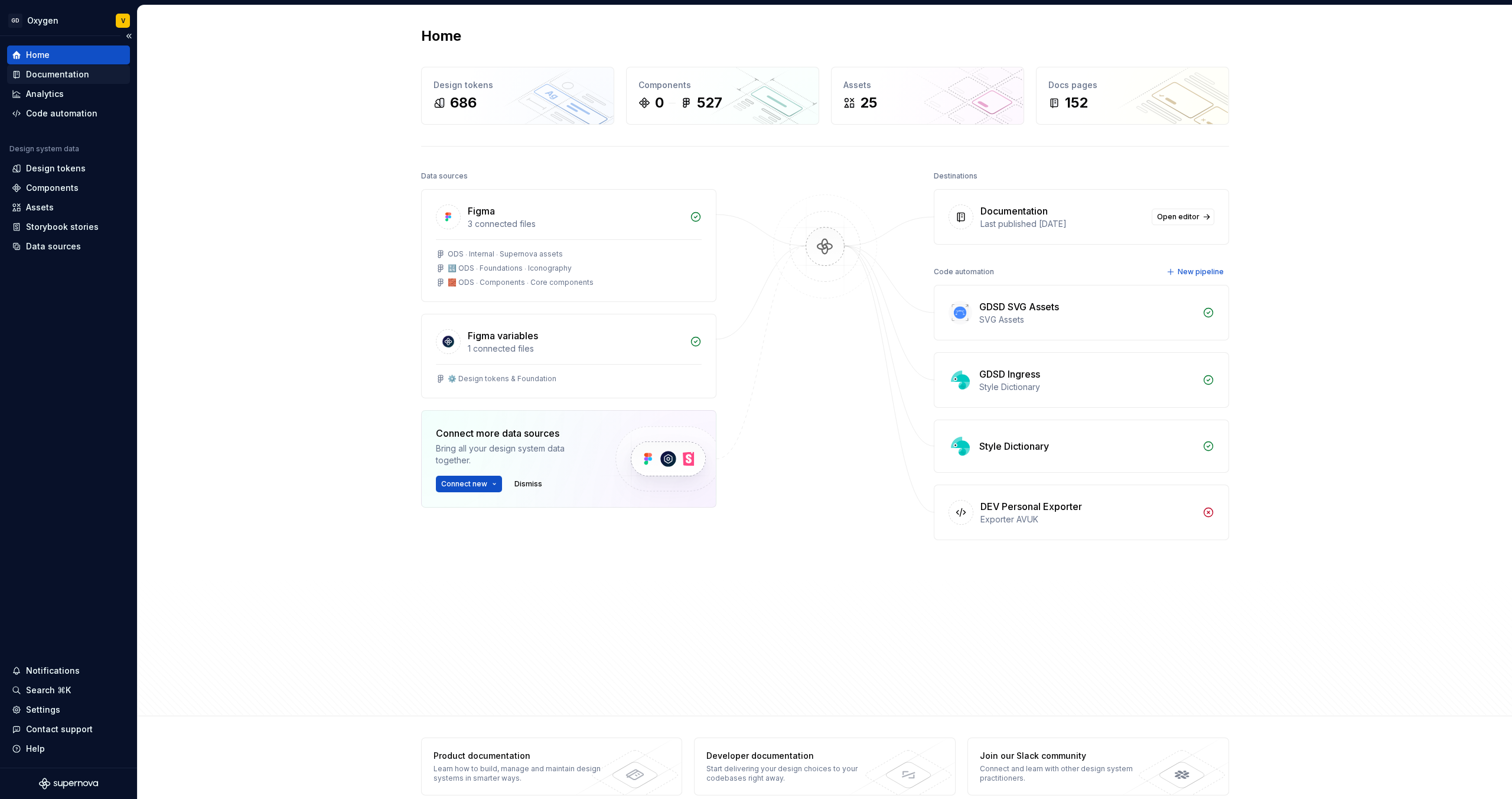
click at [37, 77] on div "Documentation" at bounding box center [57, 74] width 63 height 12
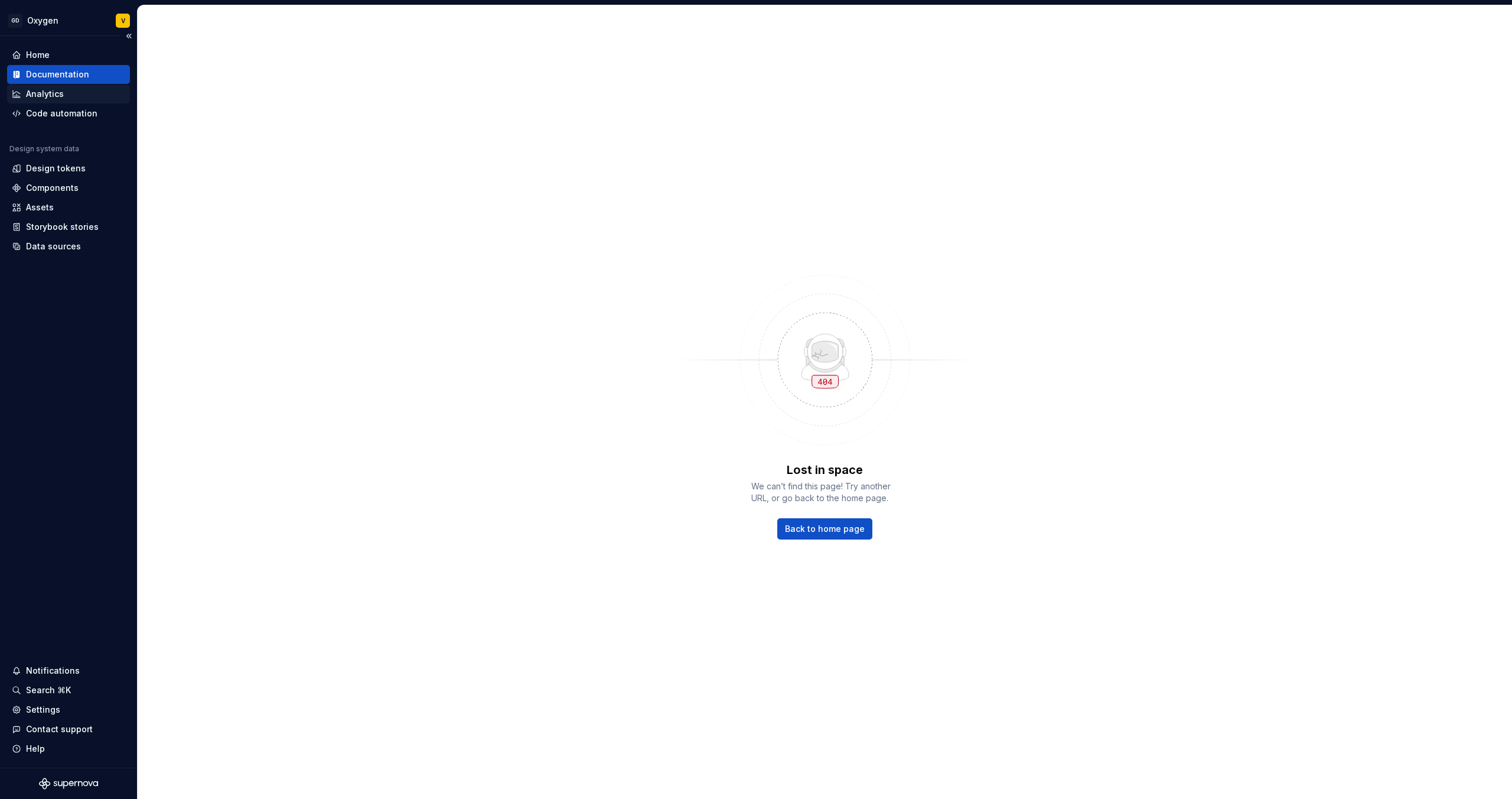
click at [66, 94] on div "Analytics" at bounding box center [68, 94] width 114 height 12
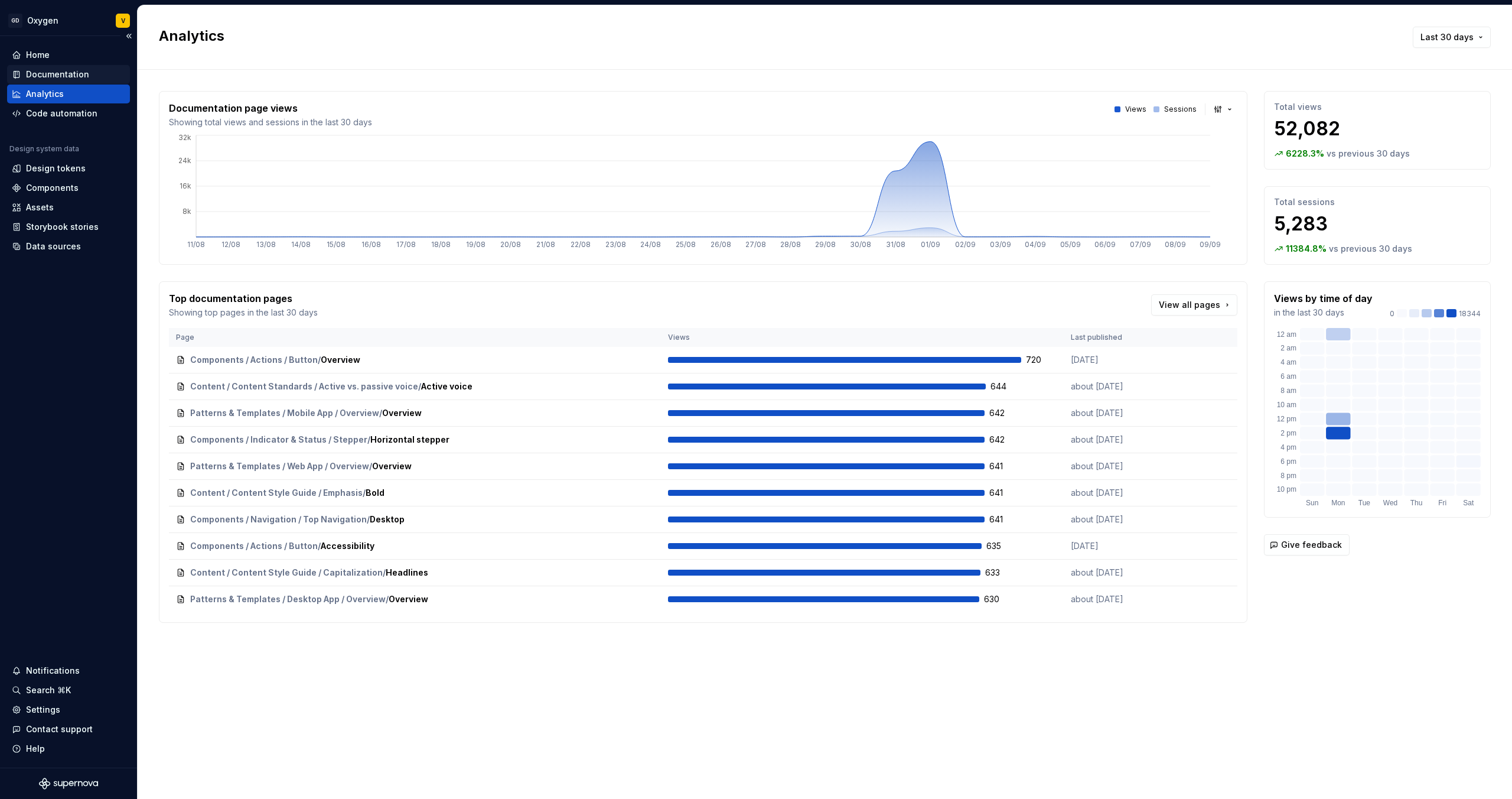
click at [57, 72] on div "Documentation" at bounding box center [57, 74] width 63 height 12
type textarea "*"
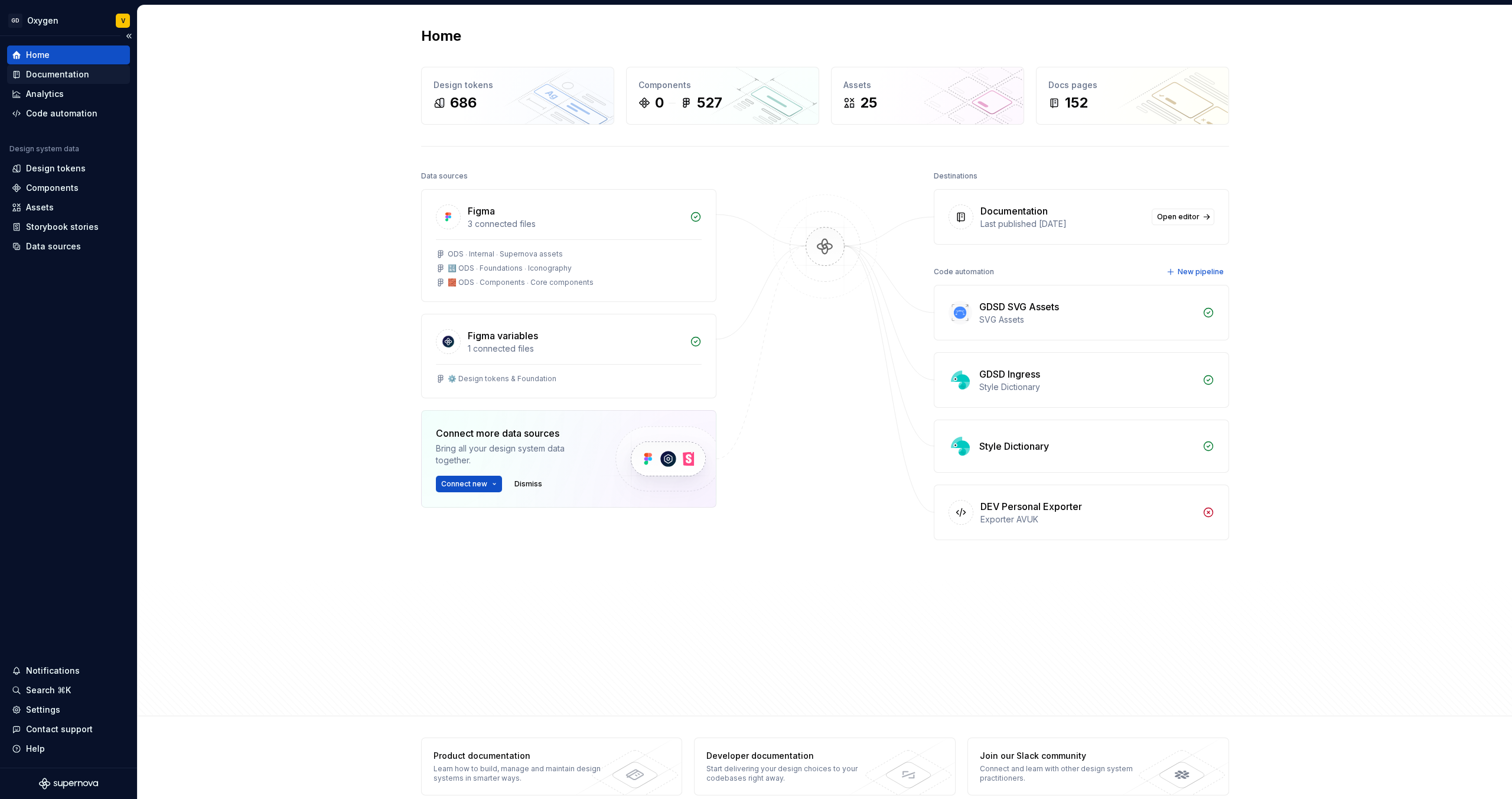
click at [44, 74] on div "Documentation" at bounding box center [57, 74] width 63 height 12
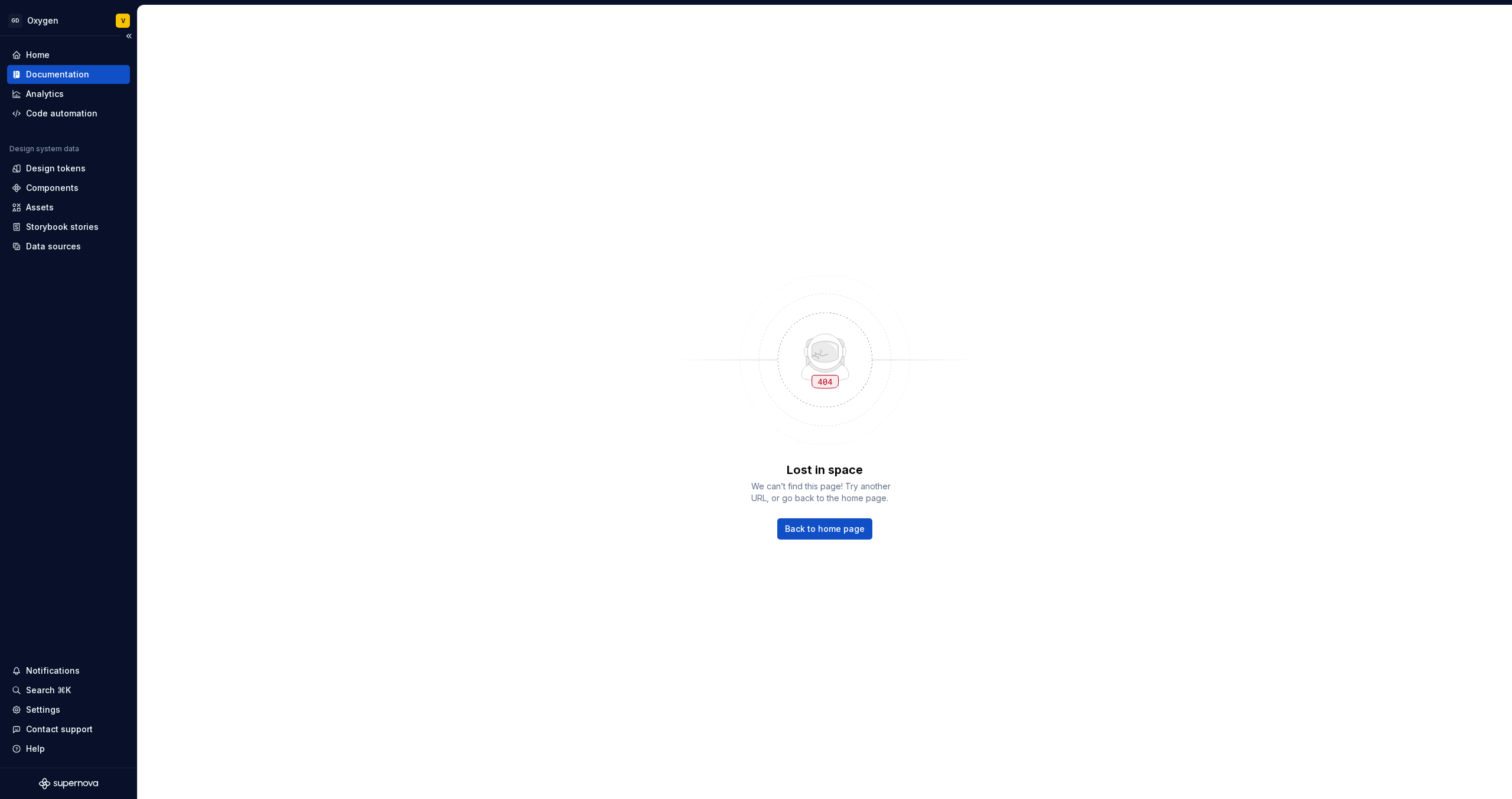
click at [61, 65] on div "Documentation" at bounding box center [68, 74] width 123 height 19
type textarea "*"
click at [61, 71] on div "Documentation" at bounding box center [57, 74] width 63 height 12
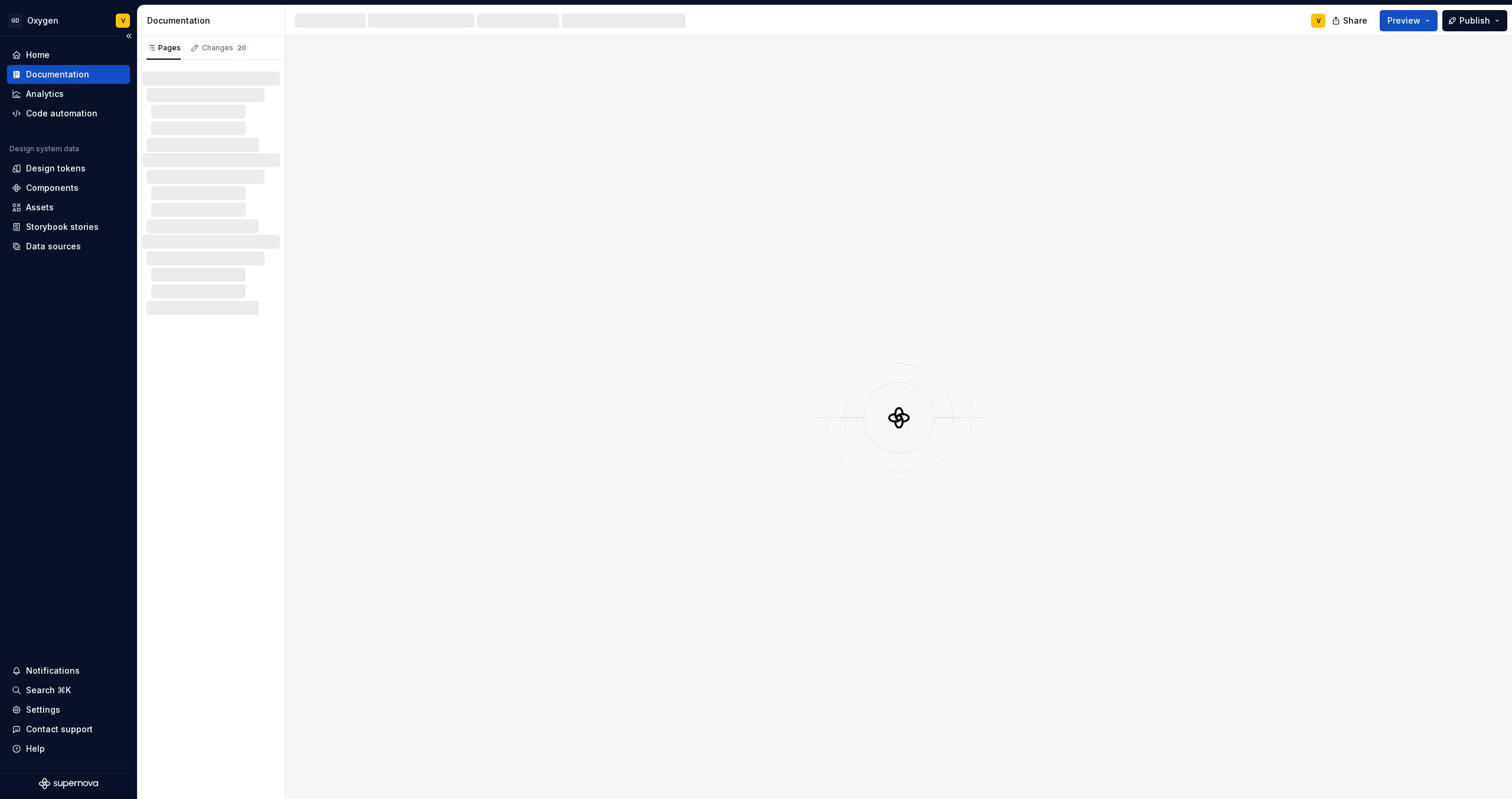
click at [61, 71] on div "Documentation" at bounding box center [57, 74] width 63 height 12
click at [205, 56] on div "Changes 20" at bounding box center [219, 48] width 67 height 17
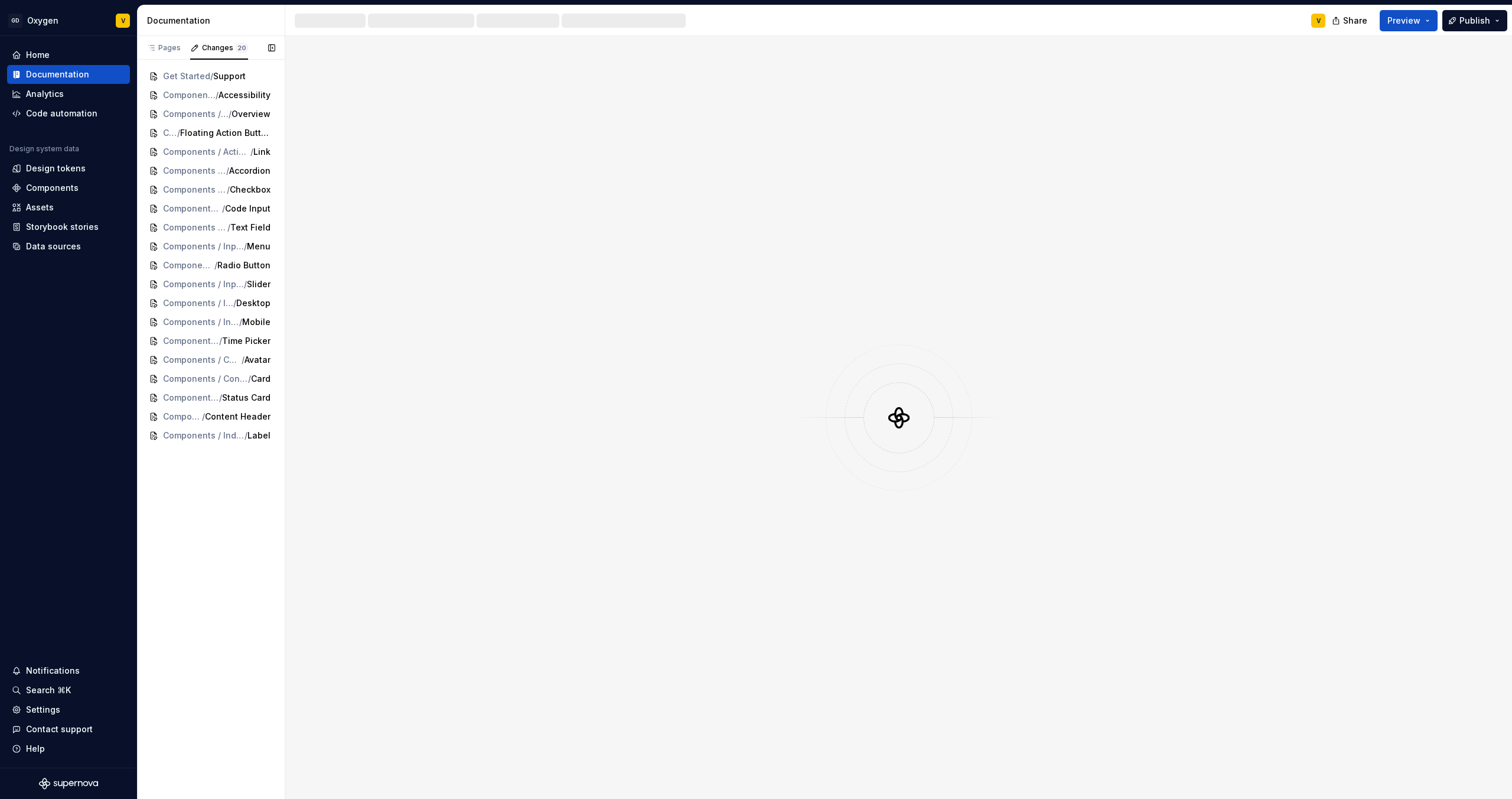
click at [196, 493] on div "Pages Changes 20 Get Started / Support Components / Actions / Button / Accessib…" at bounding box center [210, 418] width 147 height 763
click at [169, 47] on div "Pages" at bounding box center [163, 47] width 35 height 9
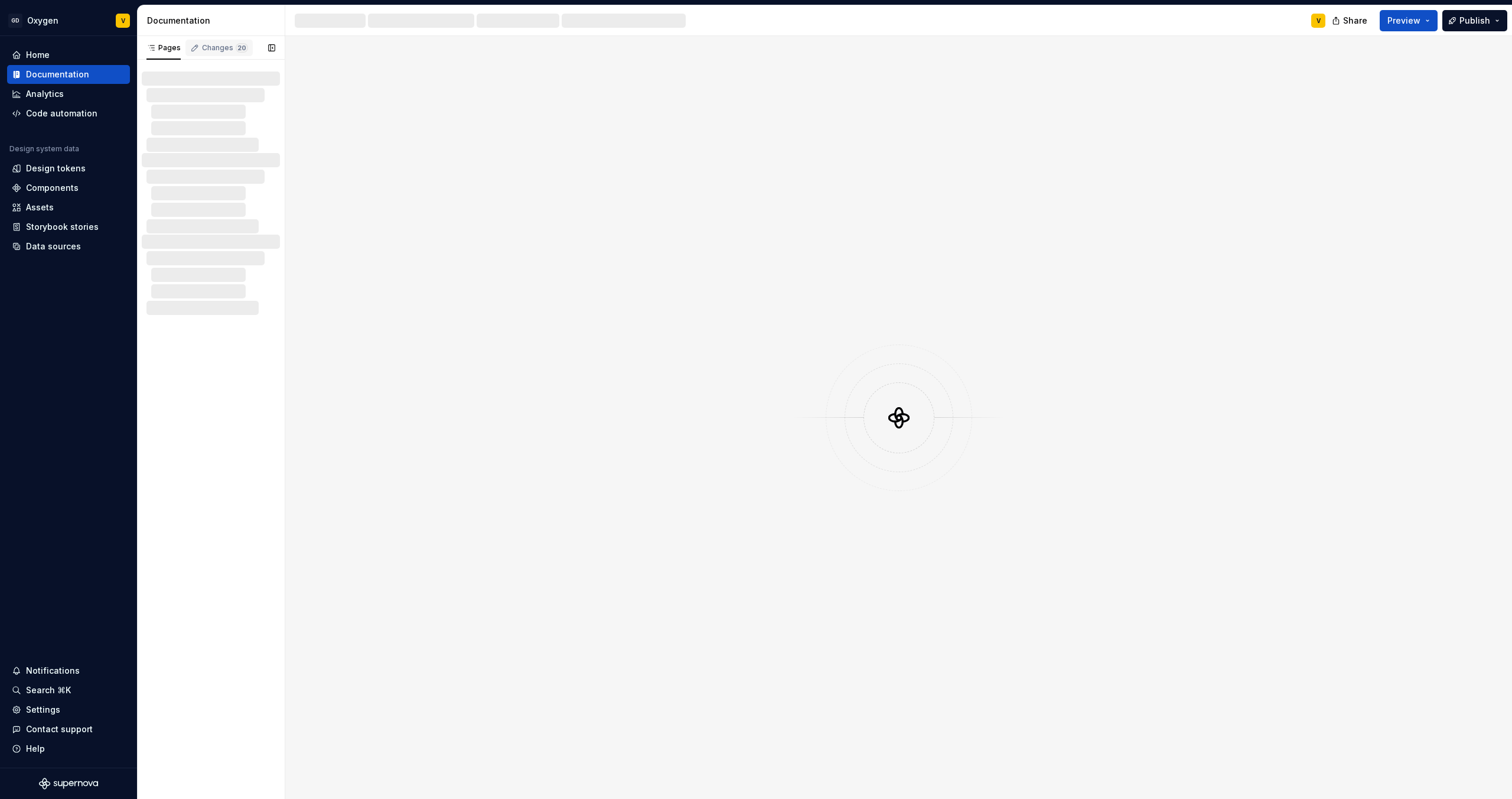
click at [214, 51] on div "Changes 20" at bounding box center [225, 47] width 46 height 9
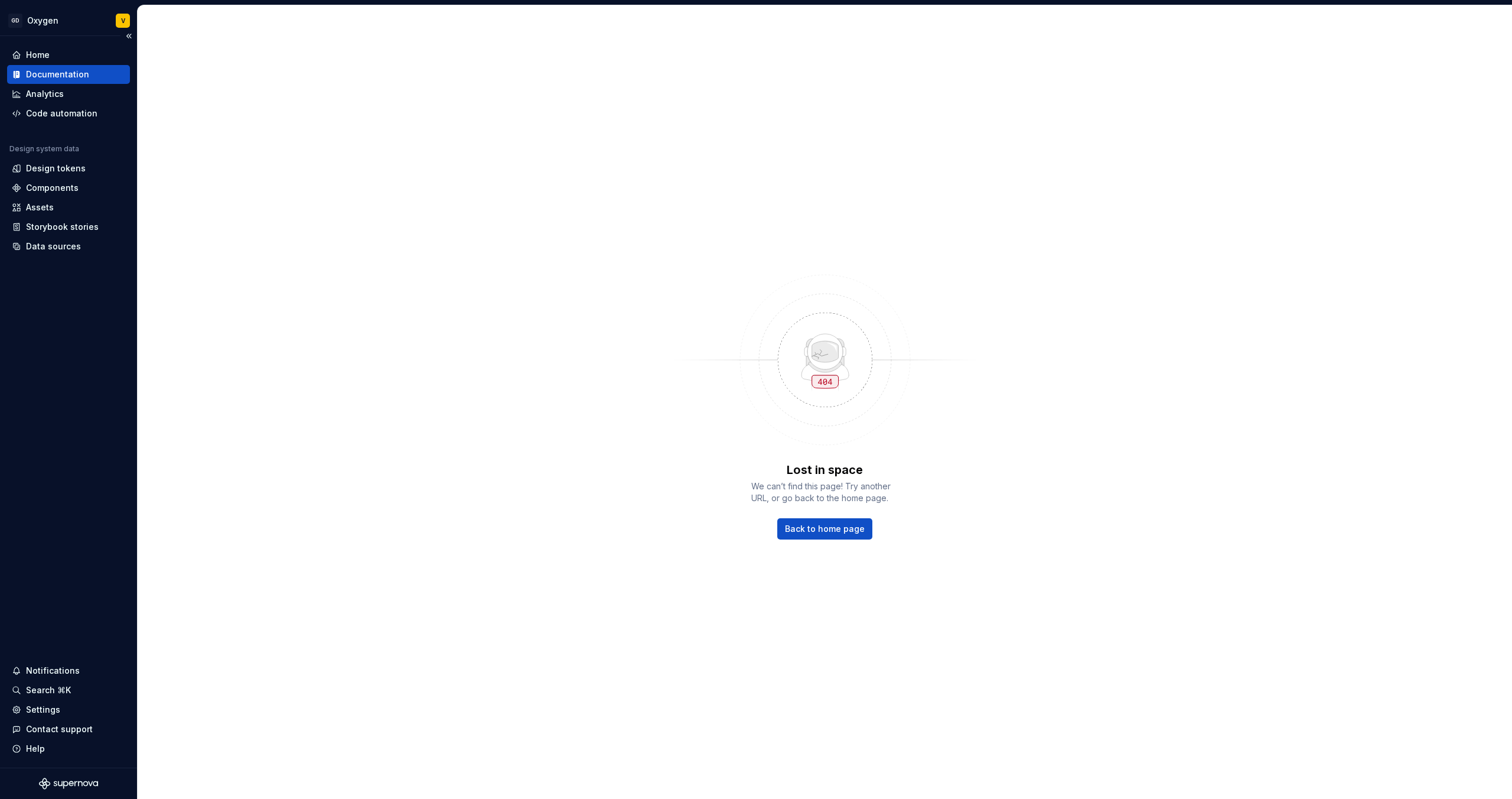
click at [73, 80] on div "Documentation" at bounding box center [68, 74] width 123 height 19
click at [104, 72] on div "Documentation" at bounding box center [68, 74] width 114 height 12
click at [92, 81] on div "Documentation" at bounding box center [68, 74] width 123 height 19
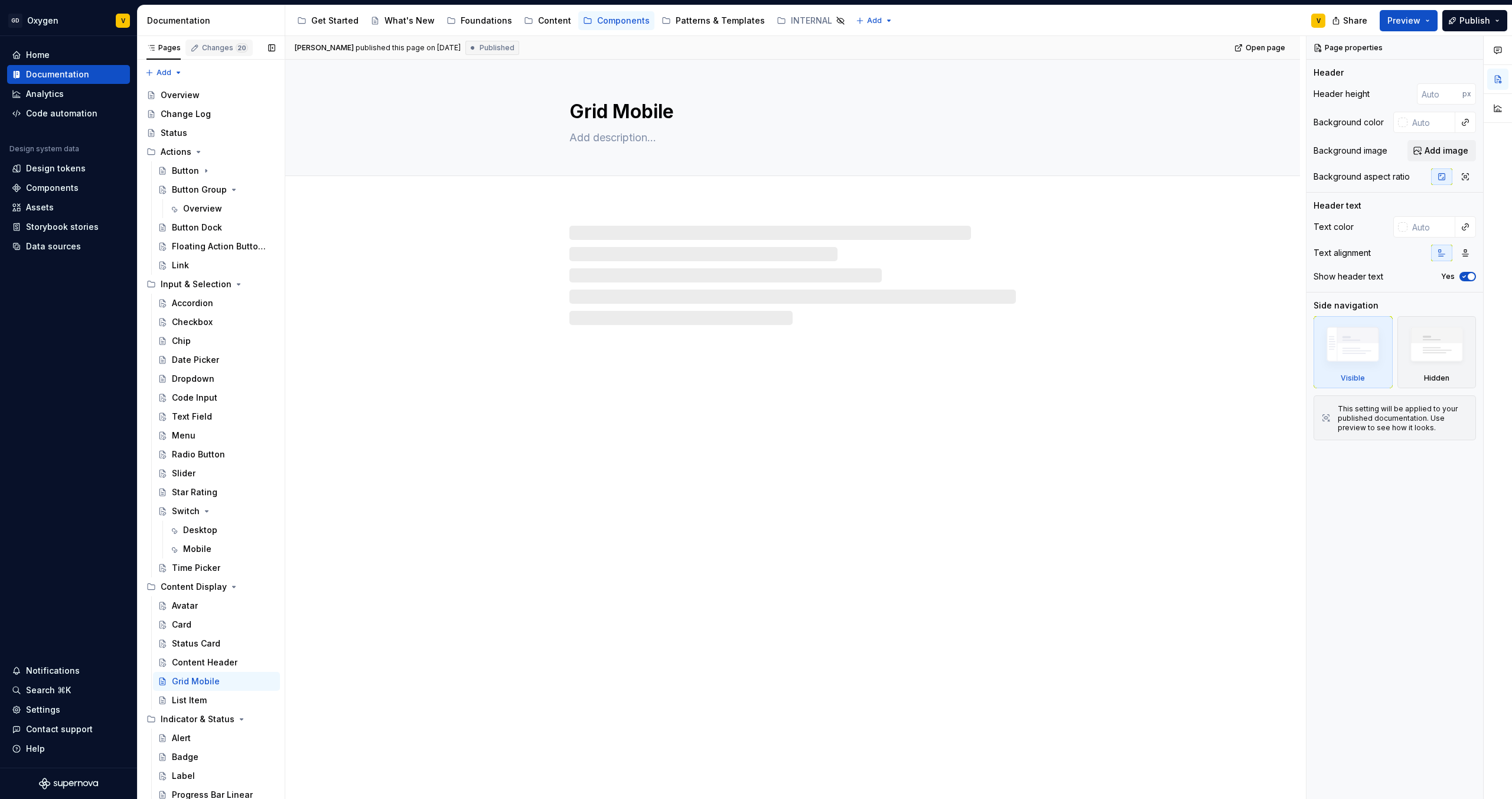
click at [209, 45] on div "Changes 20" at bounding box center [225, 47] width 46 height 9
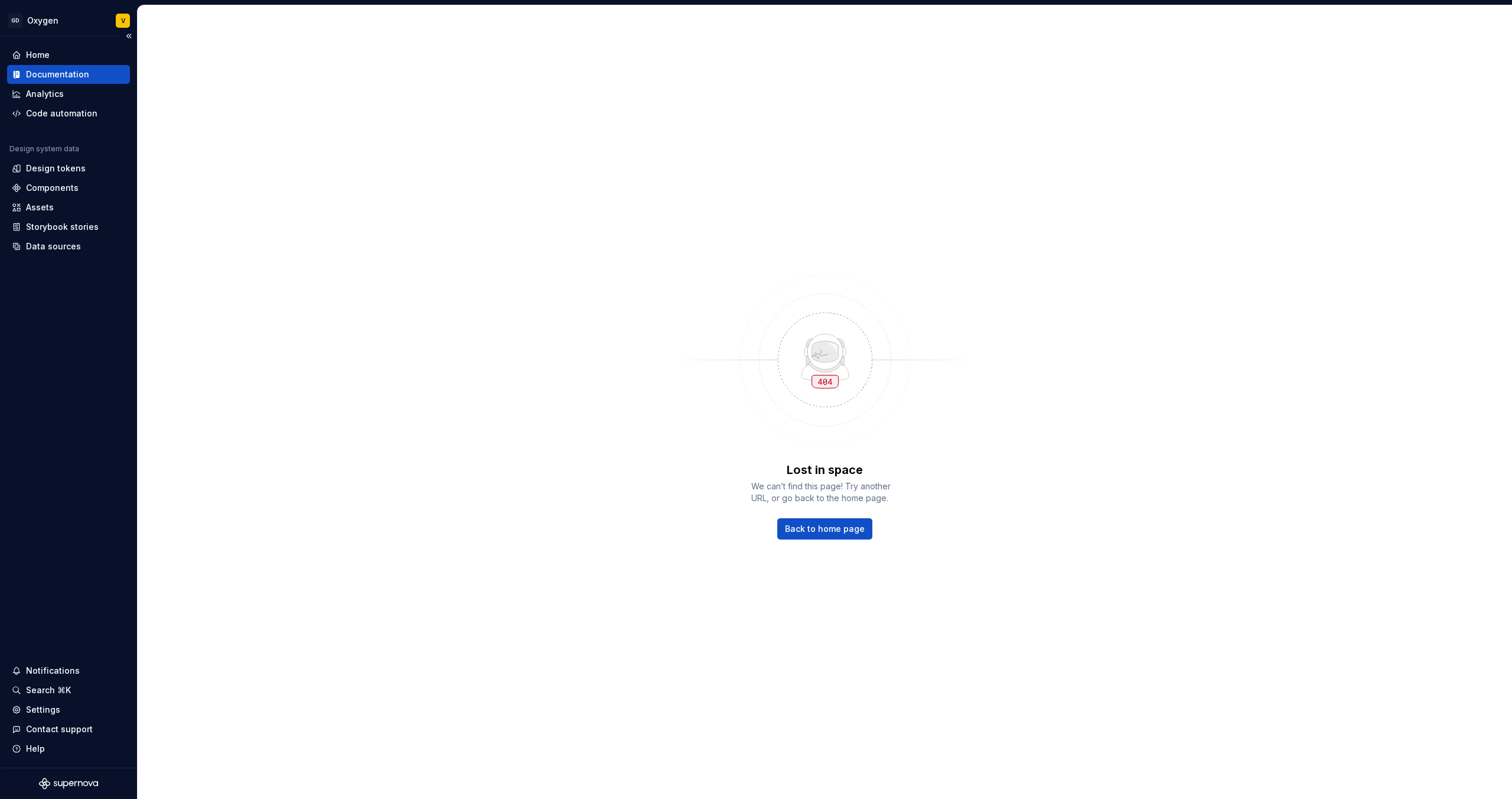
click at [88, 78] on div "Documentation" at bounding box center [68, 74] width 114 height 12
click at [98, 74] on div "Documentation" at bounding box center [68, 74] width 114 height 12
click at [60, 53] on div "Home" at bounding box center [68, 55] width 114 height 12
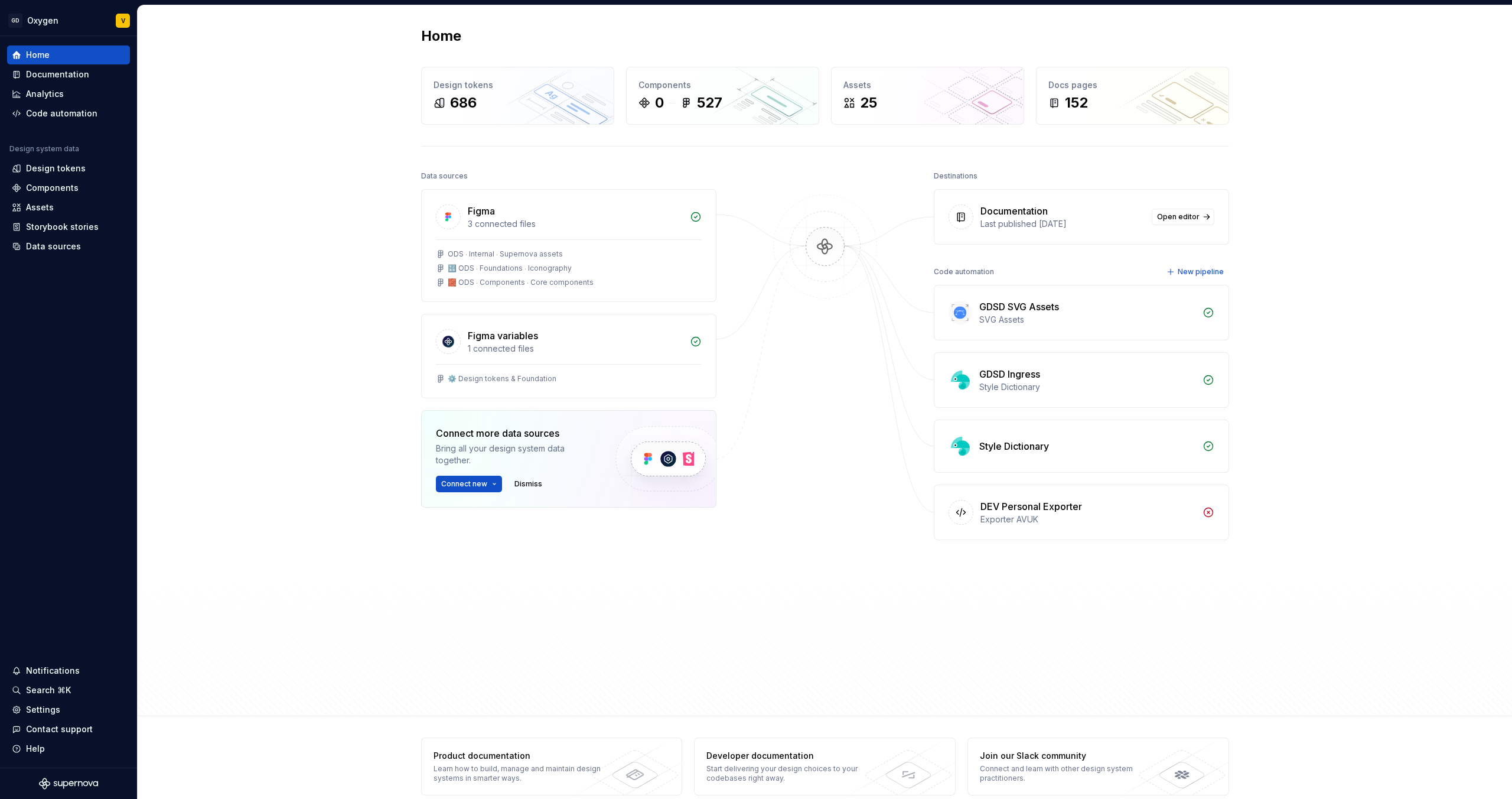
click at [215, 86] on div "Home Design tokens 686 Components 0 527 Assets 25 Docs pages 152 Data sources F…" at bounding box center [825, 360] width 1375 height 711
click at [697, 100] on div "527" at bounding box center [710, 103] width 25 height 19
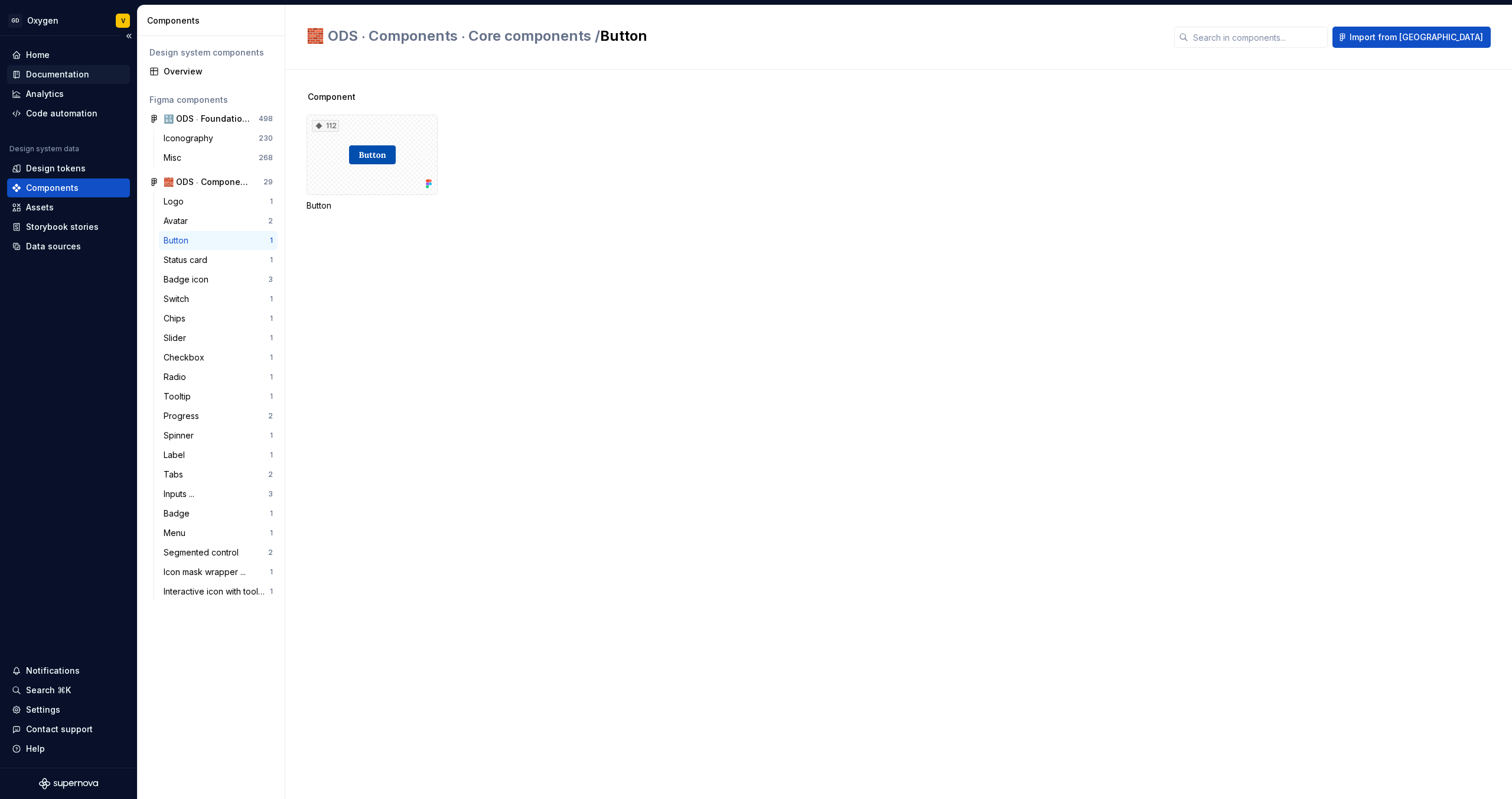
click at [59, 77] on div "Documentation" at bounding box center [57, 74] width 63 height 12
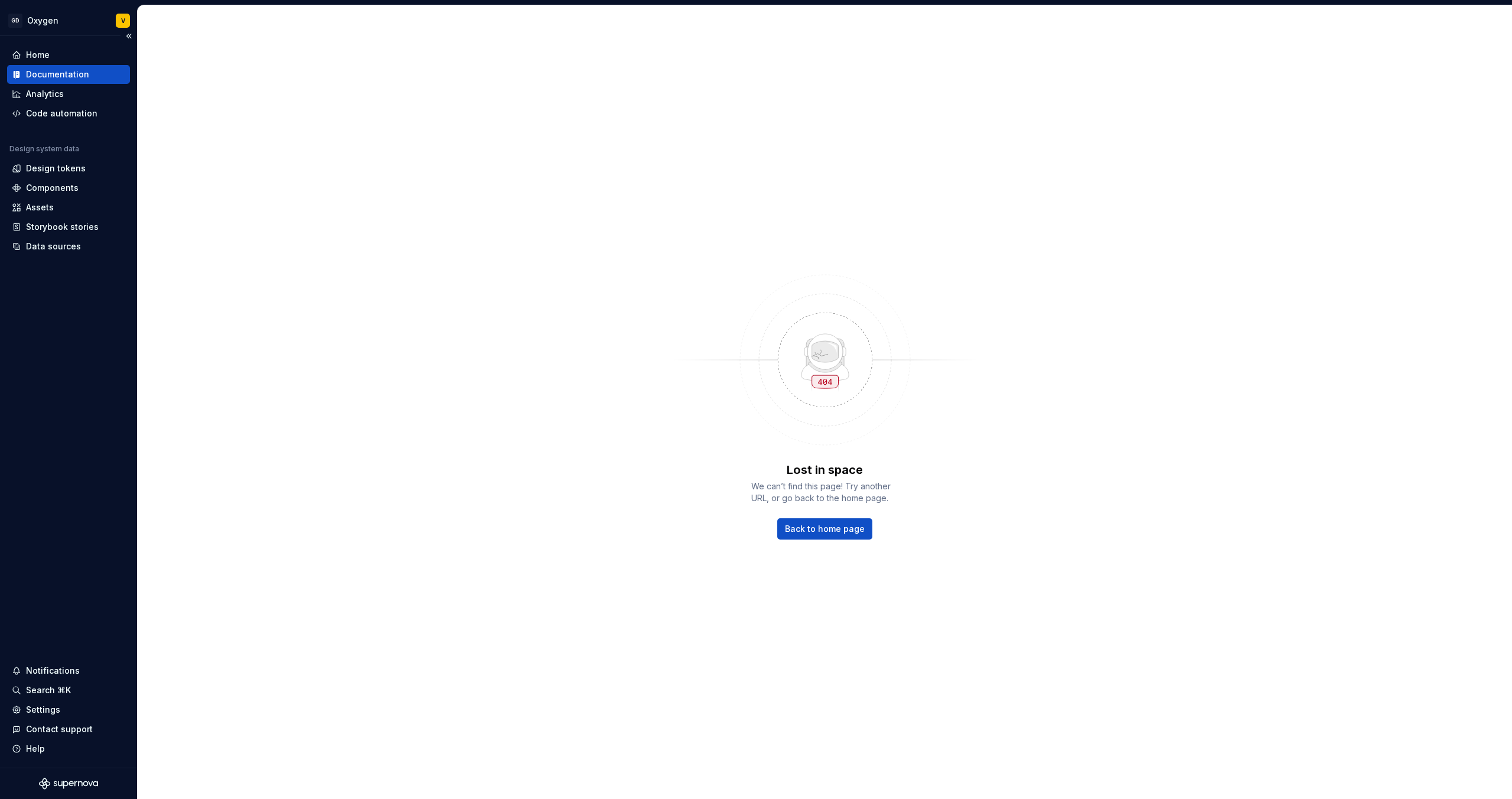
click at [59, 77] on div "Documentation" at bounding box center [57, 74] width 63 height 12
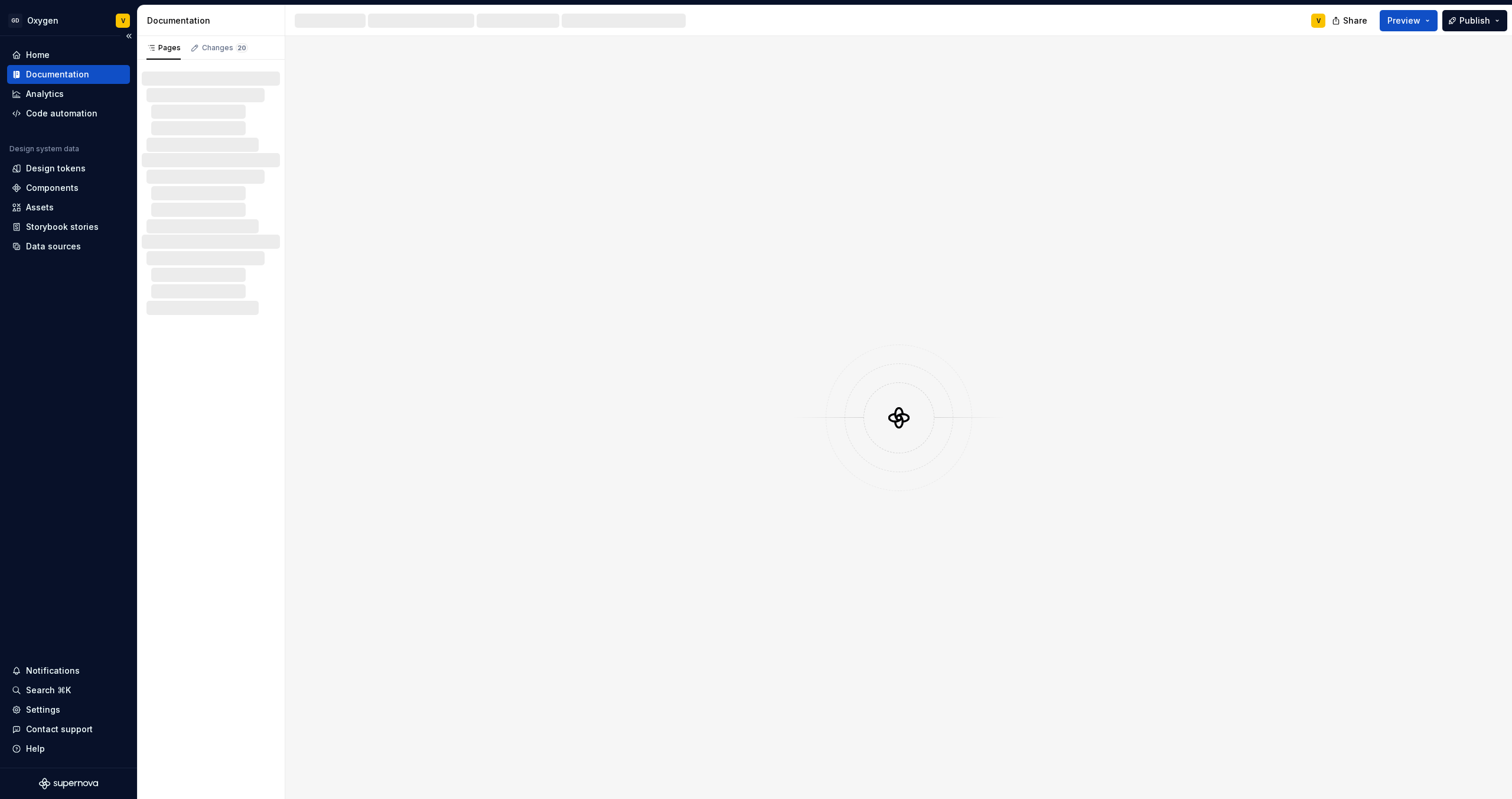
click at [59, 77] on div "Documentation" at bounding box center [57, 74] width 63 height 12
type textarea "*"
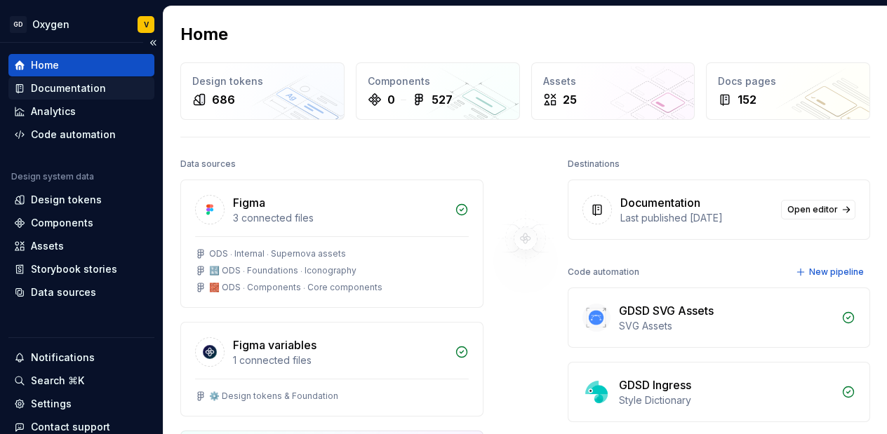
click at [59, 90] on div "Documentation" at bounding box center [68, 88] width 75 height 14
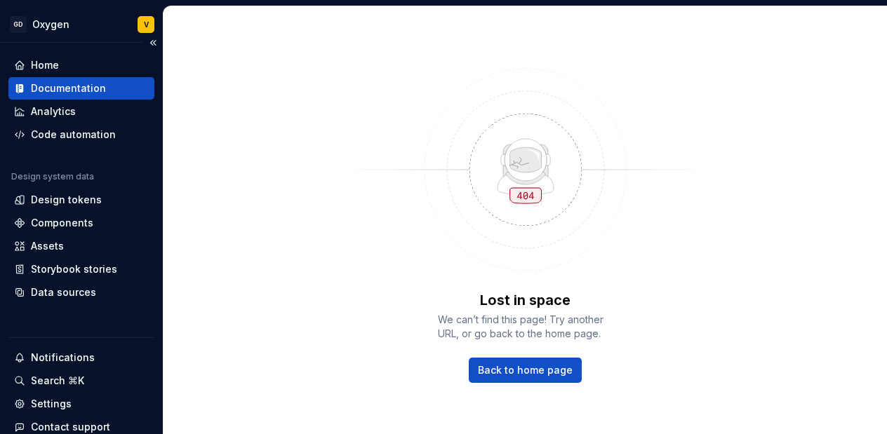
click at [59, 90] on div "Documentation" at bounding box center [68, 88] width 75 height 14
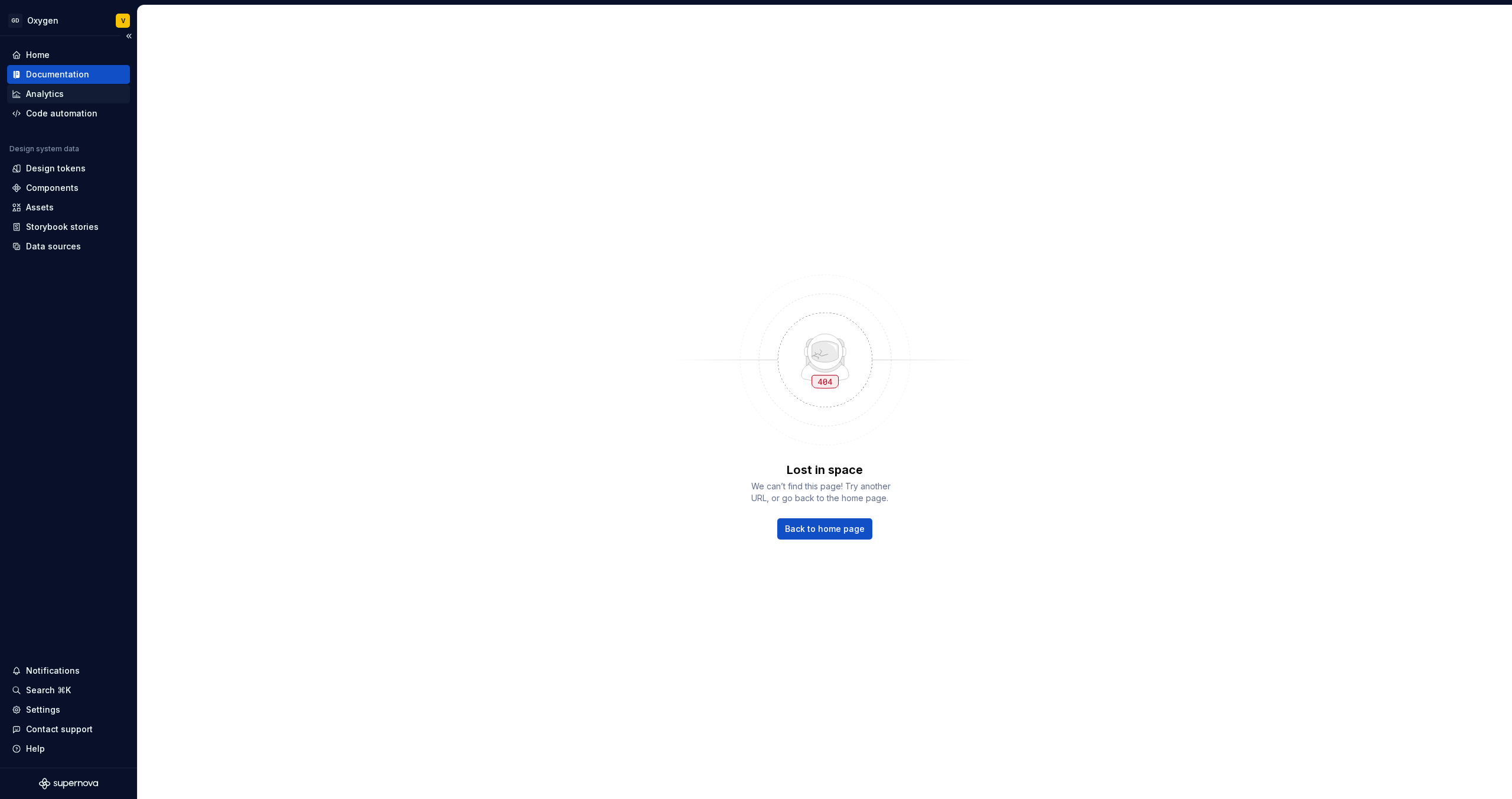
click at [33, 84] on div "Analytics" at bounding box center [68, 93] width 123 height 19
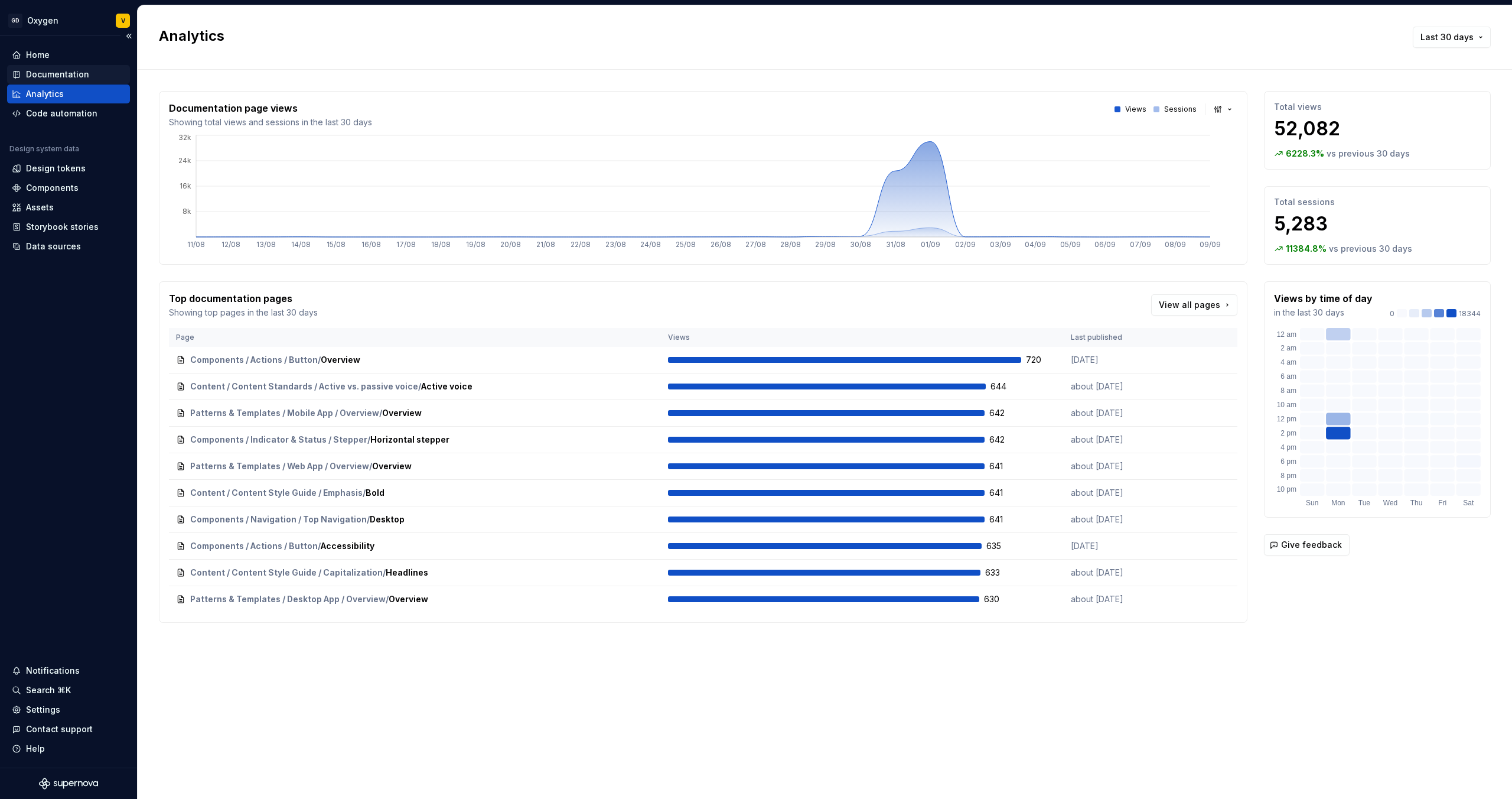
click at [43, 74] on div "Documentation" at bounding box center [57, 74] width 63 height 12
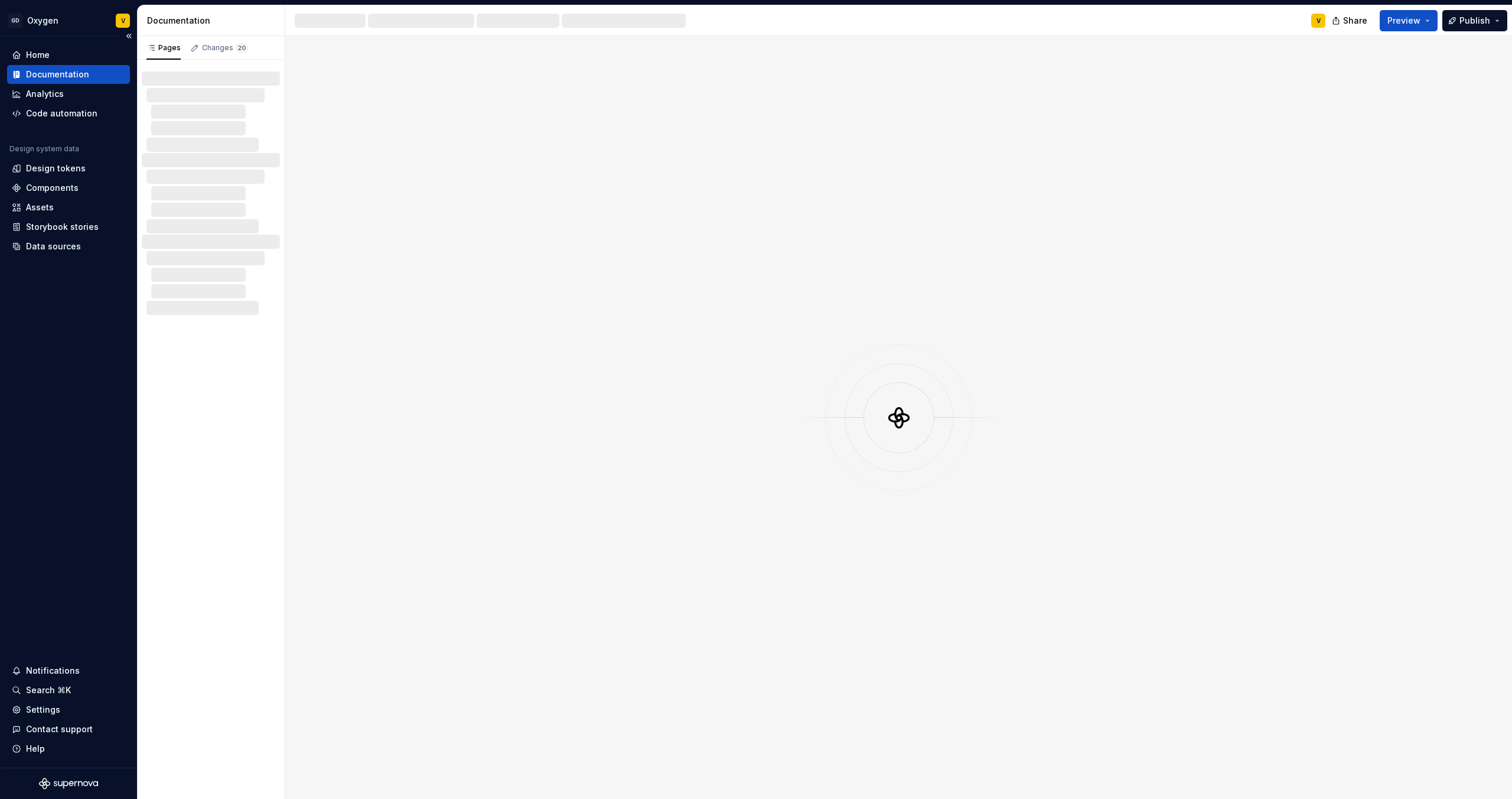
type textarea "*"
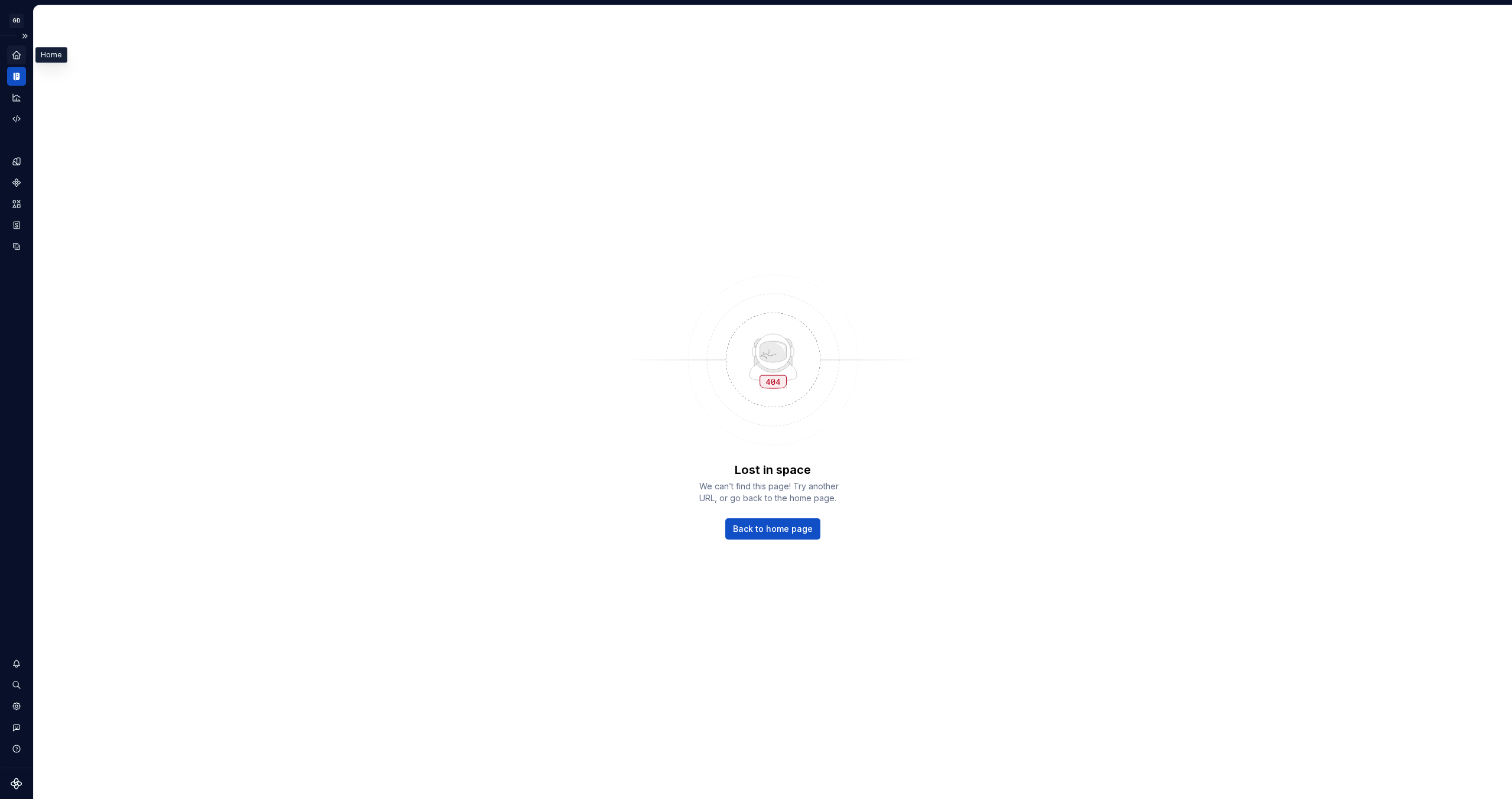
click at [21, 55] on icon "Home" at bounding box center [16, 55] width 11 height 11
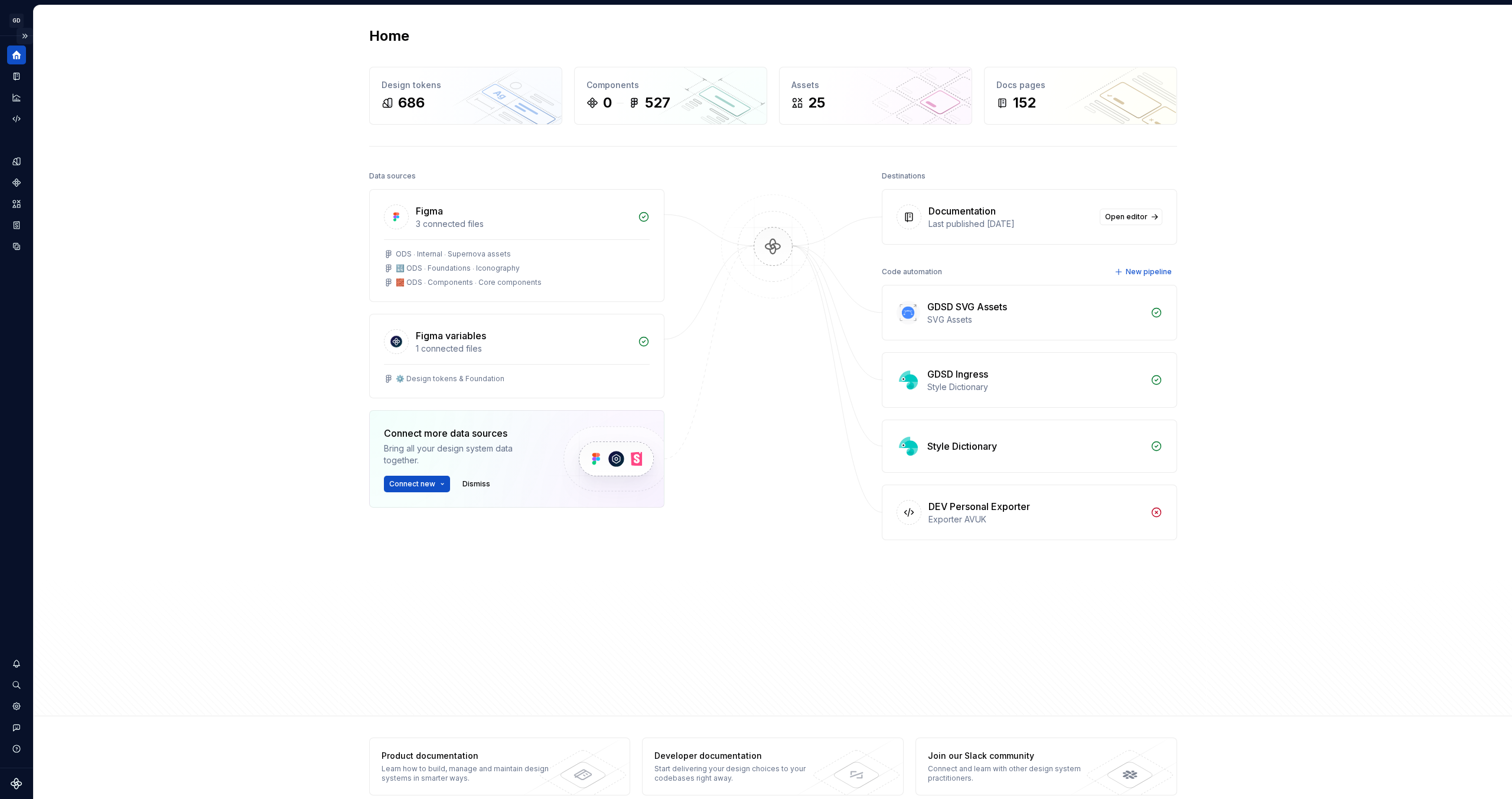
click at [27, 36] on button "Expand sidebar" at bounding box center [25, 36] width 17 height 17
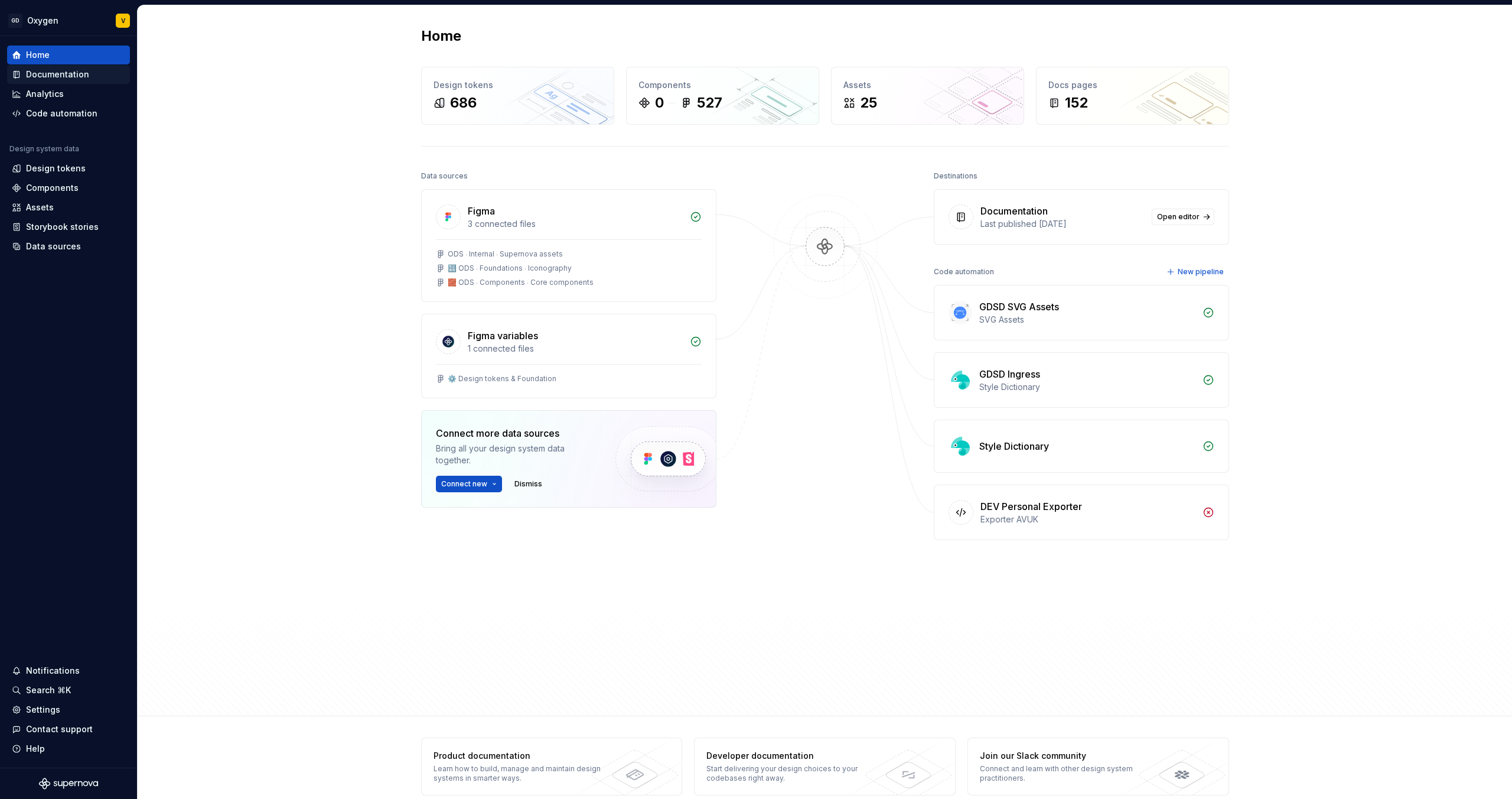
click at [60, 72] on div "Documentation" at bounding box center [57, 74] width 63 height 12
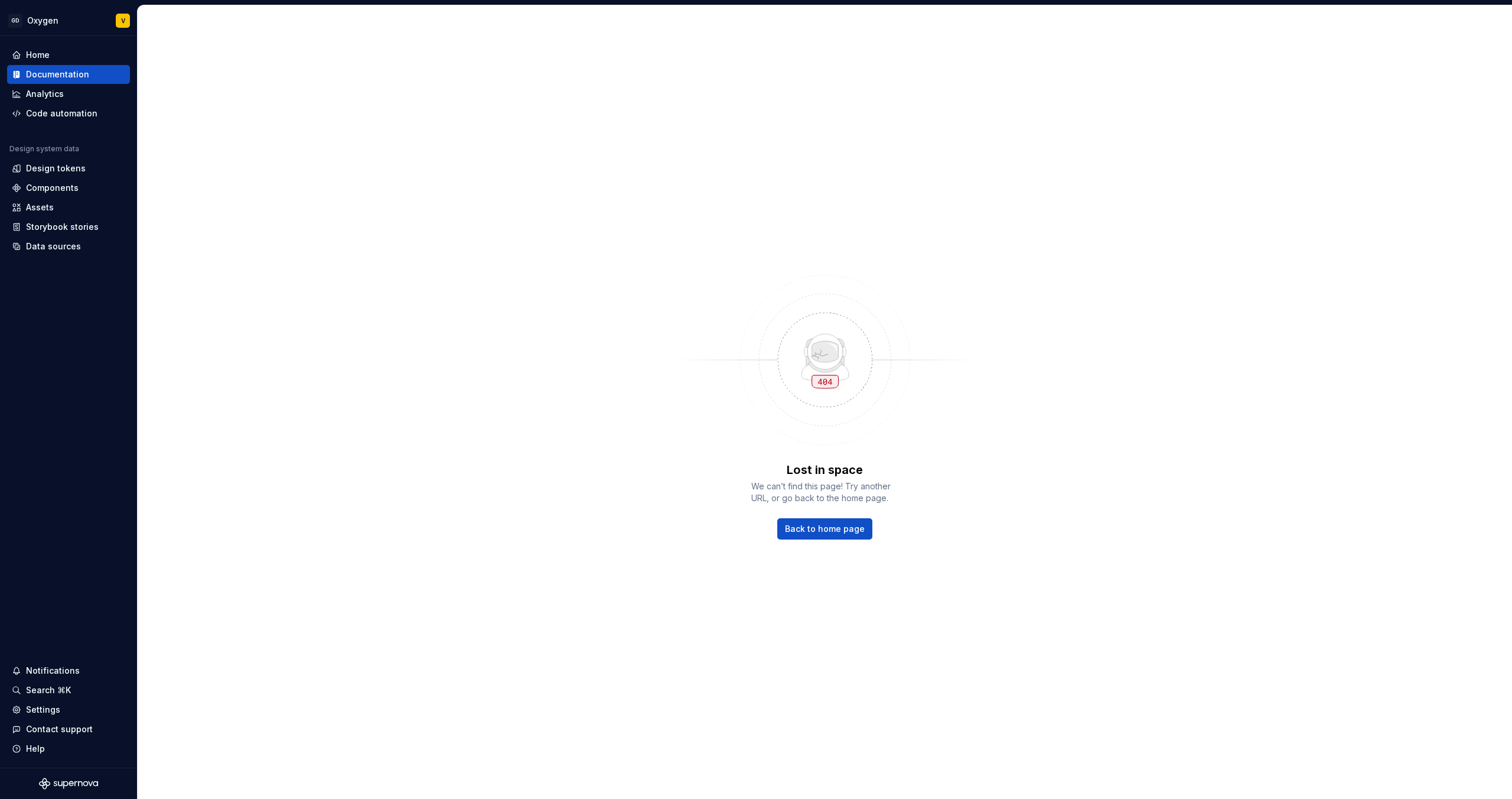
click at [207, 544] on div "Lost in space We can’t find this page! Try another URL, or go back to the home …" at bounding box center [825, 402] width 1375 height 793
click at [244, 567] on div "Lost in space We can’t find this page! Try another URL, or go back to the home …" at bounding box center [825, 402] width 1375 height 793
click at [263, 152] on div "Lost in space We can’t find this page! Try another URL, or go back to the home …" at bounding box center [825, 402] width 1375 height 793
click at [81, 90] on div "Analytics" at bounding box center [68, 94] width 114 height 12
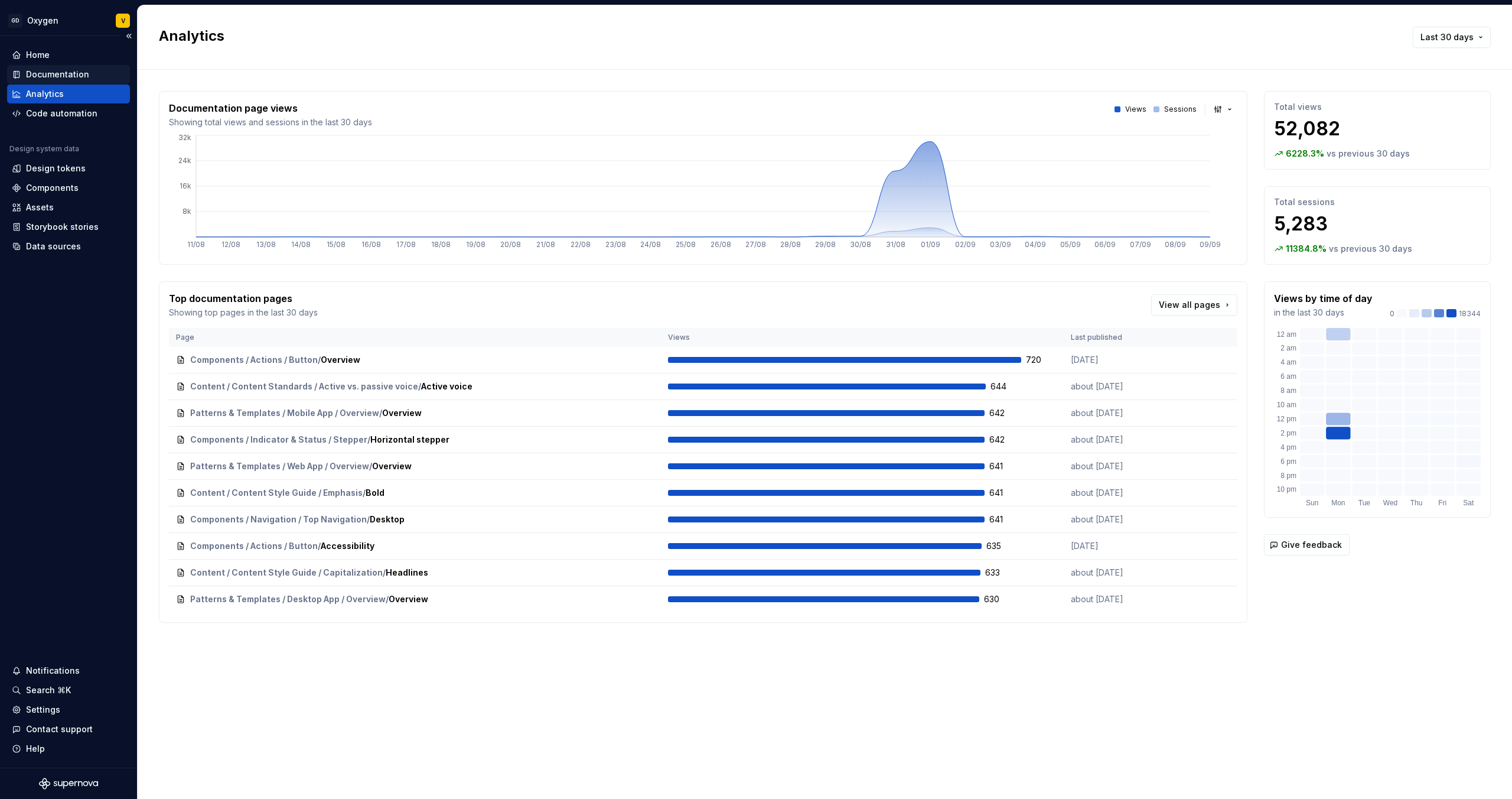
click at [62, 74] on div "Documentation" at bounding box center [57, 74] width 63 height 12
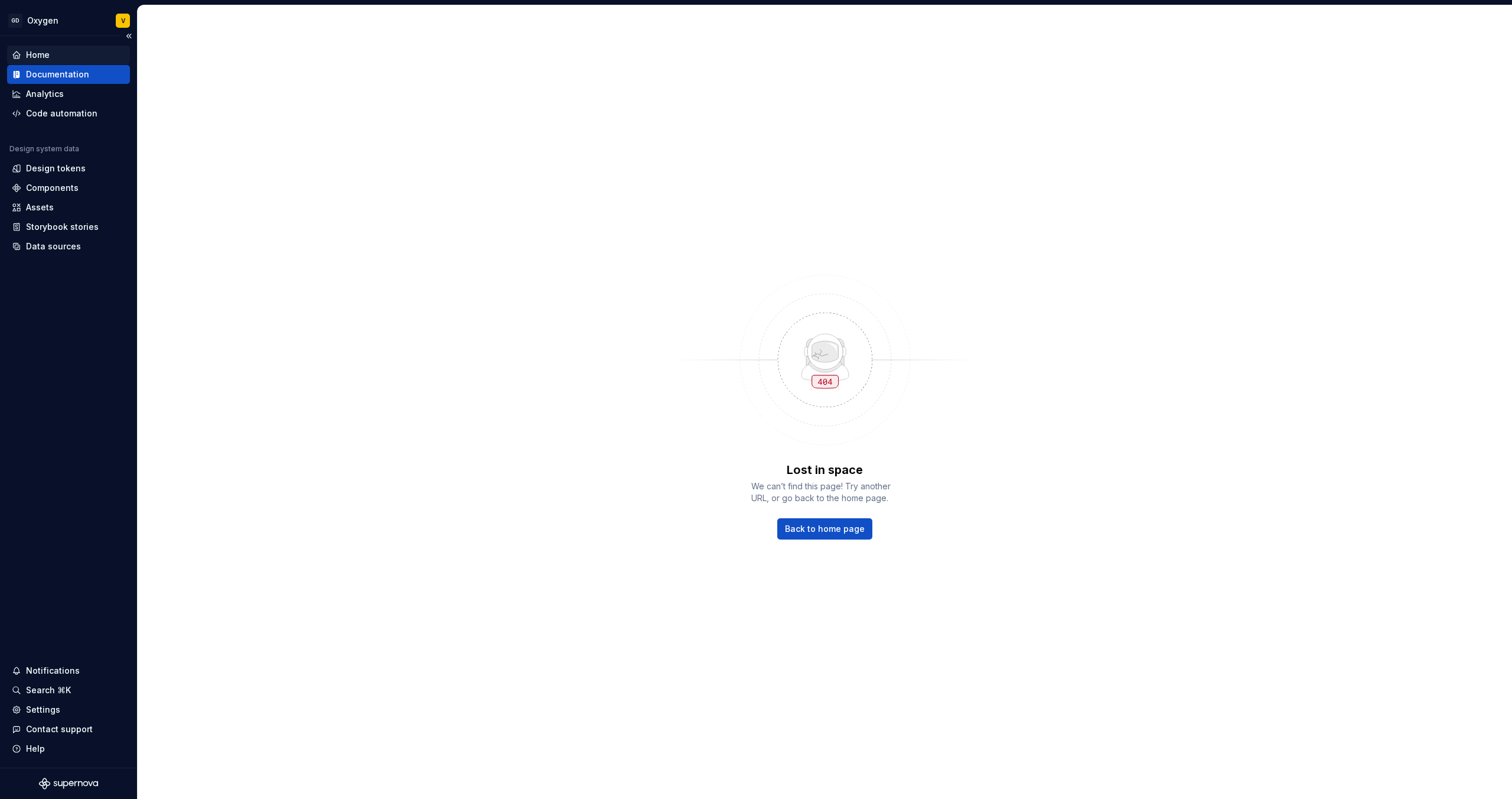
click at [49, 60] on div "Home" at bounding box center [38, 55] width 24 height 12
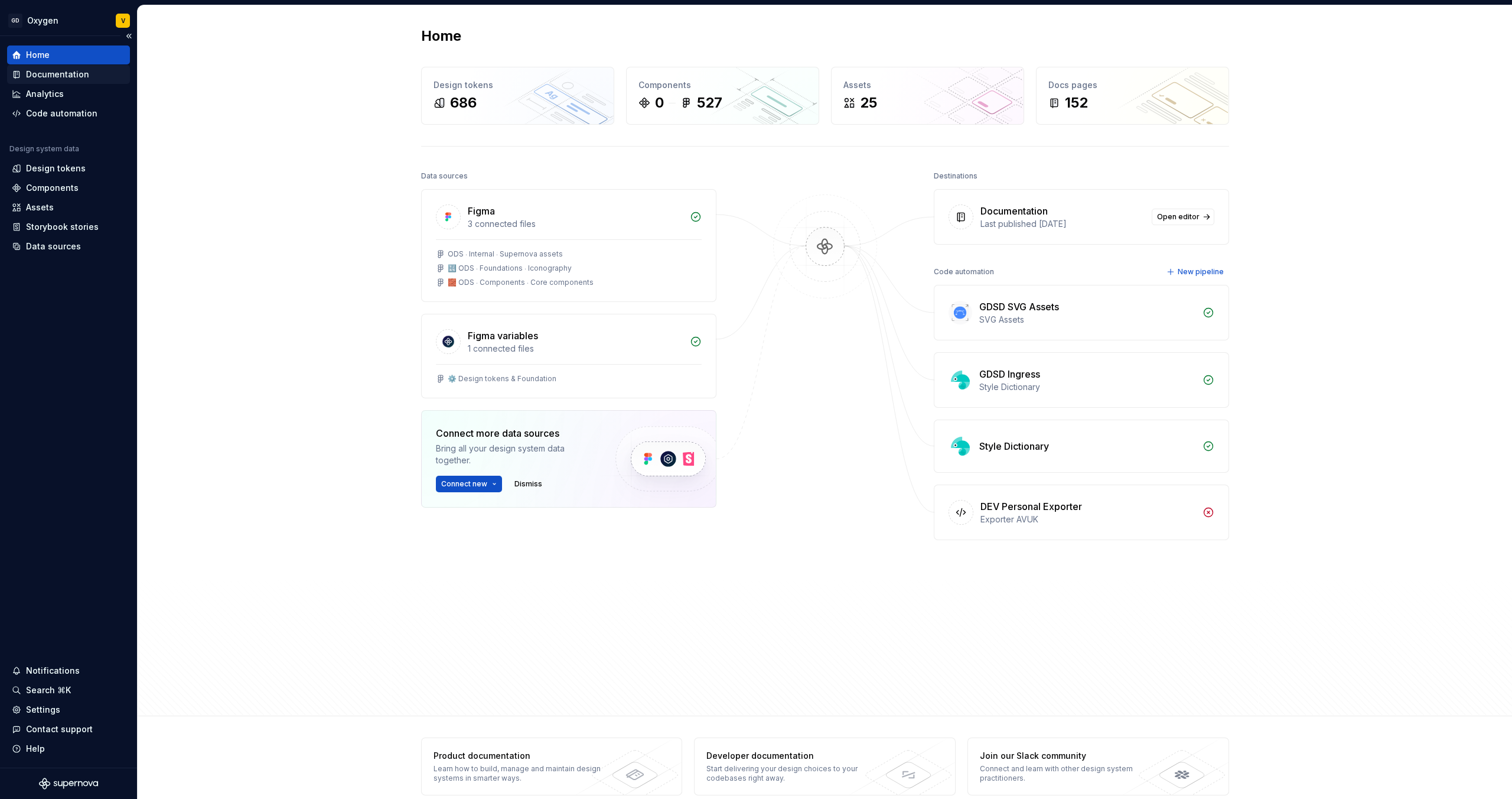
click at [50, 75] on div "Documentation" at bounding box center [57, 74] width 63 height 12
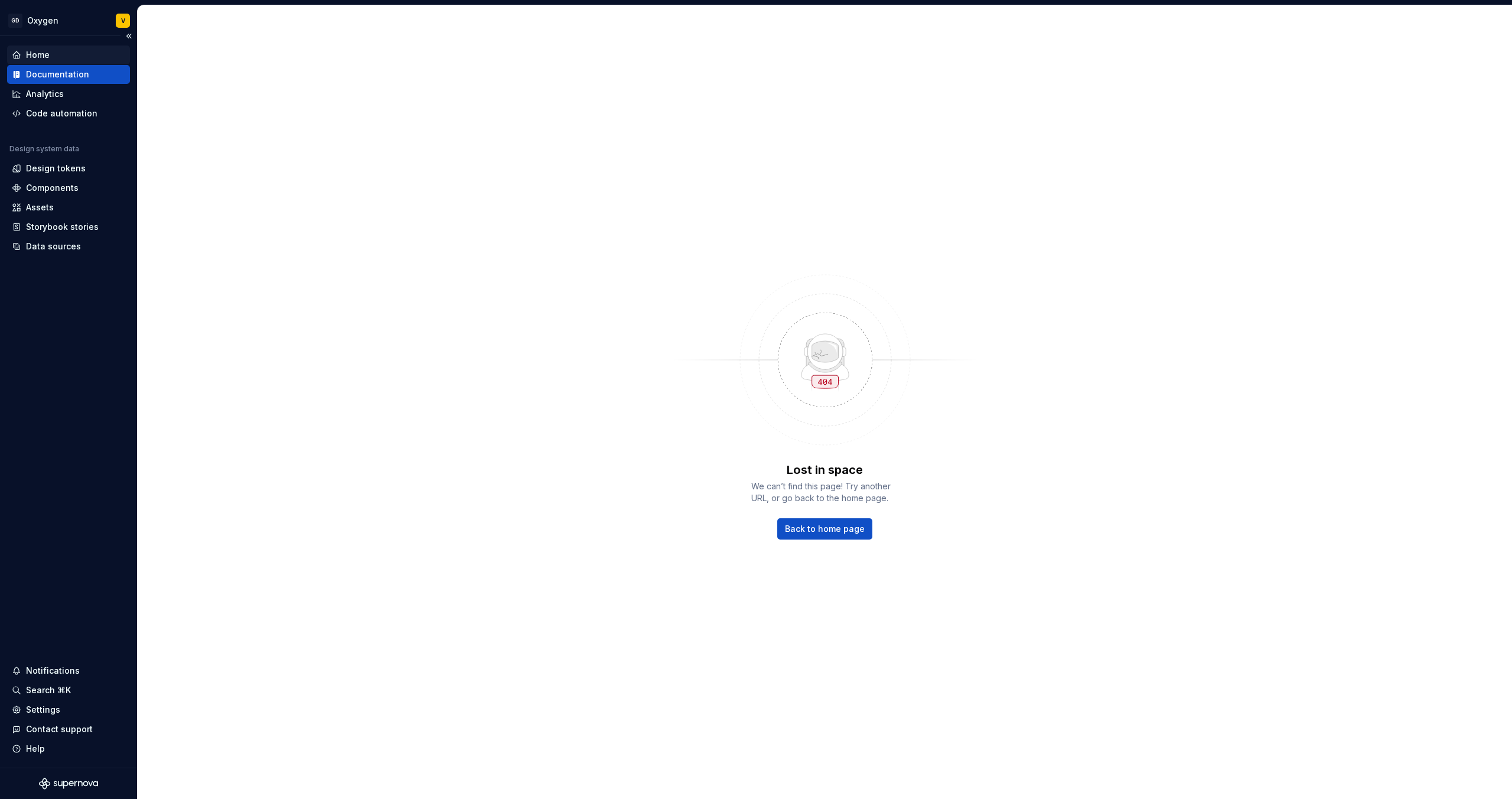
click at [60, 56] on div "Home" at bounding box center [68, 55] width 114 height 12
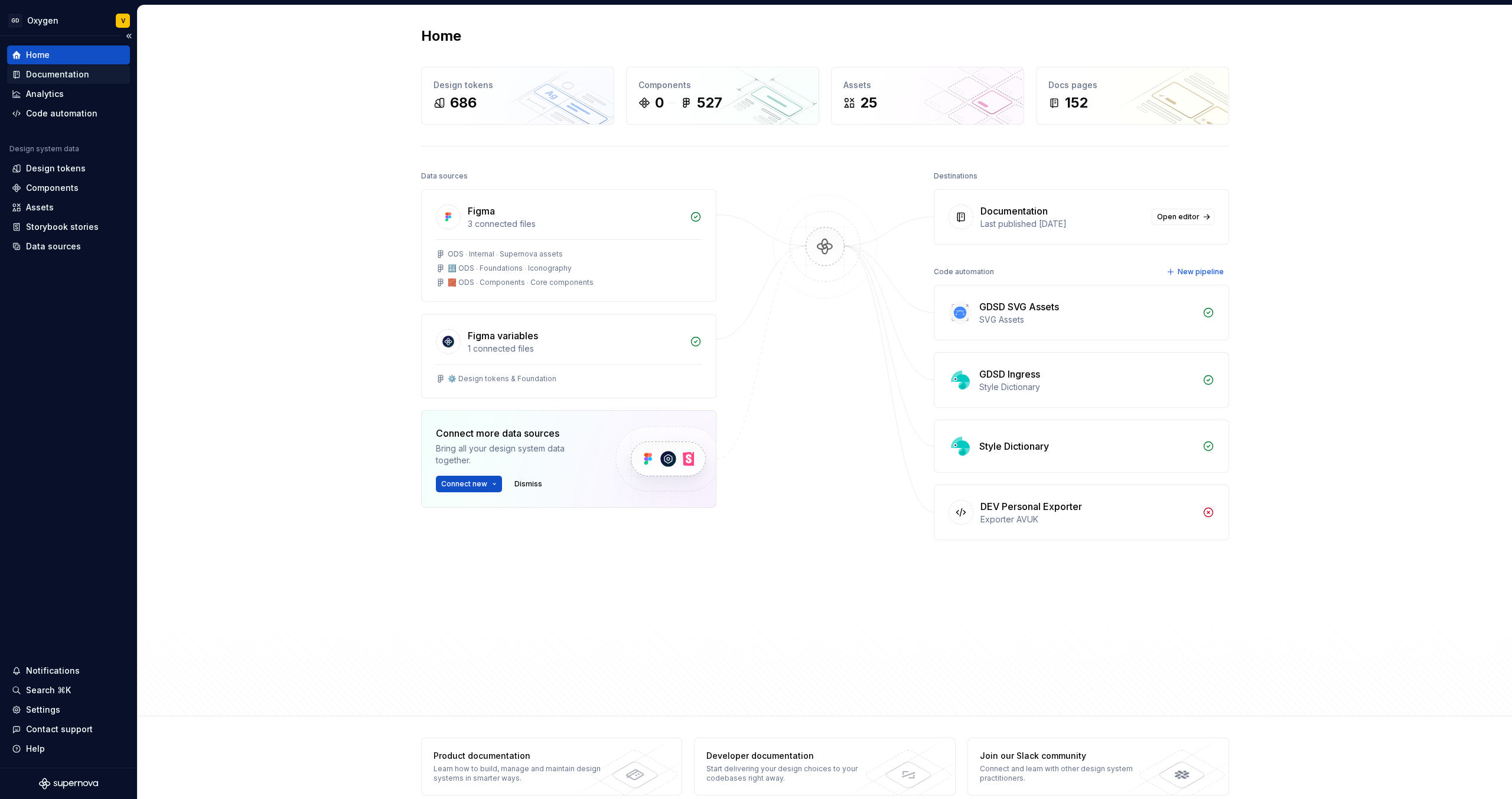
click at [61, 77] on div "Documentation" at bounding box center [57, 74] width 63 height 12
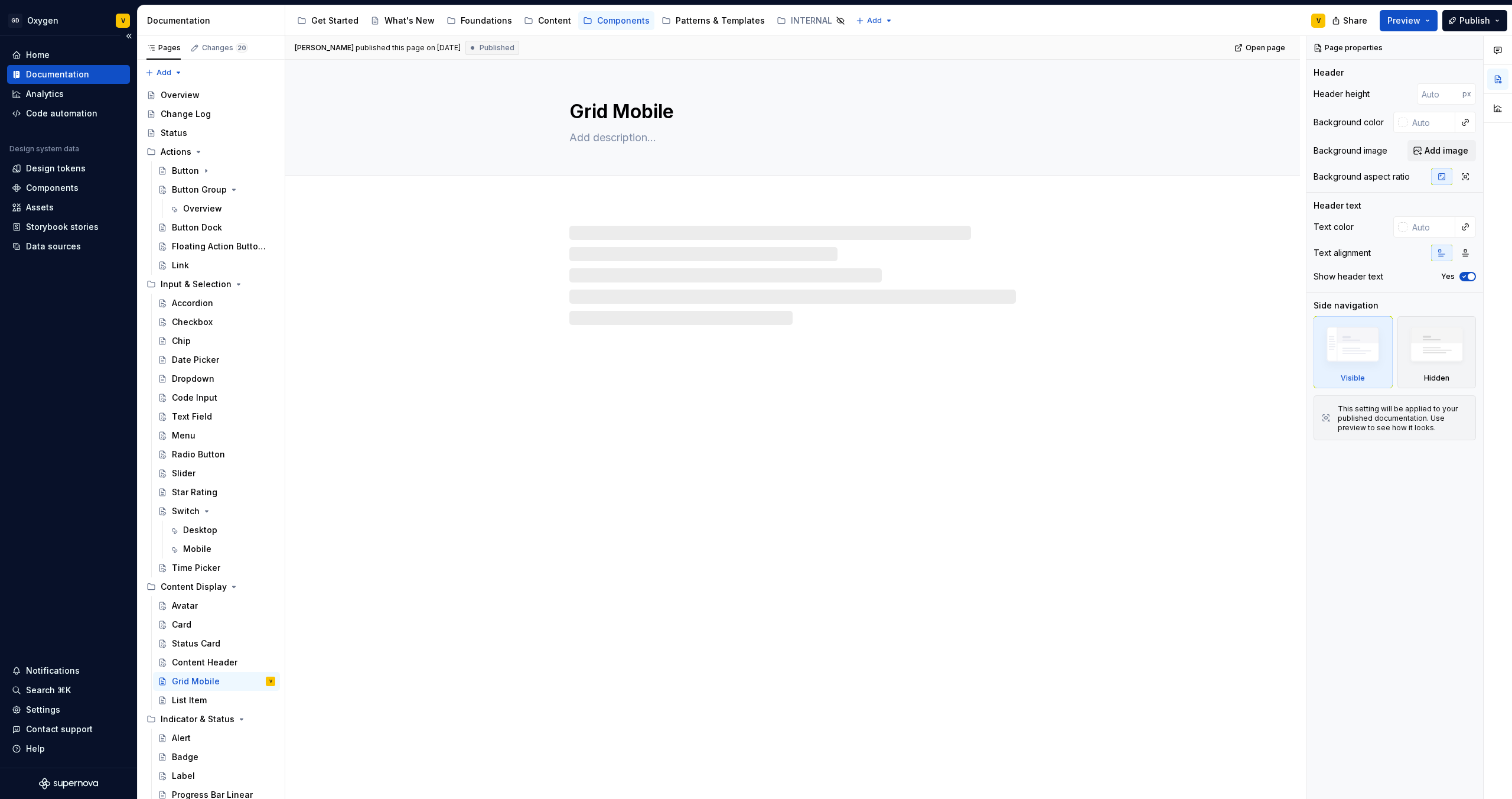
type textarea "*"
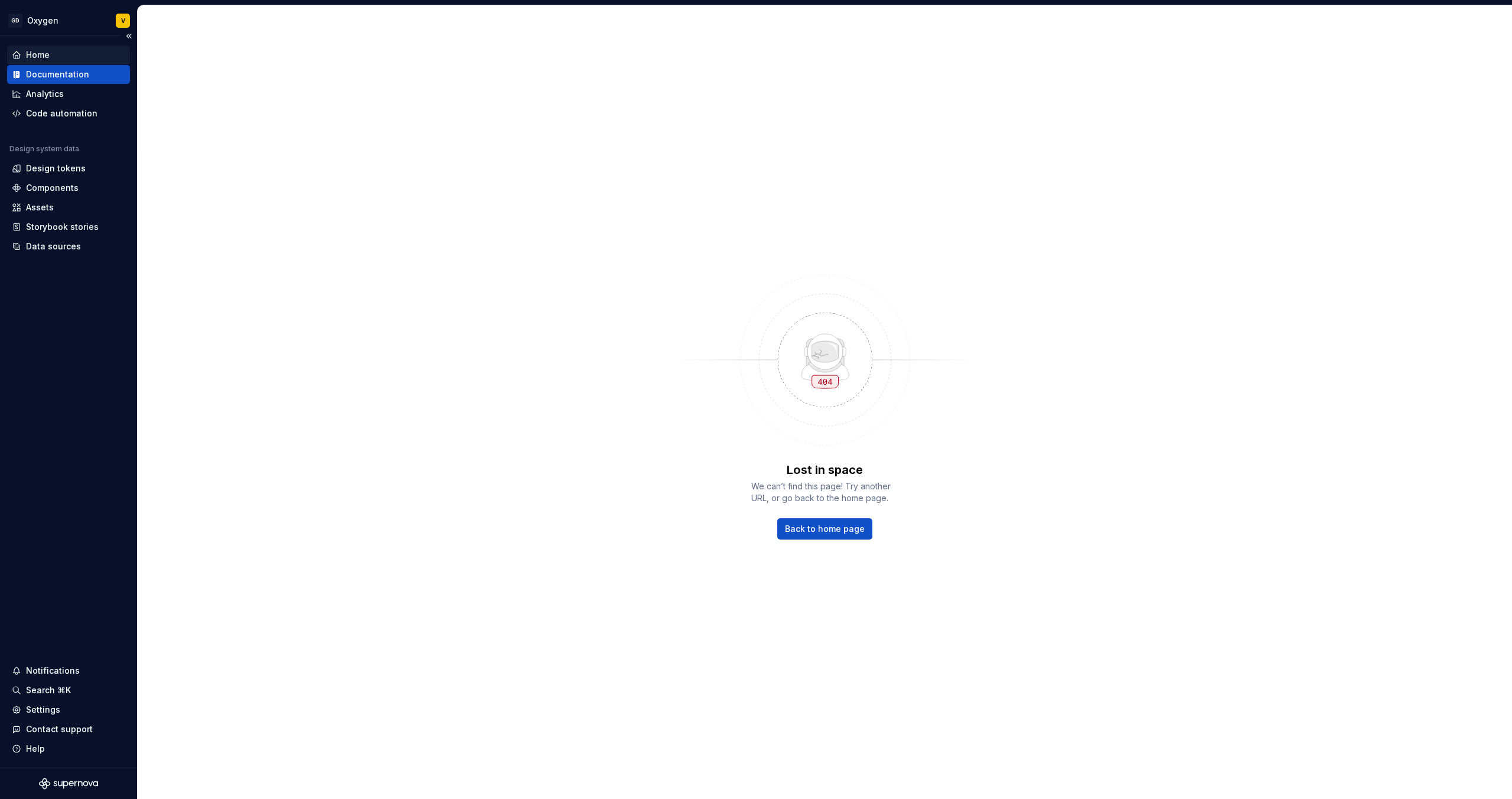
click at [55, 62] on div "Home" at bounding box center [68, 55] width 123 height 19
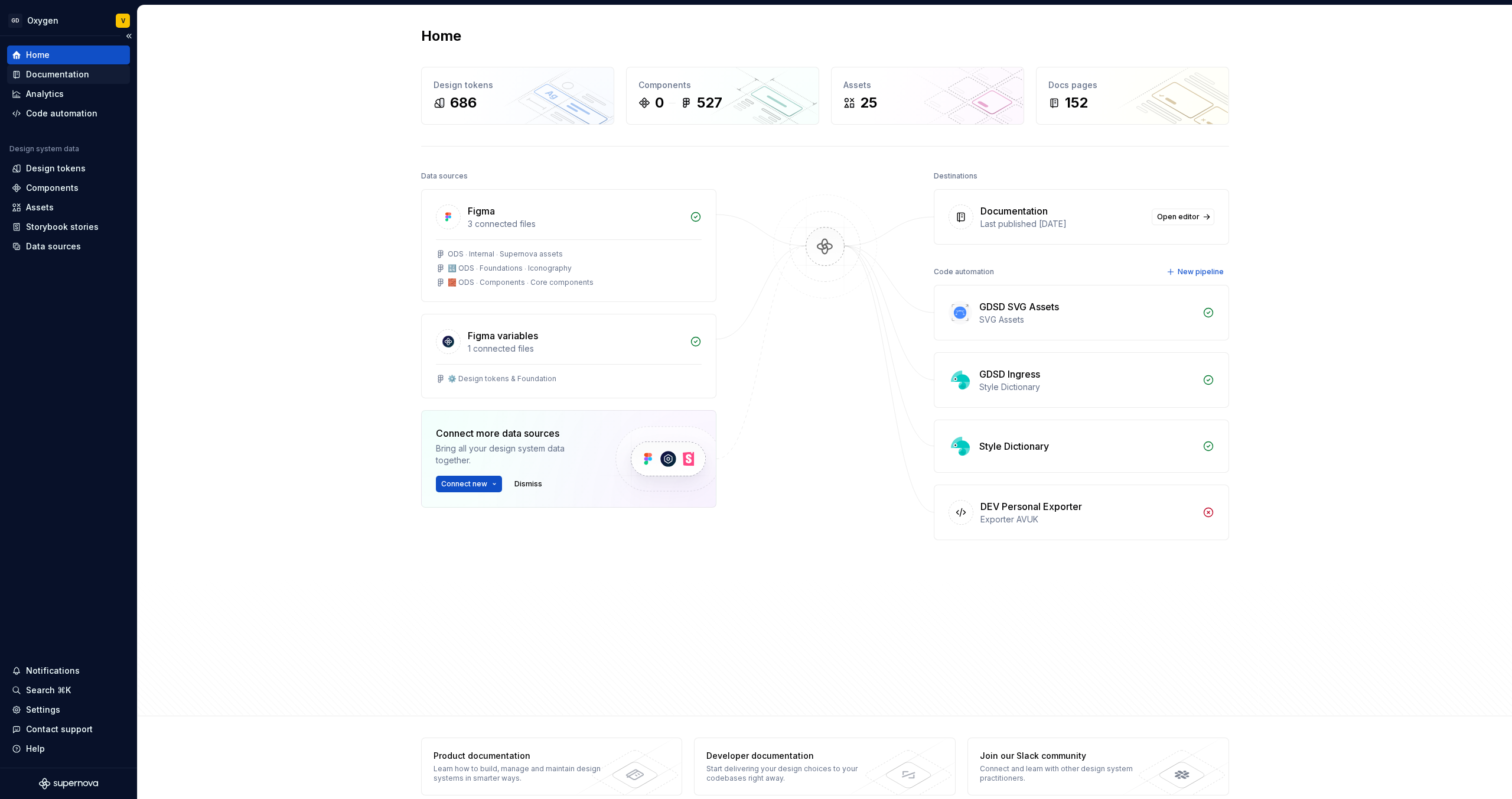
click at [57, 77] on div "Documentation" at bounding box center [57, 74] width 63 height 12
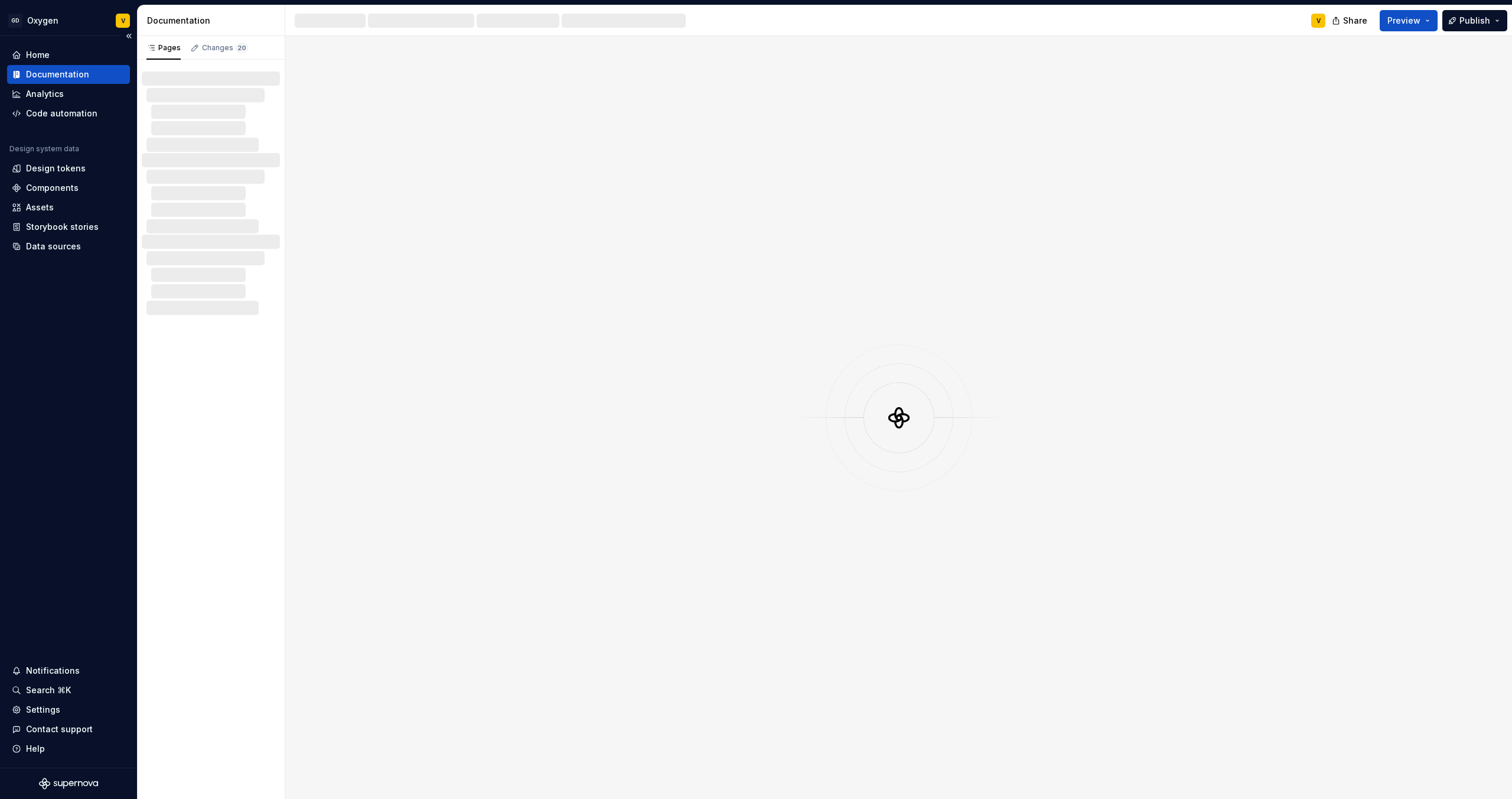
type textarea "*"
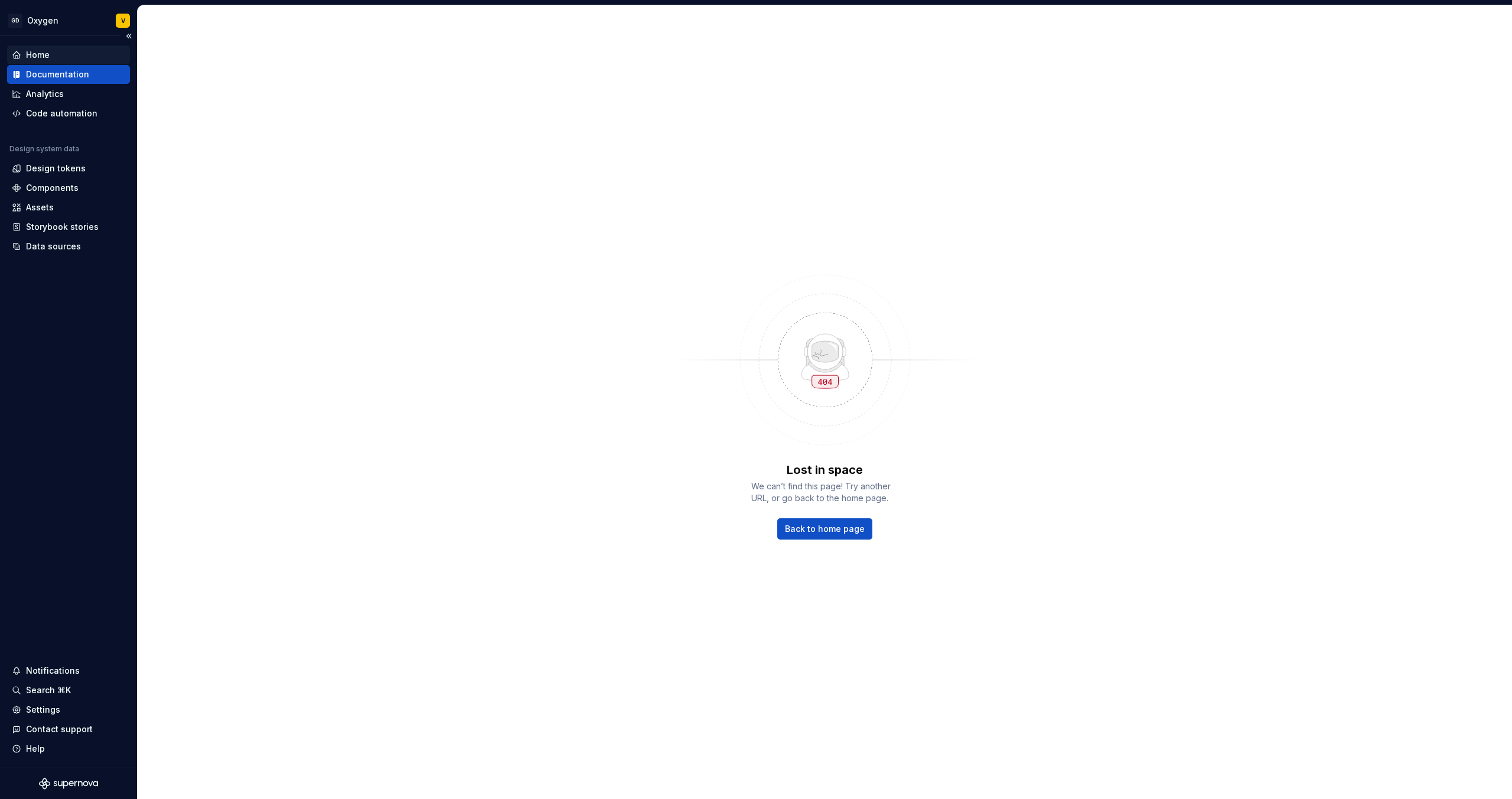
click at [44, 52] on div "Home" at bounding box center [38, 55] width 24 height 12
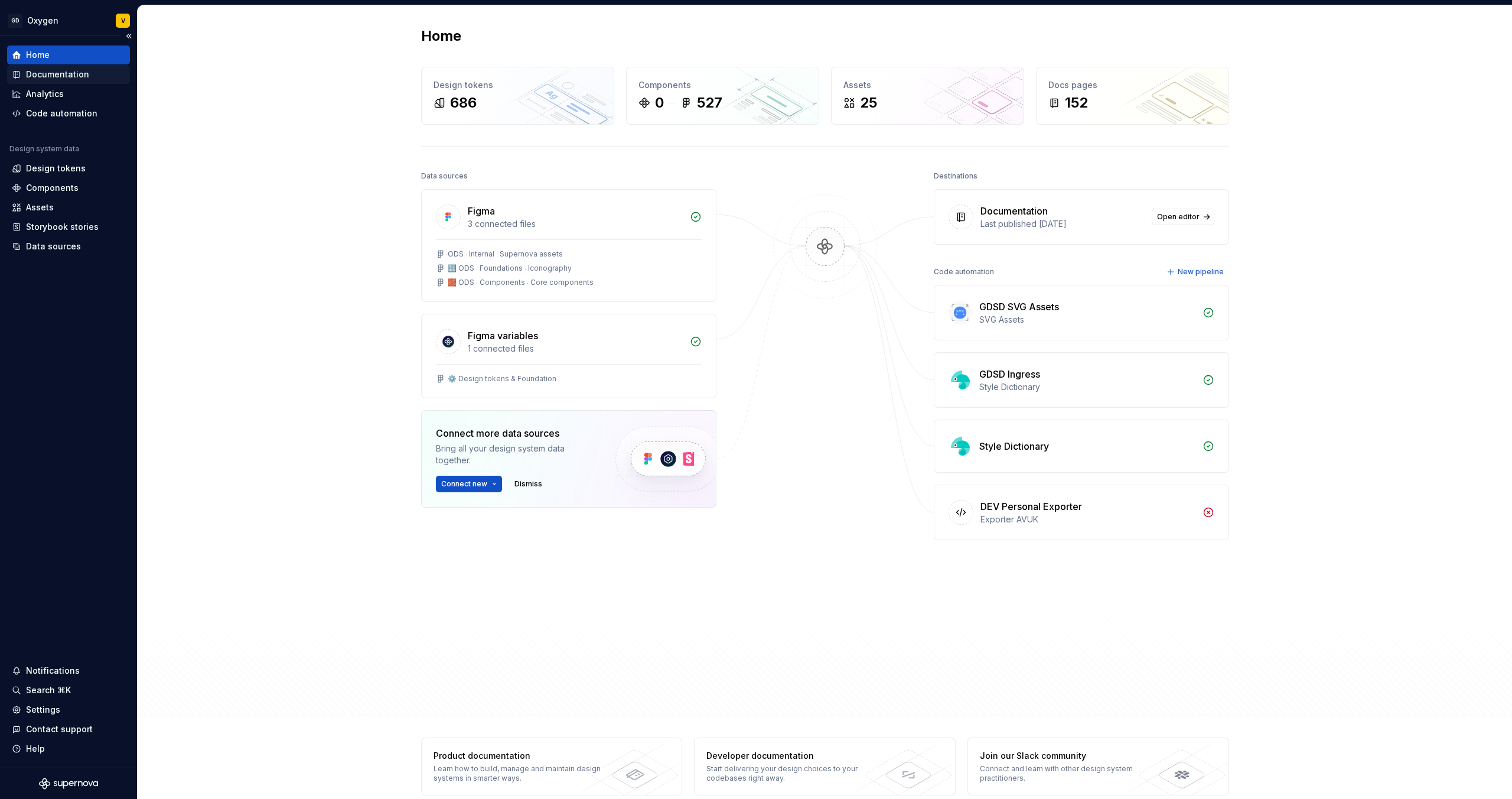
click at [45, 73] on div "Documentation" at bounding box center [57, 74] width 63 height 12
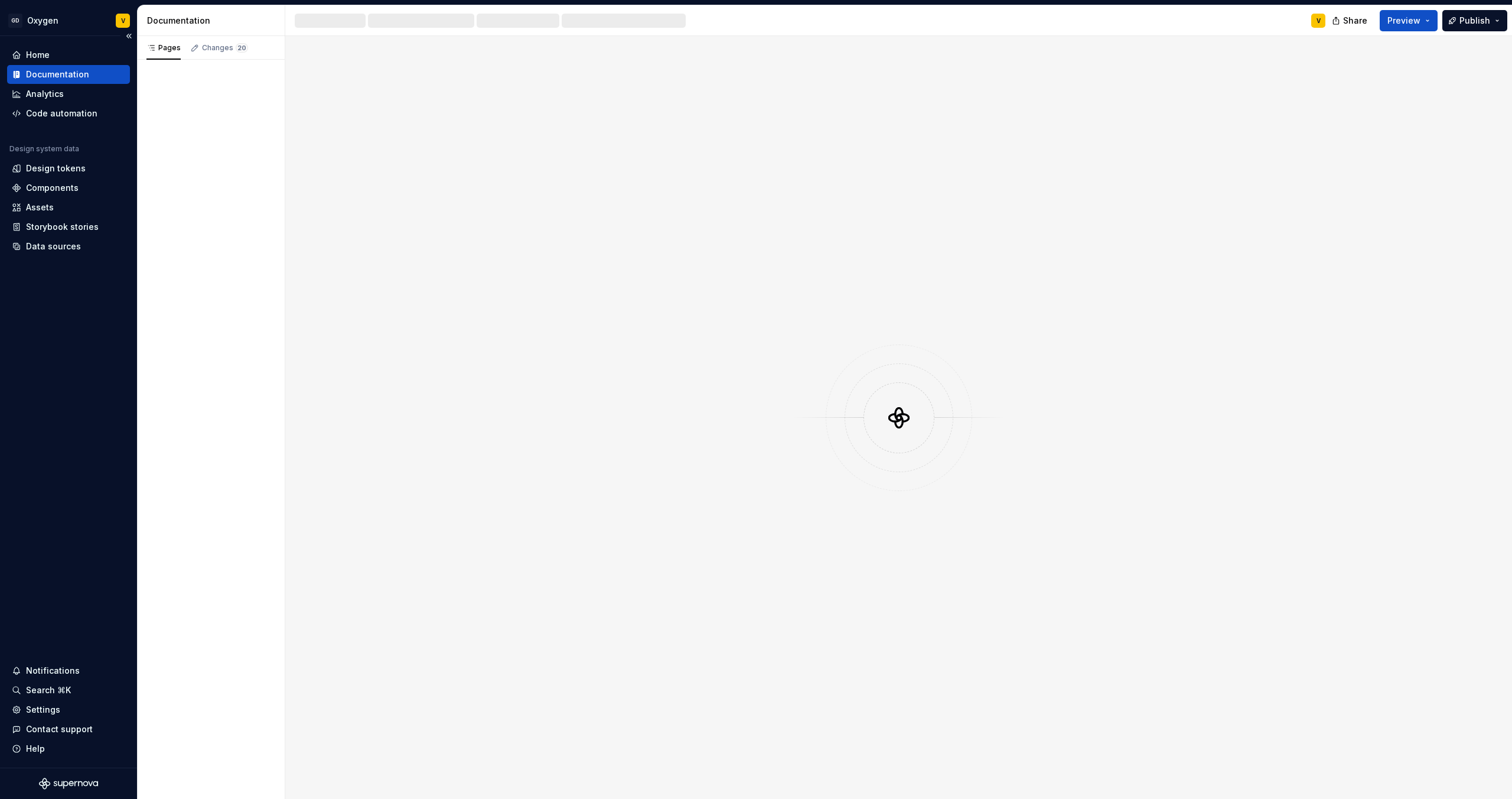
type textarea "*"
